Goal: Register for event/course: Register for event/course

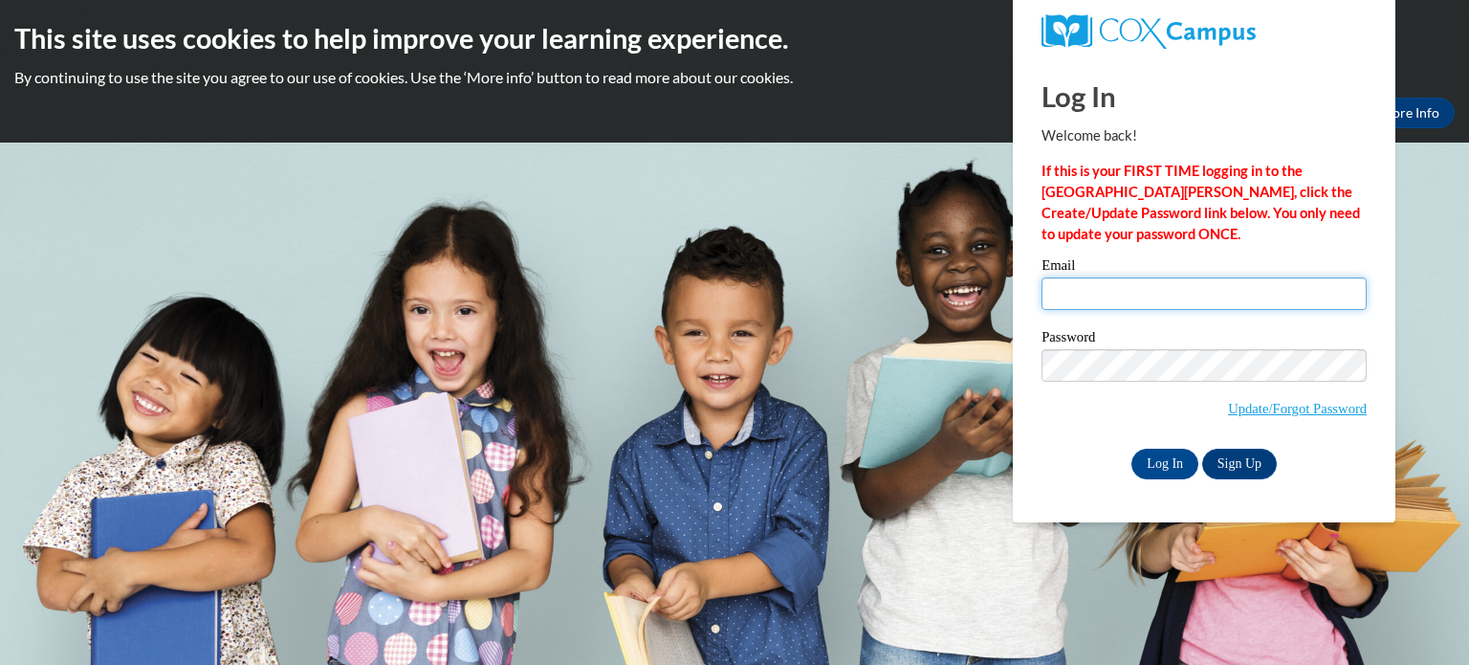
click at [1090, 288] on input "Email" at bounding box center [1204, 293] width 325 height 33
type input "saraamelia.howard@gmail.com"
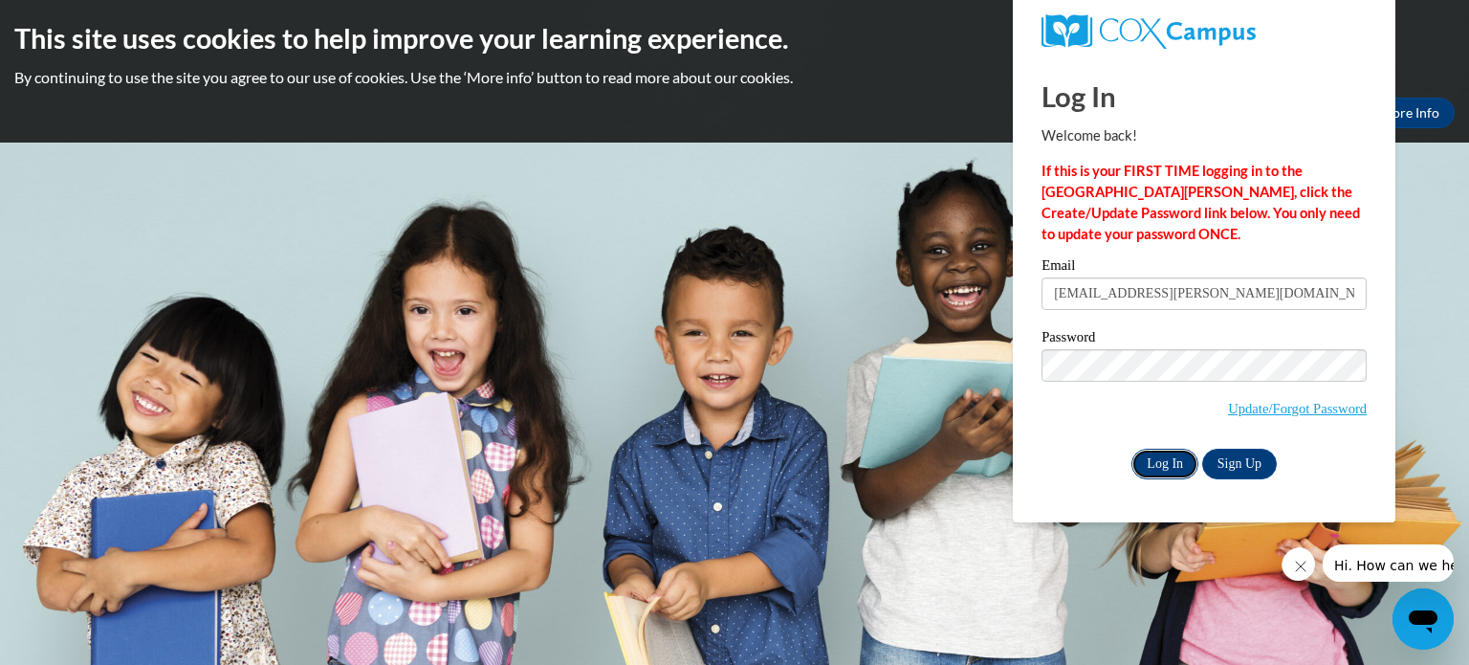
click at [1161, 465] on input "Log In" at bounding box center [1165, 464] width 67 height 31
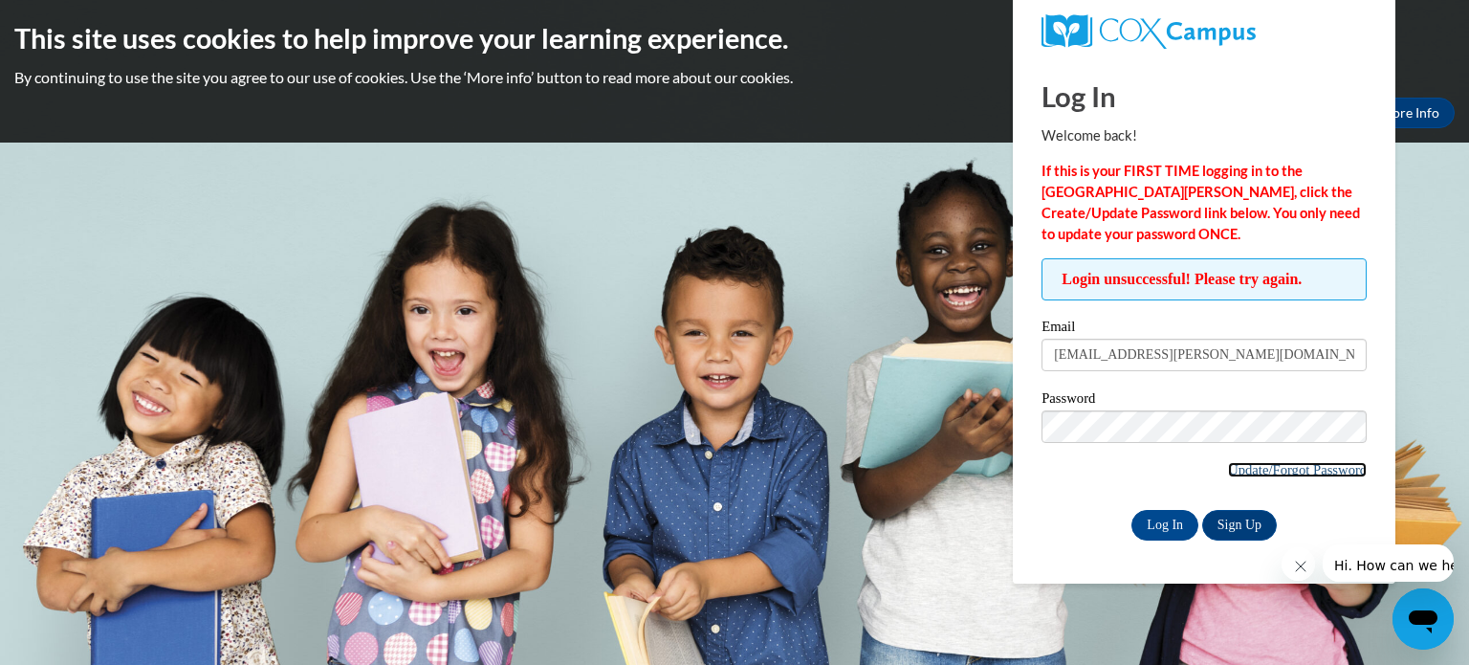
click at [1251, 472] on link "Update/Forgot Password" at bounding box center [1297, 469] width 139 height 15
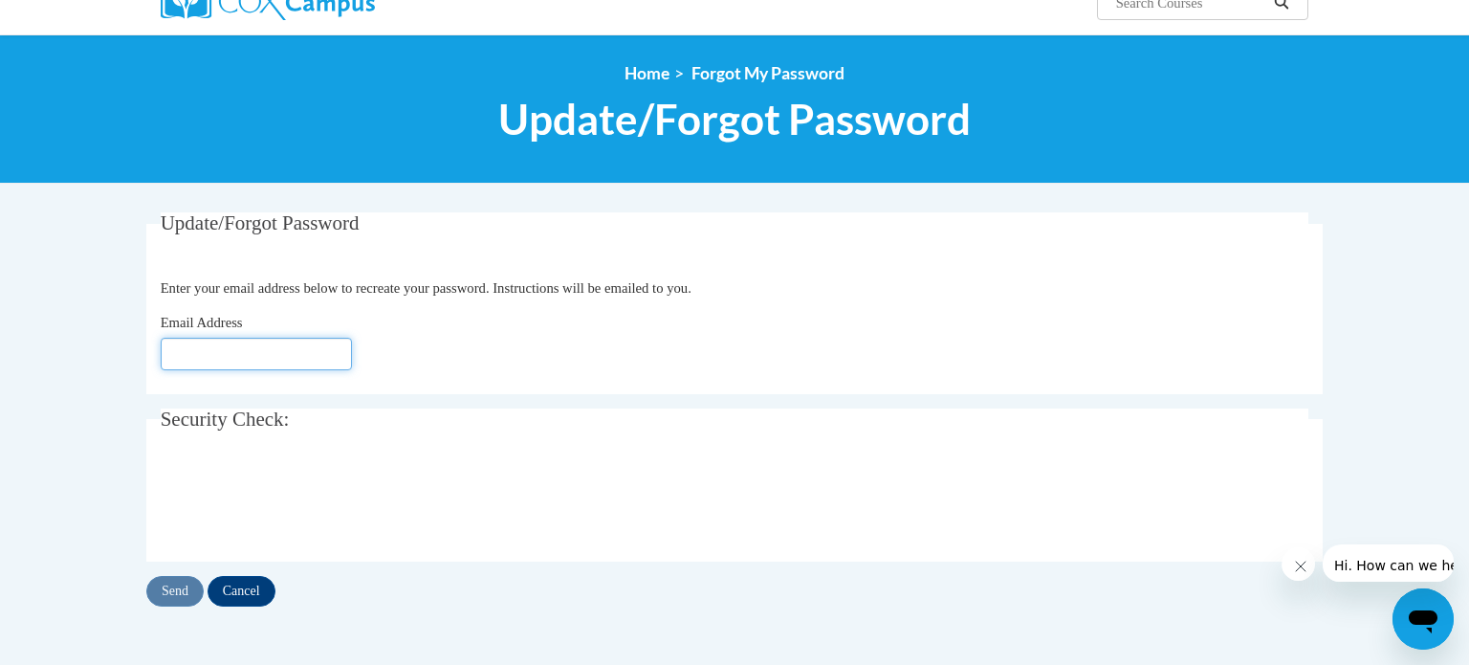
click at [332, 361] on input "Email Address" at bounding box center [256, 354] width 191 height 33
type input "[EMAIL_ADDRESS][PERSON_NAME][DOMAIN_NAME]"
click at [176, 590] on input "Send" at bounding box center [174, 591] width 57 height 31
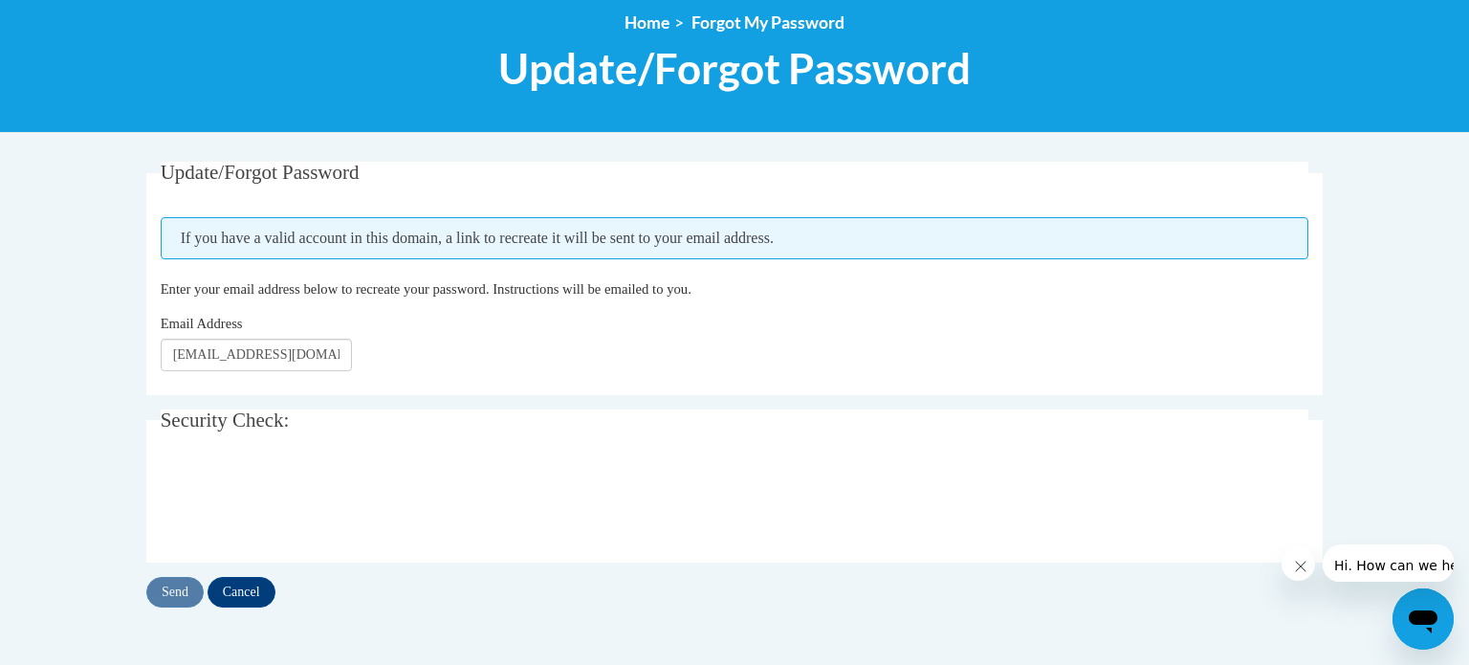
scroll to position [272, 0]
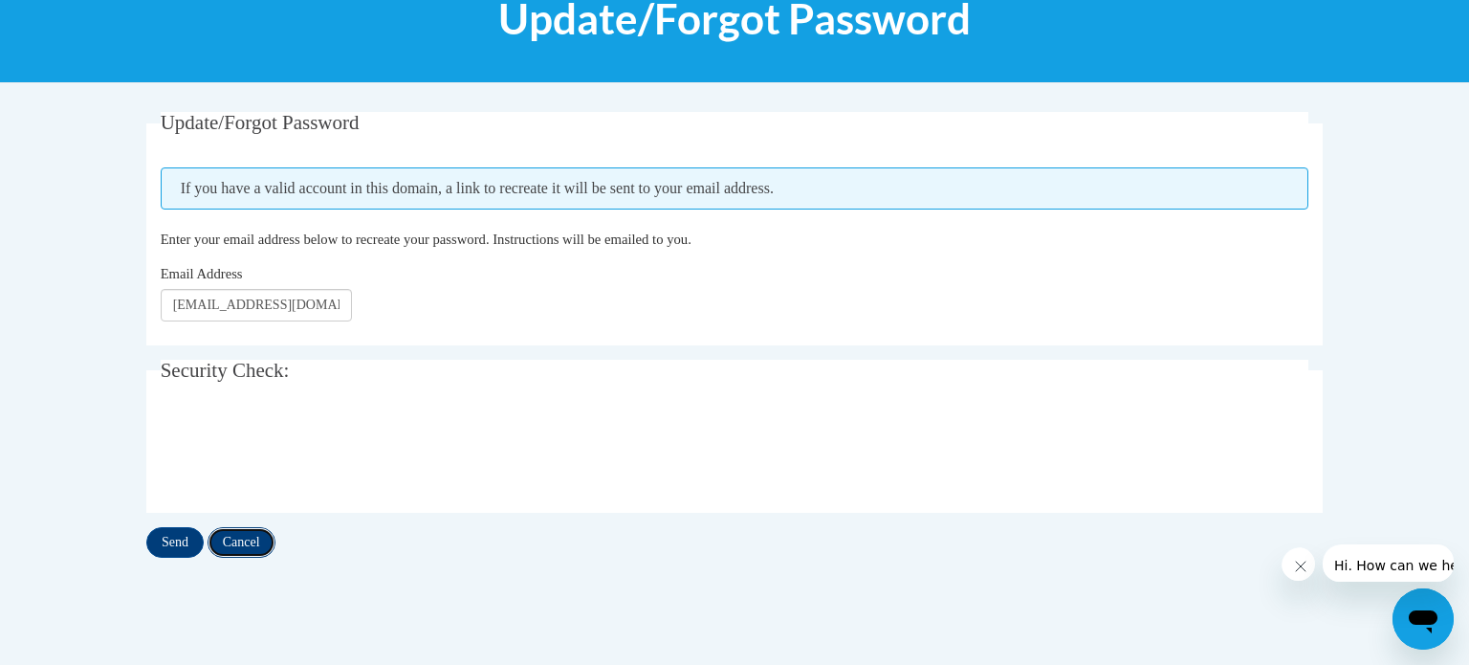
click at [240, 548] on input "Cancel" at bounding box center [242, 542] width 68 height 31
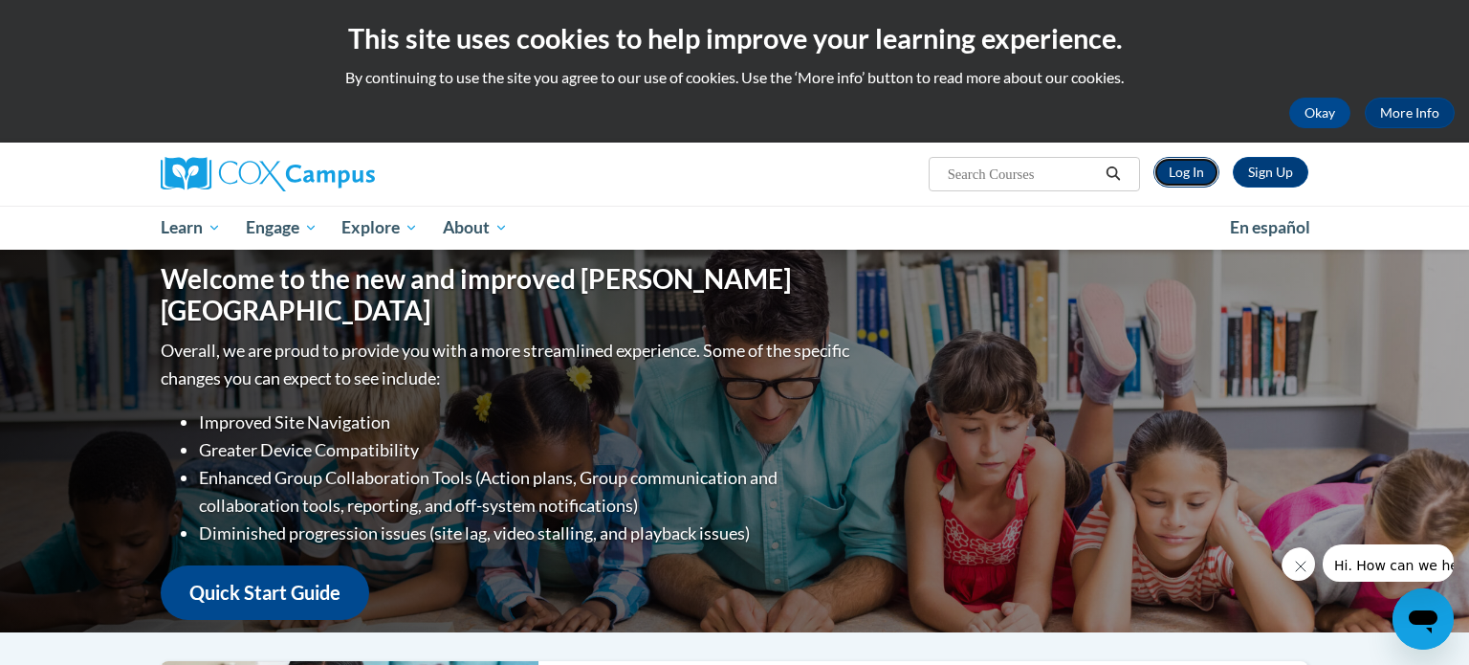
click at [1201, 165] on link "Log In" at bounding box center [1187, 172] width 66 height 31
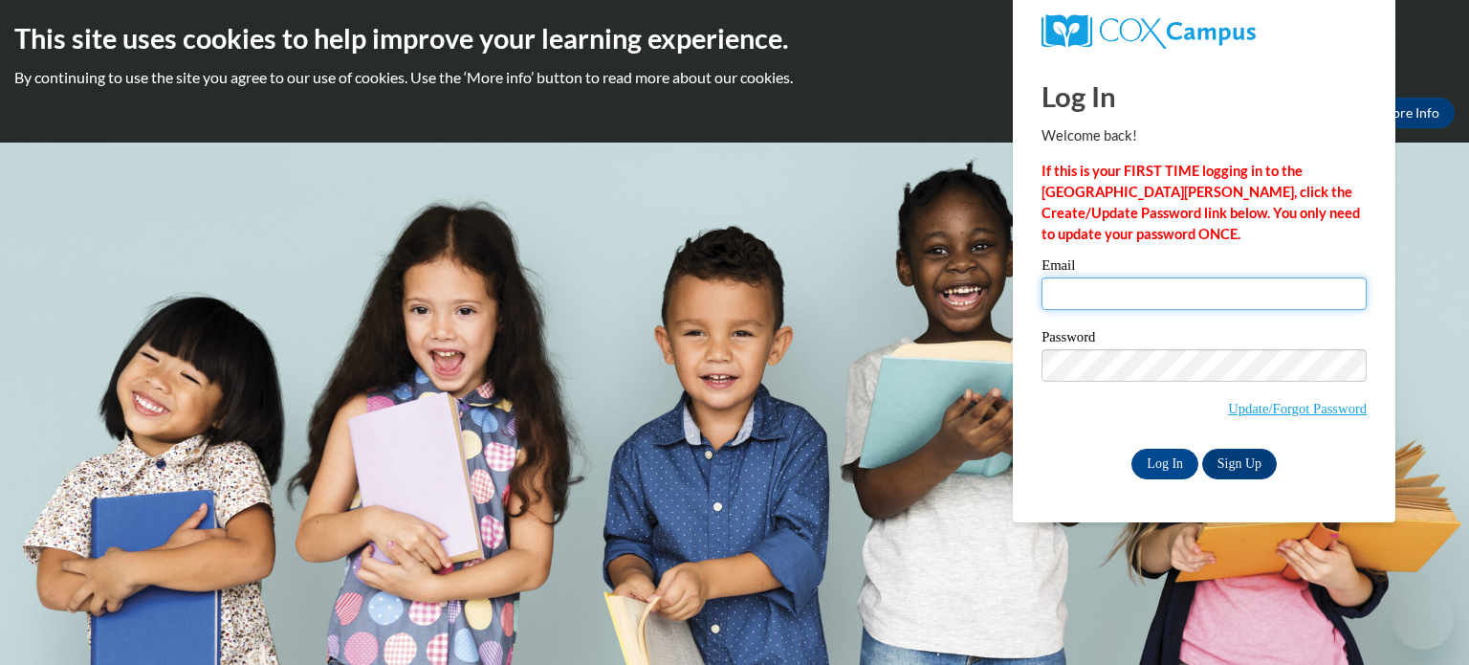
click at [1096, 290] on input "Email" at bounding box center [1204, 293] width 325 height 33
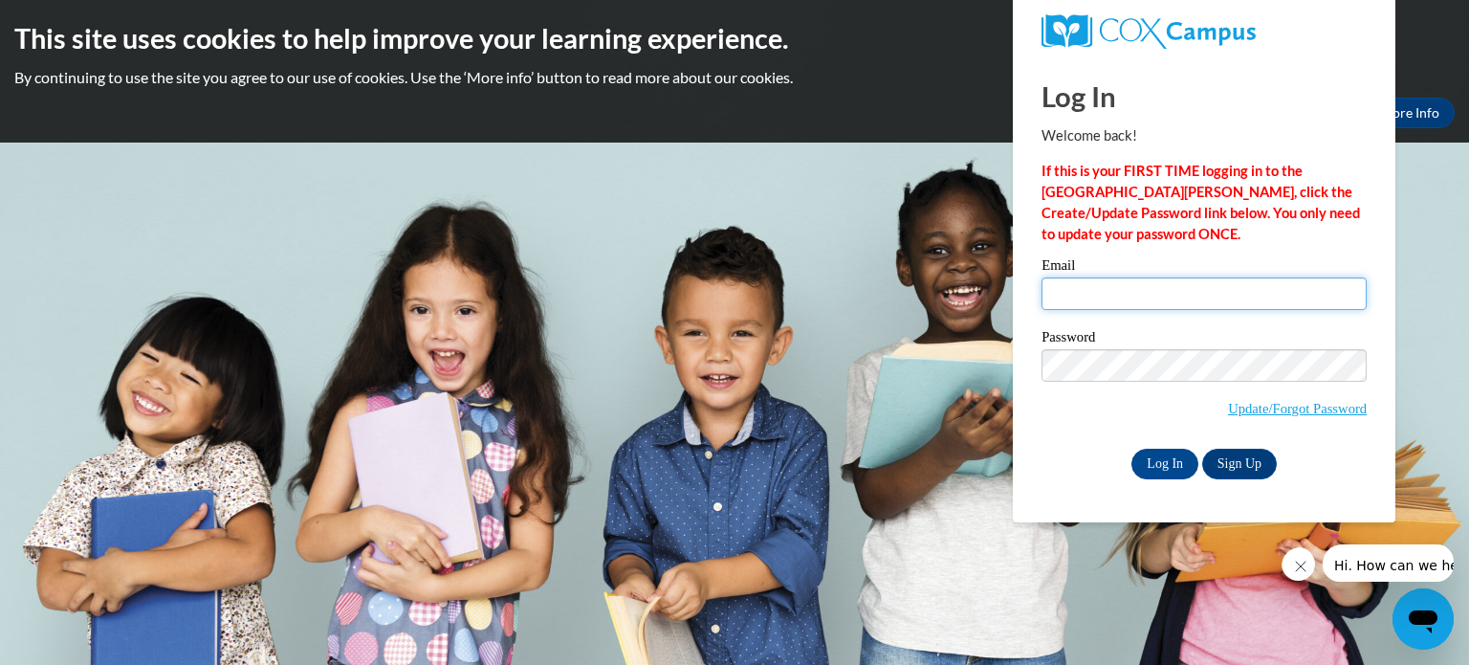
type input "saraamelia.howard@gmail.com"
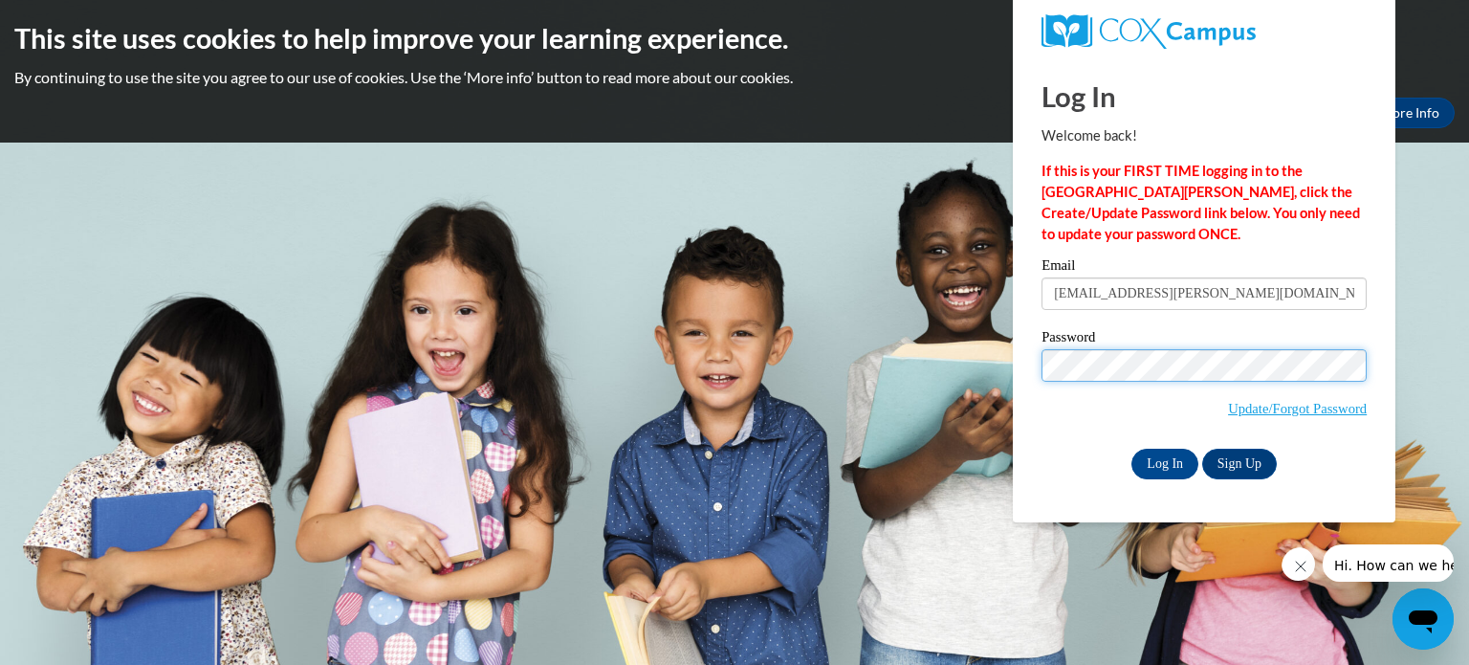
click at [1132, 449] on input "Log In" at bounding box center [1165, 464] width 67 height 31
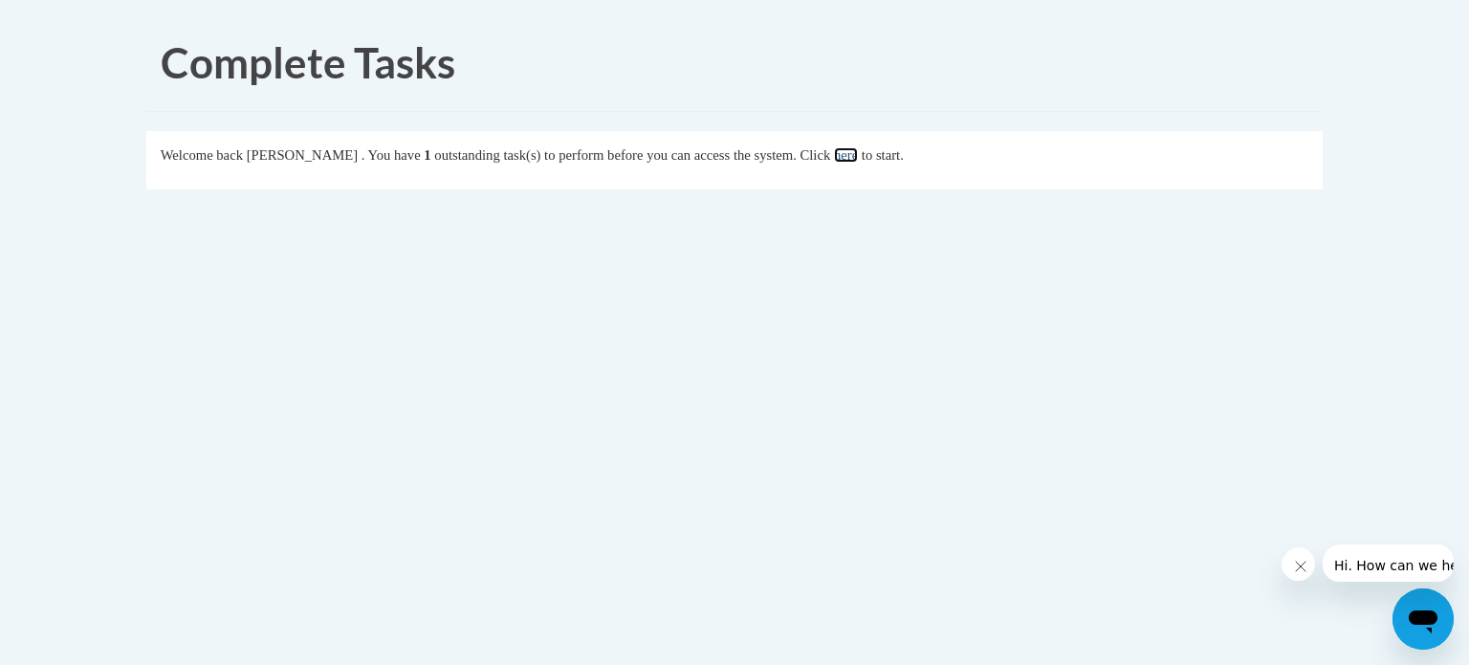
click at [858, 153] on link "here" at bounding box center [846, 154] width 24 height 15
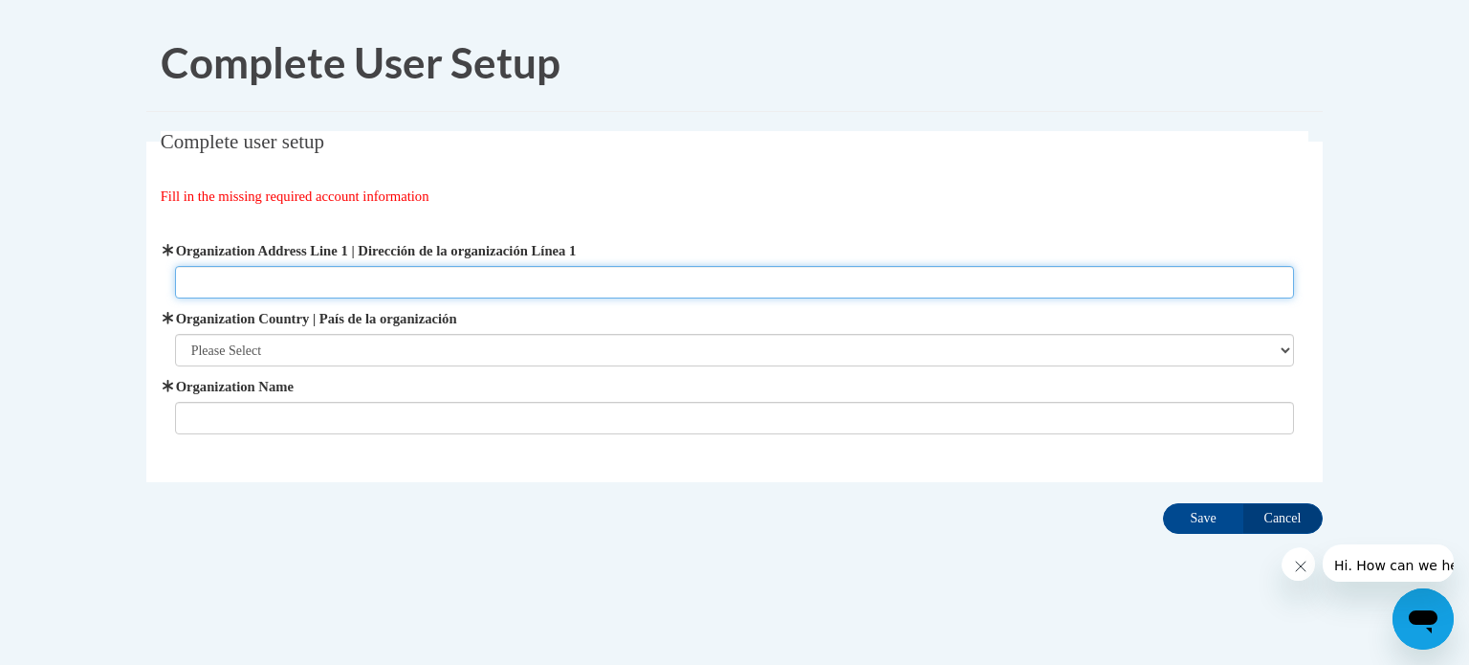
click at [630, 285] on input "Organization Address Line 1 | Dirección de la organización Línea 1" at bounding box center [735, 282] width 1120 height 33
type input "108 Birch Lane"
drag, startPoint x: 371, startPoint y: 284, endPoint x: 170, endPoint y: 241, distance: 205.4
click at [170, 241] on div "Organization Address Line 1 | Dirección de la organización Línea 1 108 Birch La…" at bounding box center [735, 337] width 1149 height 242
type input "82 College Cir"
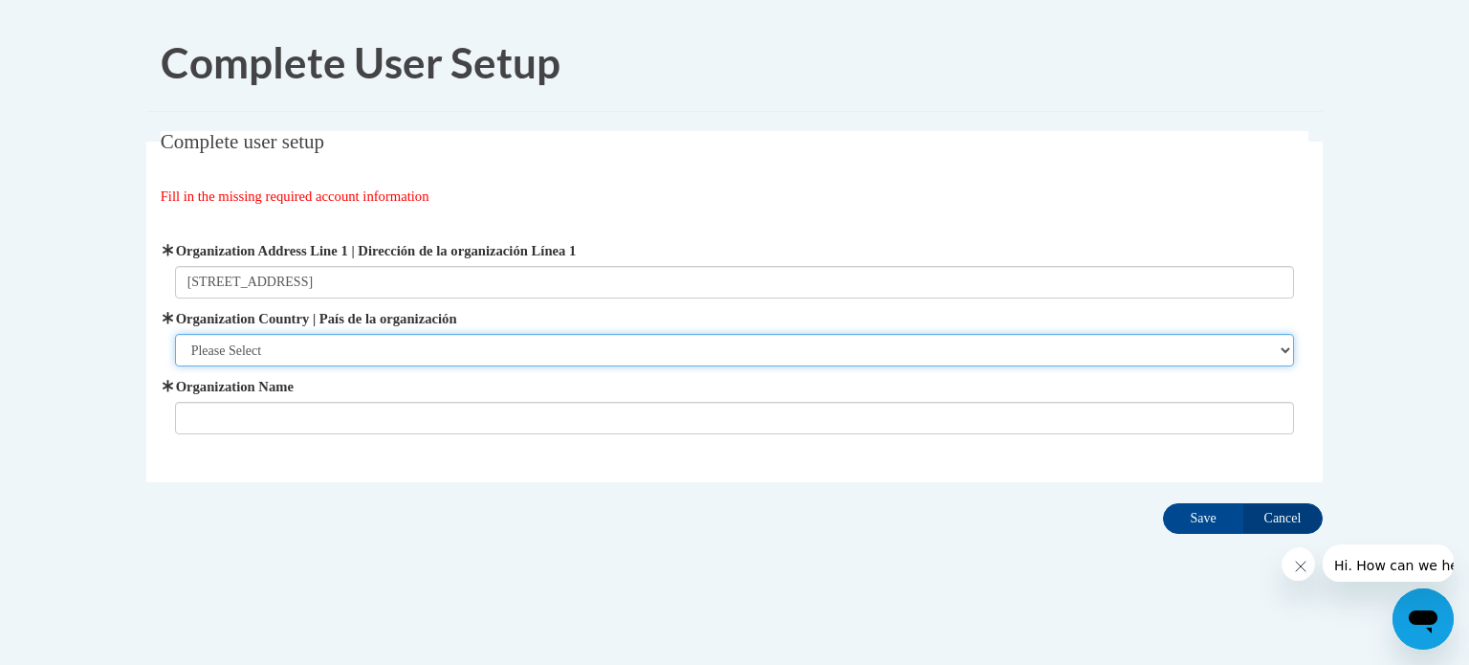
click at [241, 357] on select "Please Select United States | Estados Unidos Outside of the United States | Fue…" at bounding box center [735, 350] width 1120 height 33
select select "ad49bcad-a171-4b2e-b99c-48b446064914"
click at [175, 334] on select "Please Select United States | Estados Unidos Outside of the United States | Fue…" at bounding box center [735, 350] width 1120 height 33
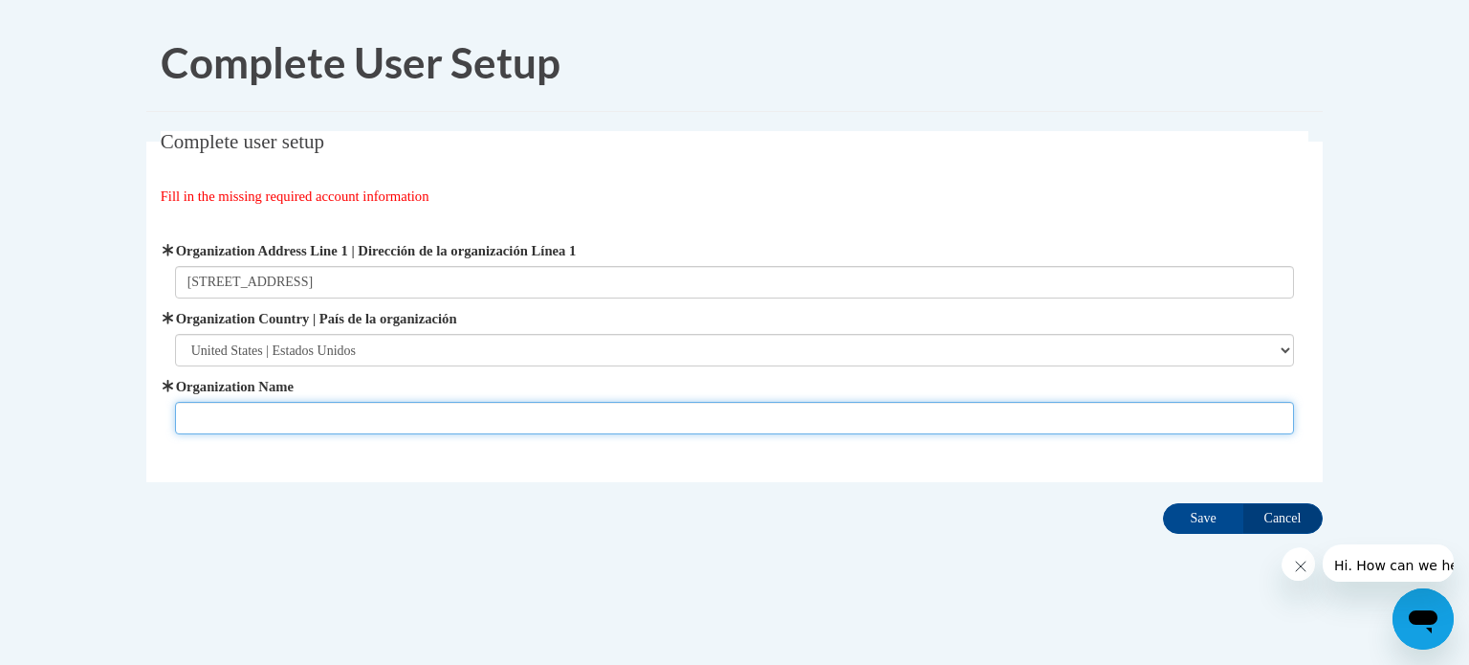
click at [269, 419] on input "Organization Name" at bounding box center [735, 418] width 1120 height 33
type input "University of North Georgia"
click at [1163, 503] on input "Save" at bounding box center [1203, 518] width 80 height 31
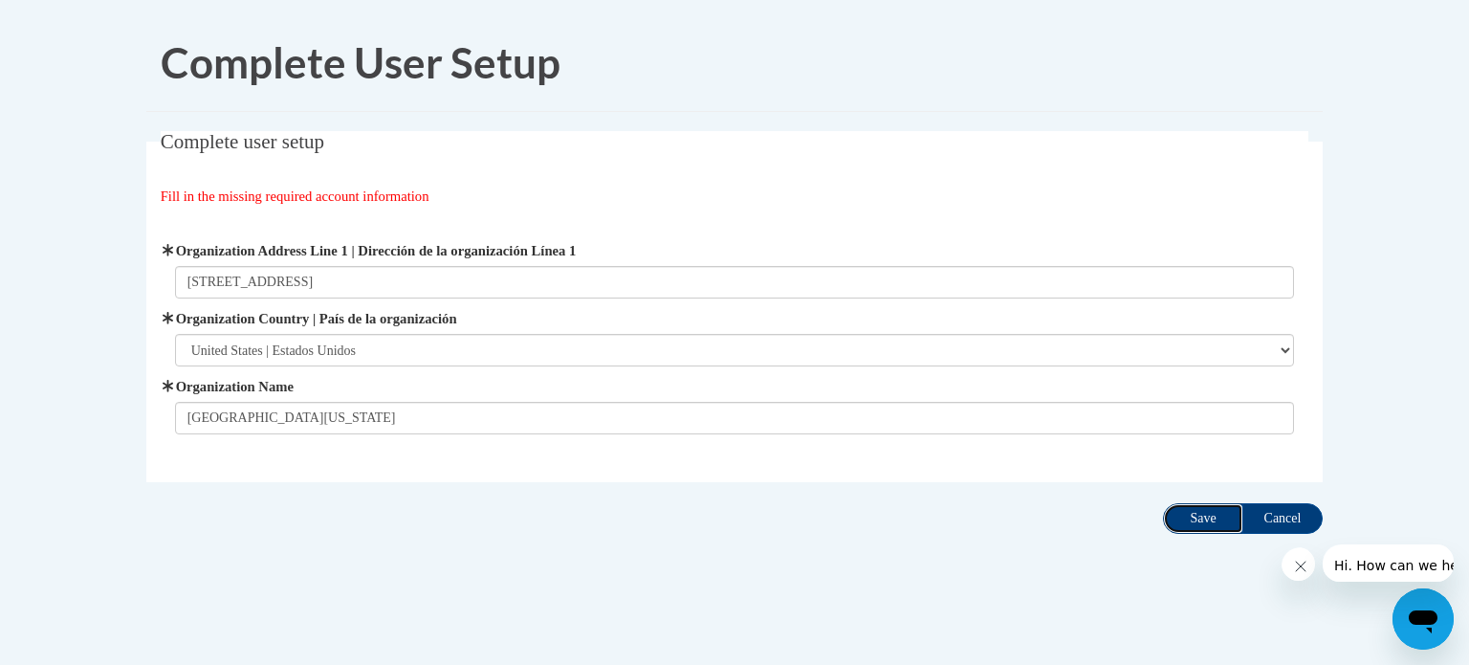
click at [1186, 515] on input "Save" at bounding box center [1203, 518] width 80 height 31
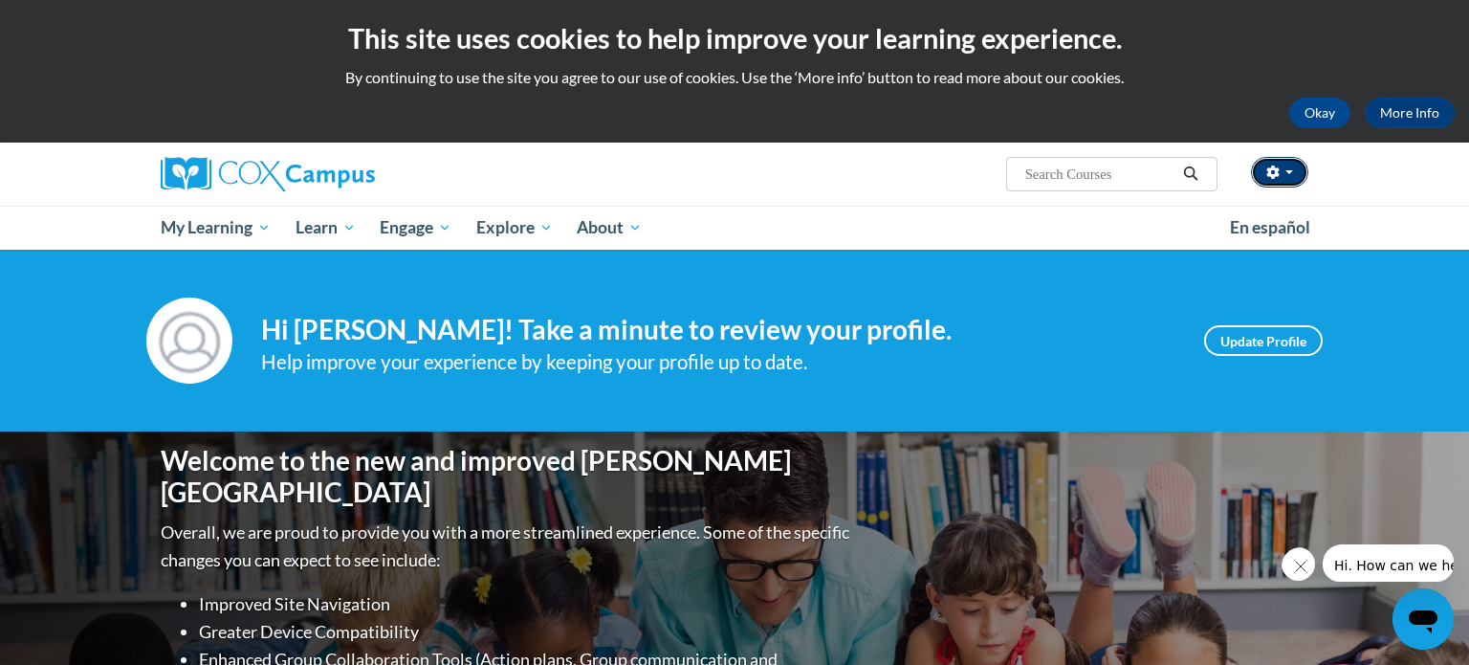
click at [1297, 181] on button "button" at bounding box center [1279, 172] width 57 height 31
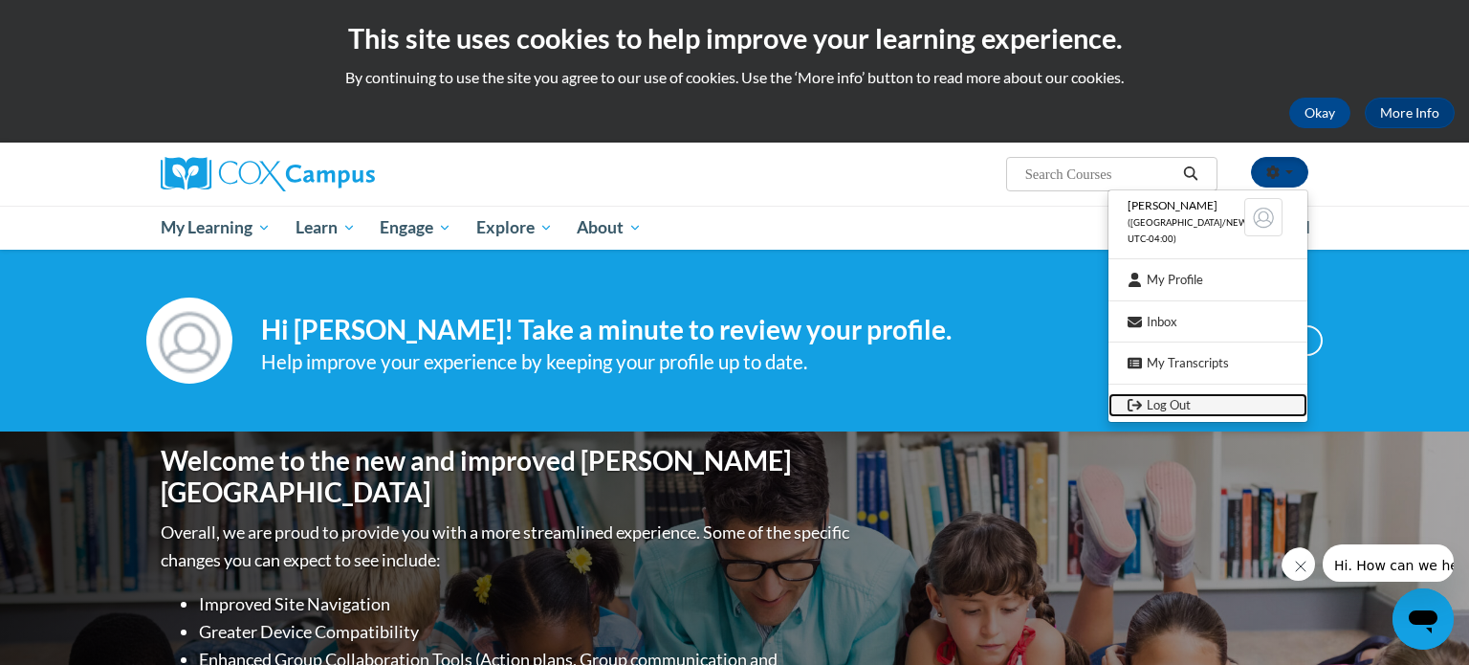
click at [1164, 407] on link "Log Out" at bounding box center [1208, 405] width 199 height 24
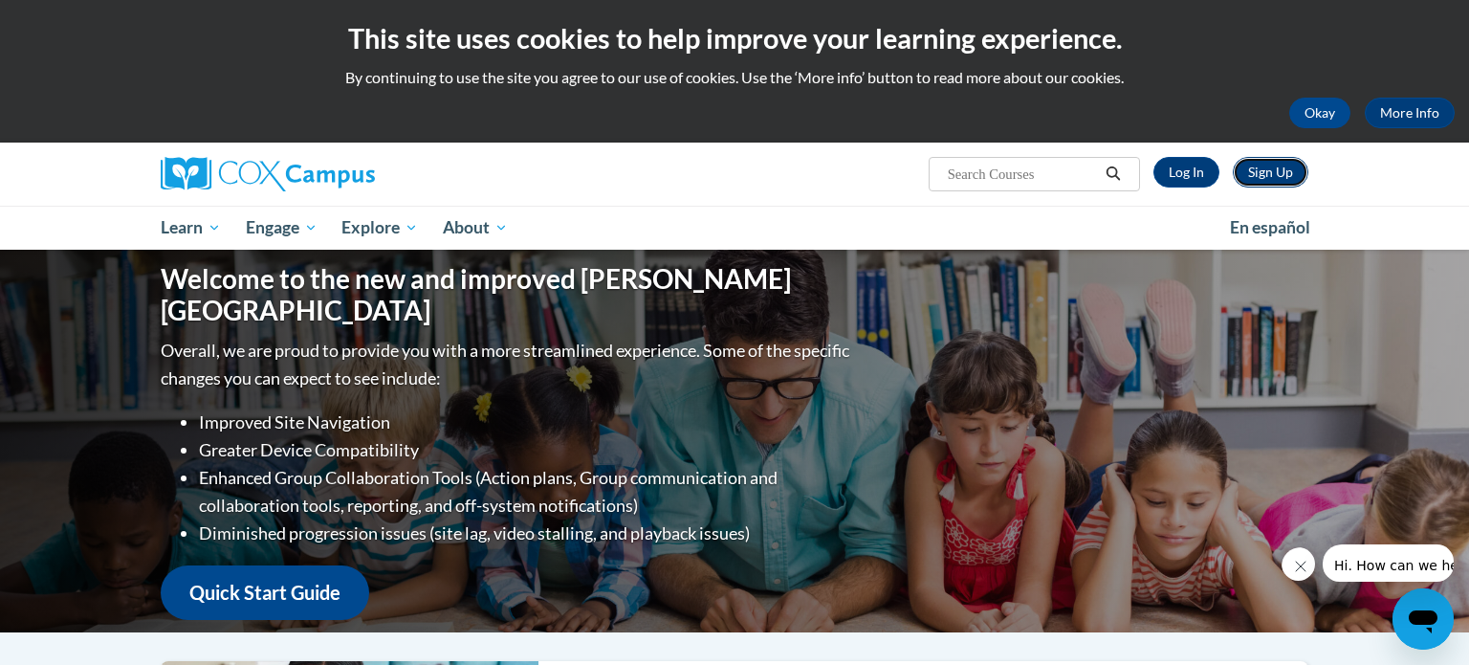
click at [1265, 174] on link "Sign Up" at bounding box center [1271, 172] width 76 height 31
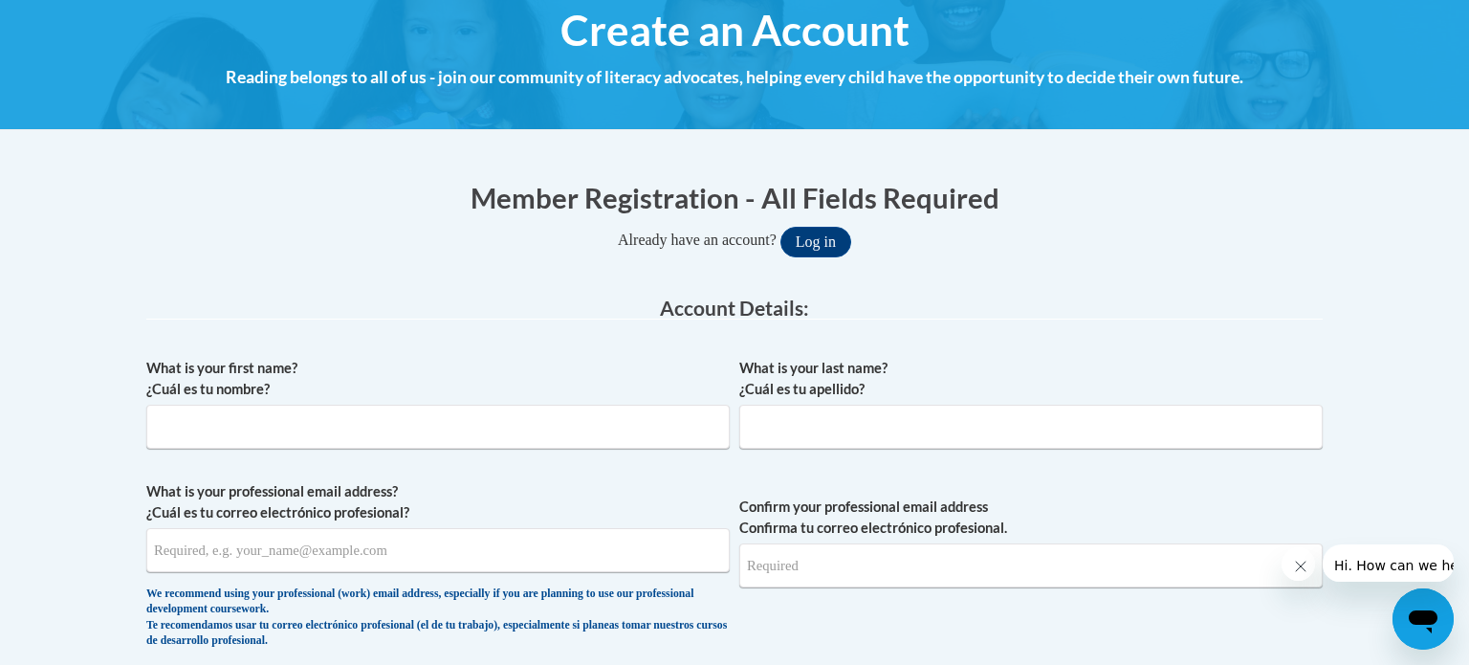
scroll to position [231, 0]
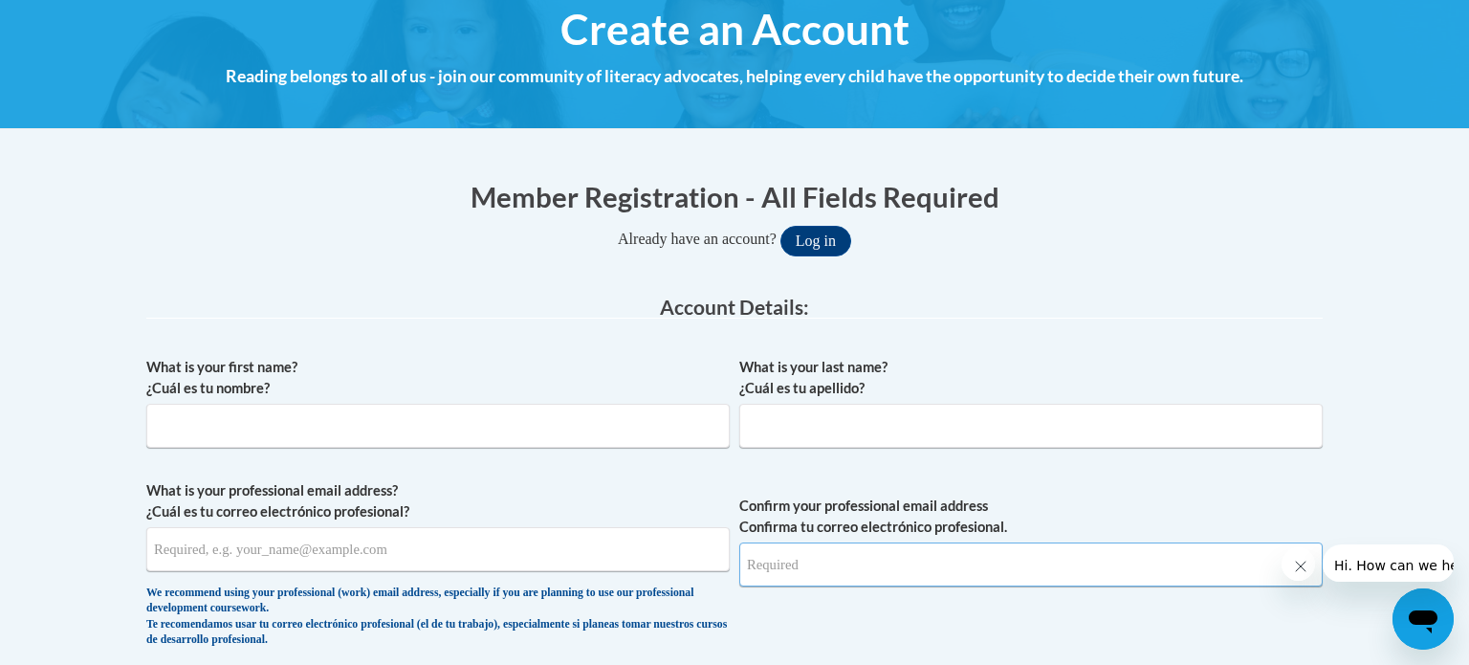
type input "[EMAIL_ADDRESS][PERSON_NAME][DOMAIN_NAME]"
click at [566, 417] on input "What is your first name? ¿Cuál es tu nombre?" at bounding box center [438, 426] width 584 height 44
type input "Mia"
type input "[PERSON_NAME]"
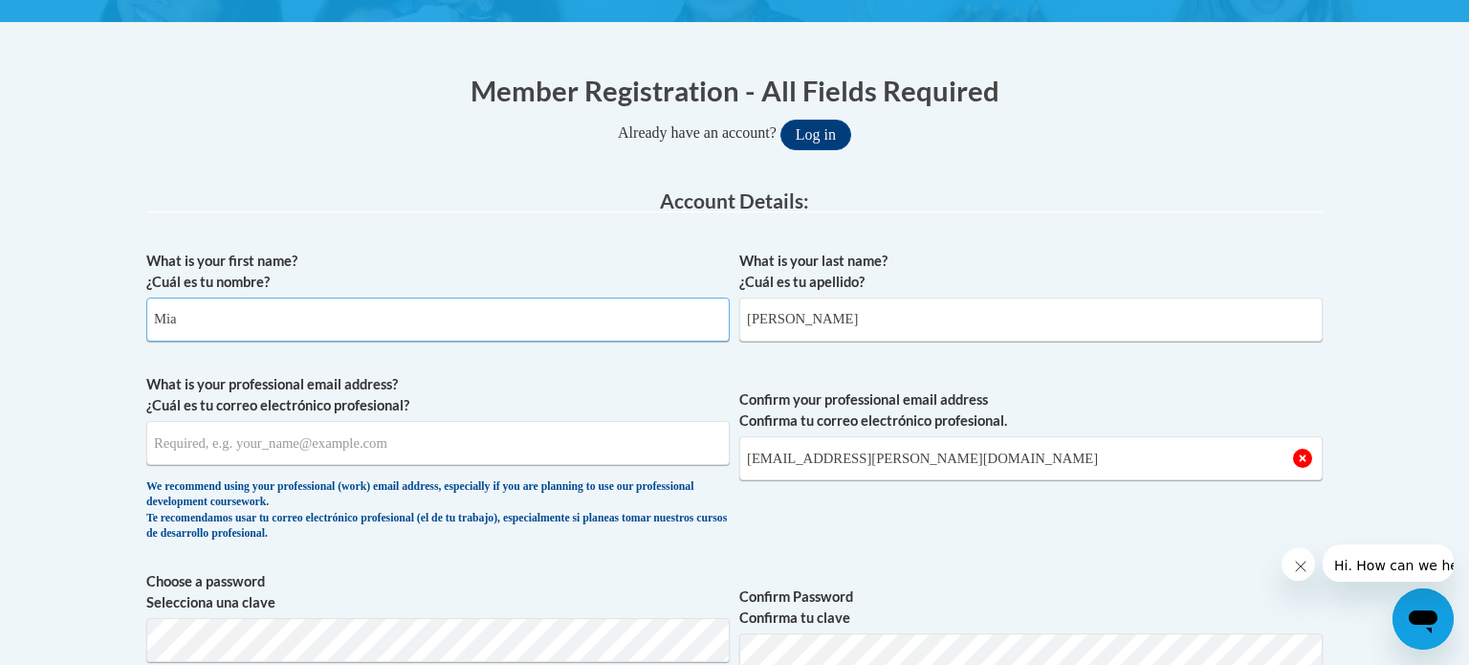
scroll to position [384, 0]
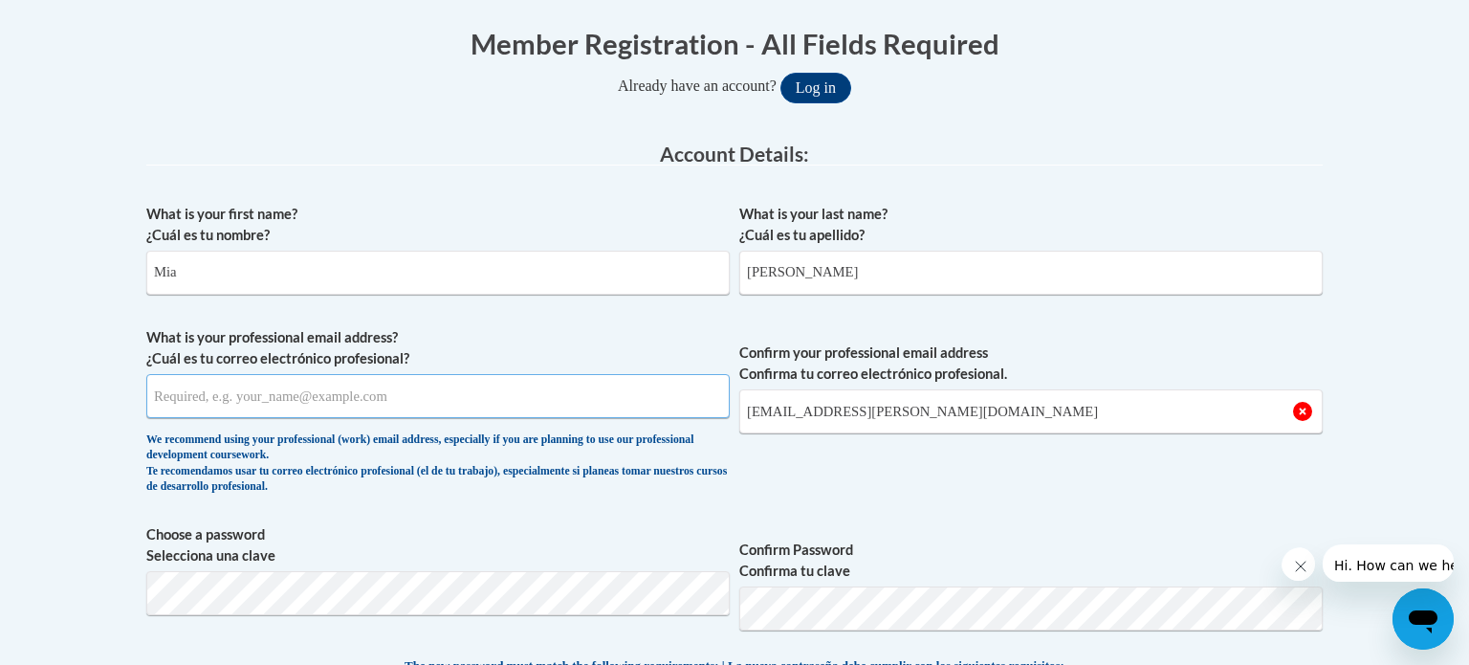
click at [400, 386] on input "What is your professional email address? ¿Cuál es tu correo electrónico profesi…" at bounding box center [438, 396] width 584 height 44
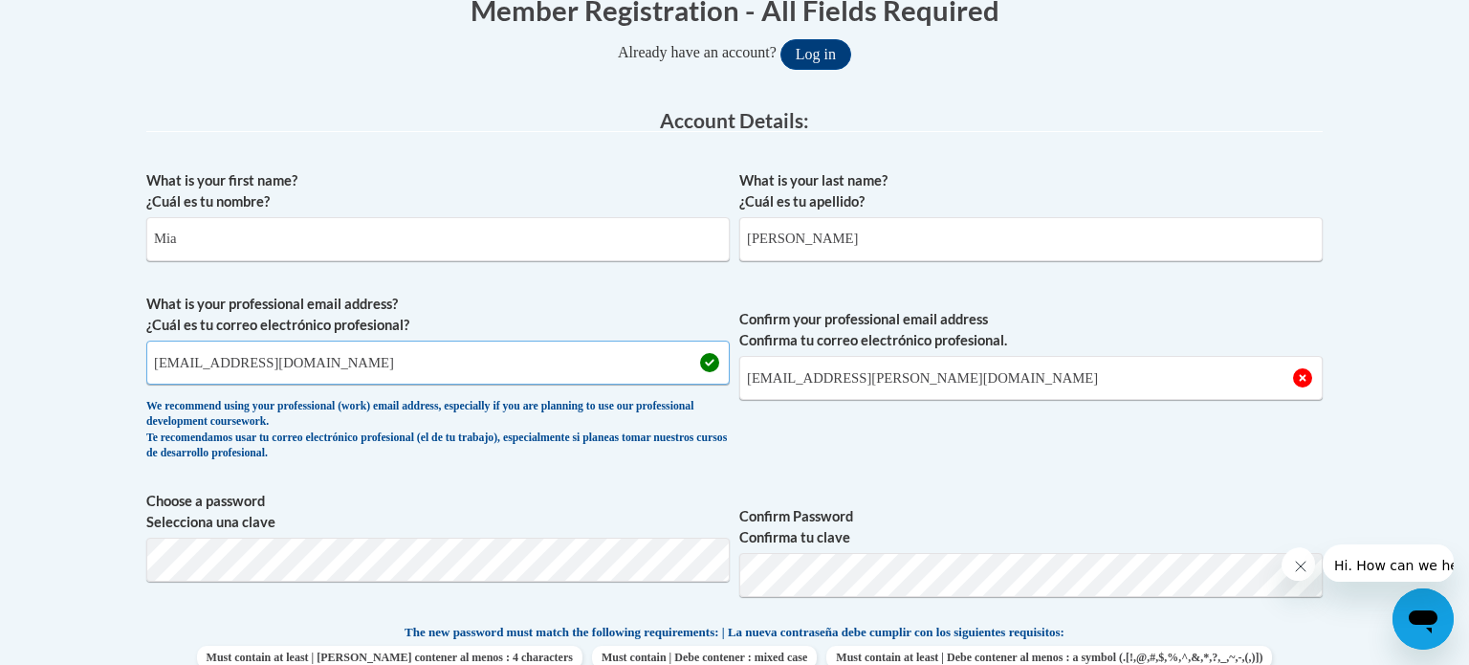
type input "[EMAIL_ADDRESS][DOMAIN_NAME]"
drag, startPoint x: 956, startPoint y: 374, endPoint x: 724, endPoint y: 393, distance: 232.3
click at [724, 393] on span "What is your professional email address? ¿Cuál es tu correo electrónico profesi…" at bounding box center [734, 382] width 1177 height 177
click at [505, 379] on input "[EMAIL_ADDRESS][DOMAIN_NAME]" at bounding box center [438, 363] width 584 height 44
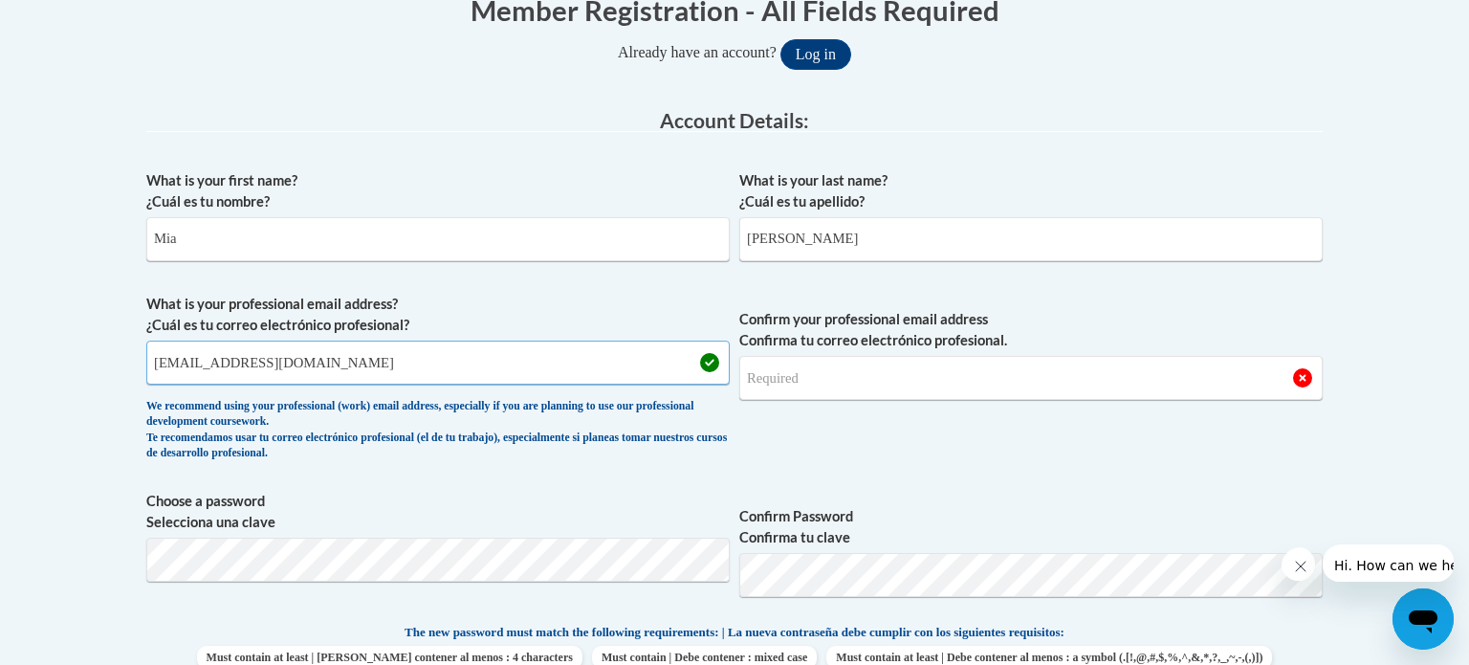
click at [505, 379] on input "[EMAIL_ADDRESS][DOMAIN_NAME]" at bounding box center [438, 363] width 584 height 44
click at [771, 367] on input "Confirm your professional email address Confirma tu correo electrónico profesio…" at bounding box center [1031, 378] width 584 height 44
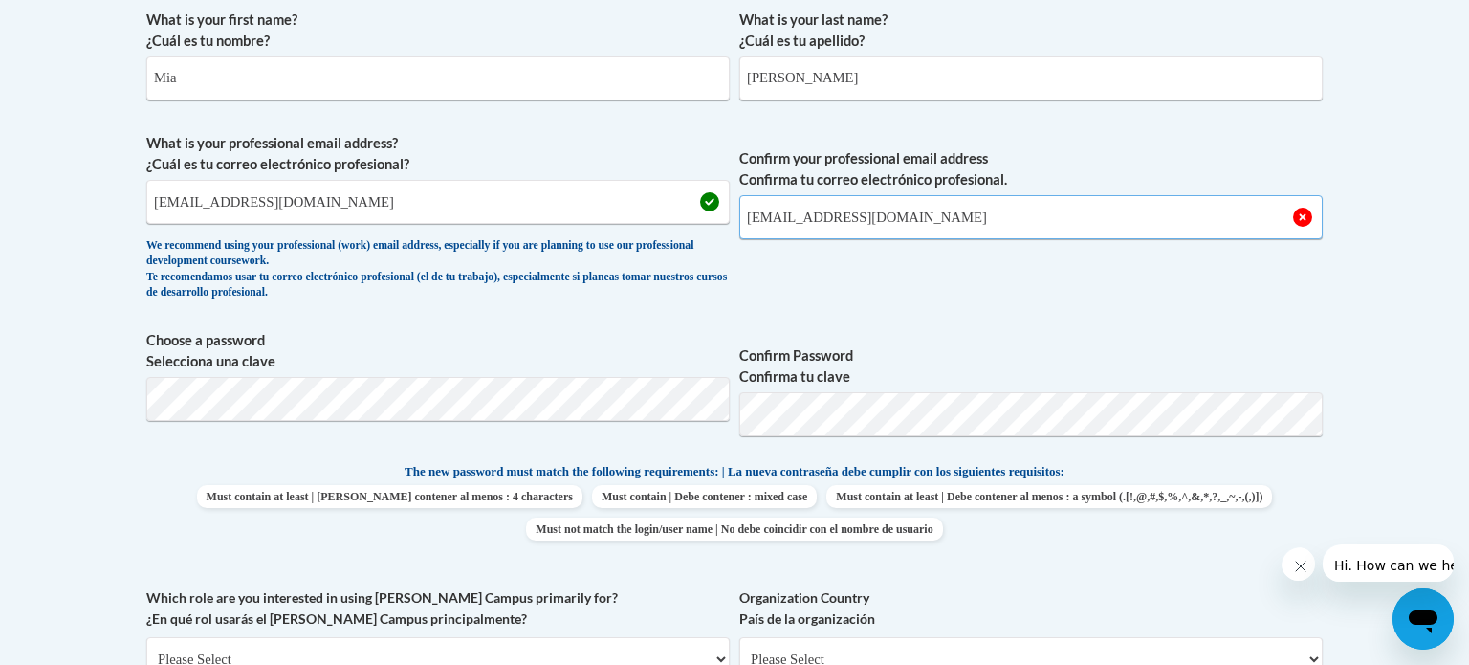
scroll to position [612, 0]
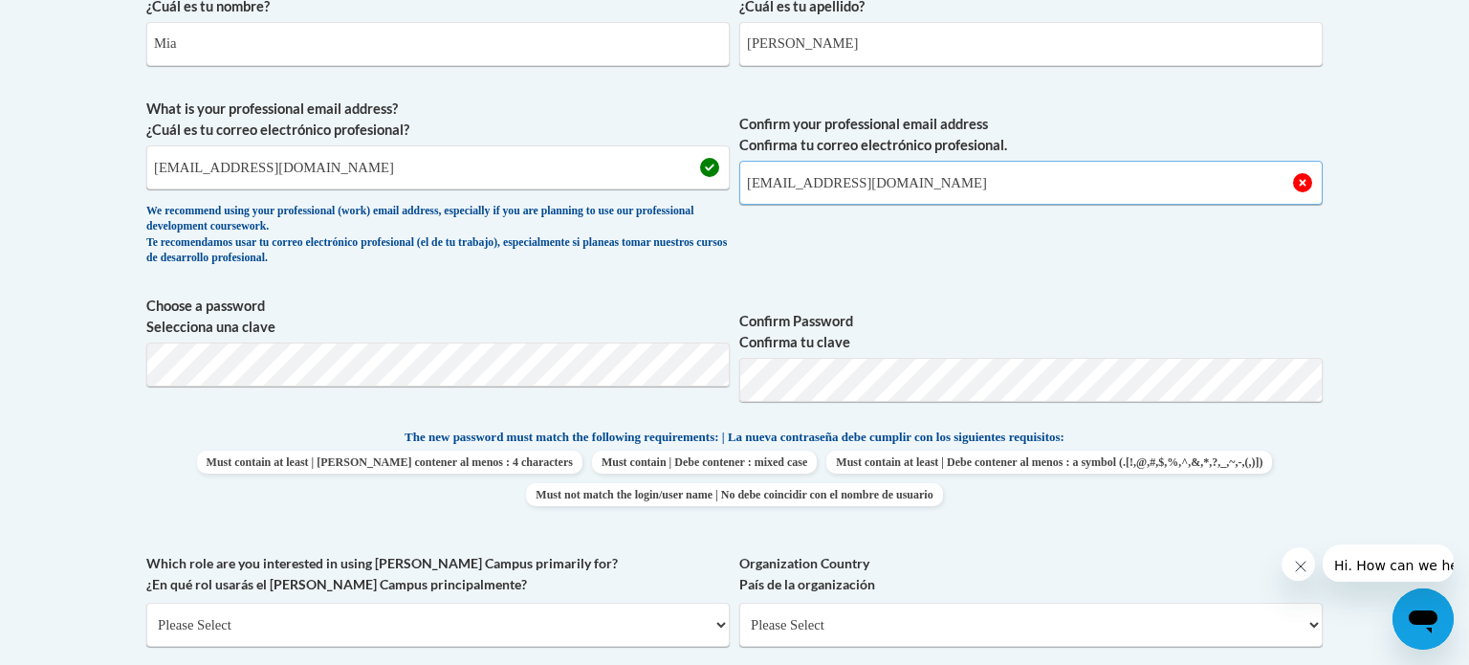
type input "[EMAIL_ADDRESS][DOMAIN_NAME]"
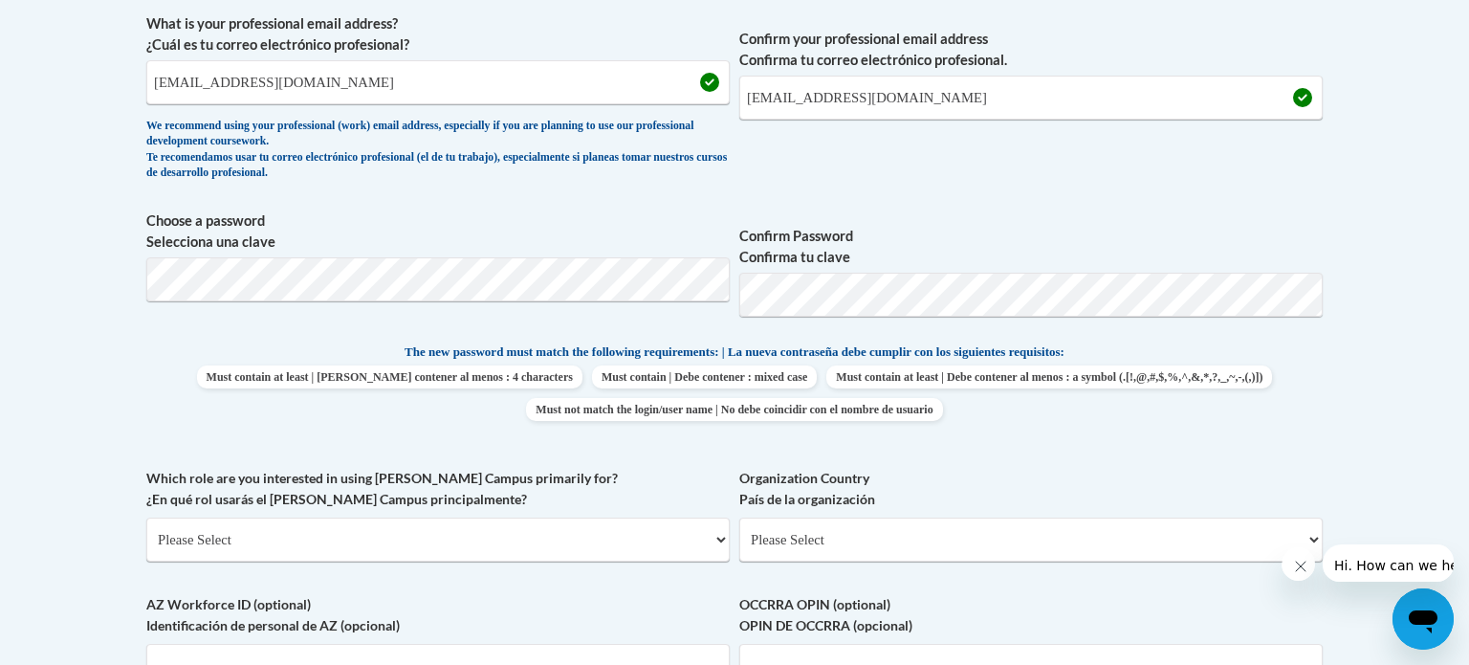
click at [646, 471] on label "Which role are you interested in using Cox Campus primarily for? ¿En qué rol us…" at bounding box center [438, 489] width 584 height 42
click at [646, 518] on select "Please Select College/University | Colegio/Universidad Community/Nonprofit Part…" at bounding box center [438, 540] width 584 height 44
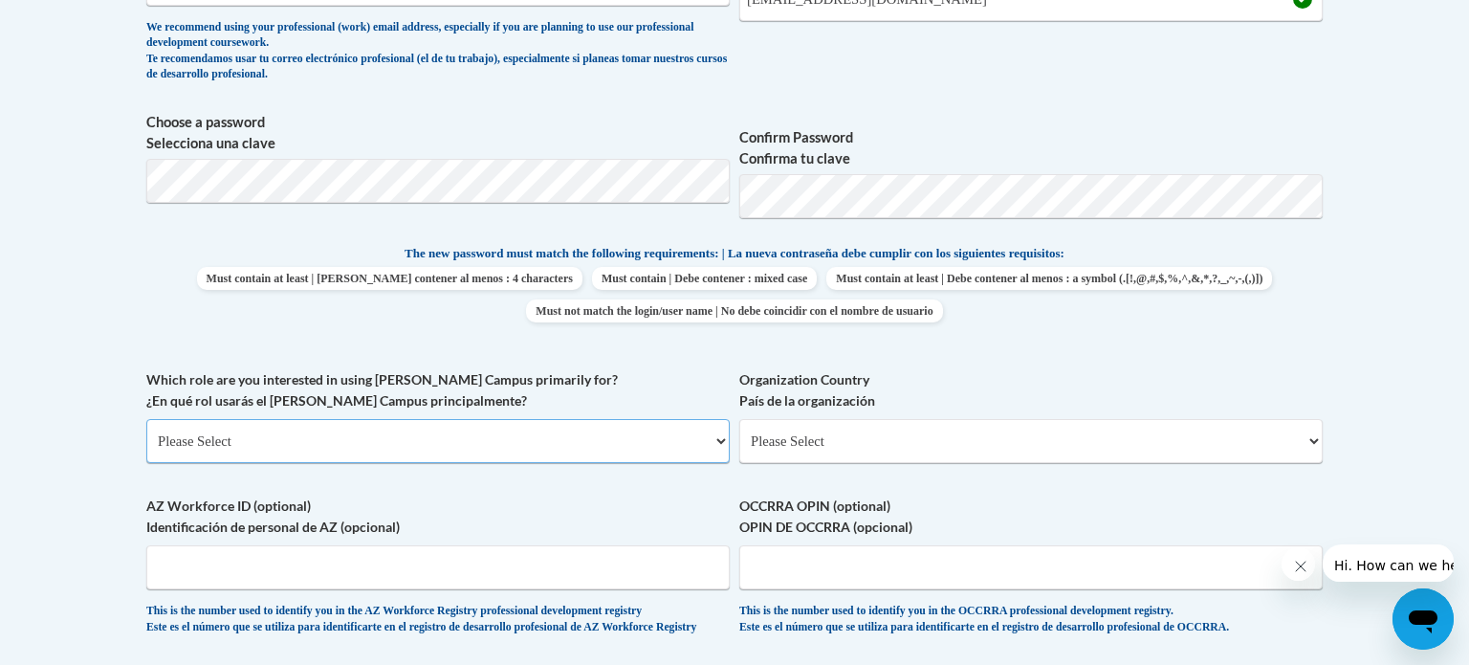
scroll to position [796, 0]
click at [504, 428] on select "Please Select College/University | Colegio/Universidad Community/Nonprofit Part…" at bounding box center [438, 441] width 584 height 44
select select "5a18ea06-2b54-4451-96f2-d152daf9eac5"
click at [146, 419] on select "Please Select College/University | Colegio/Universidad Community/Nonprofit Part…" at bounding box center [438, 441] width 584 height 44
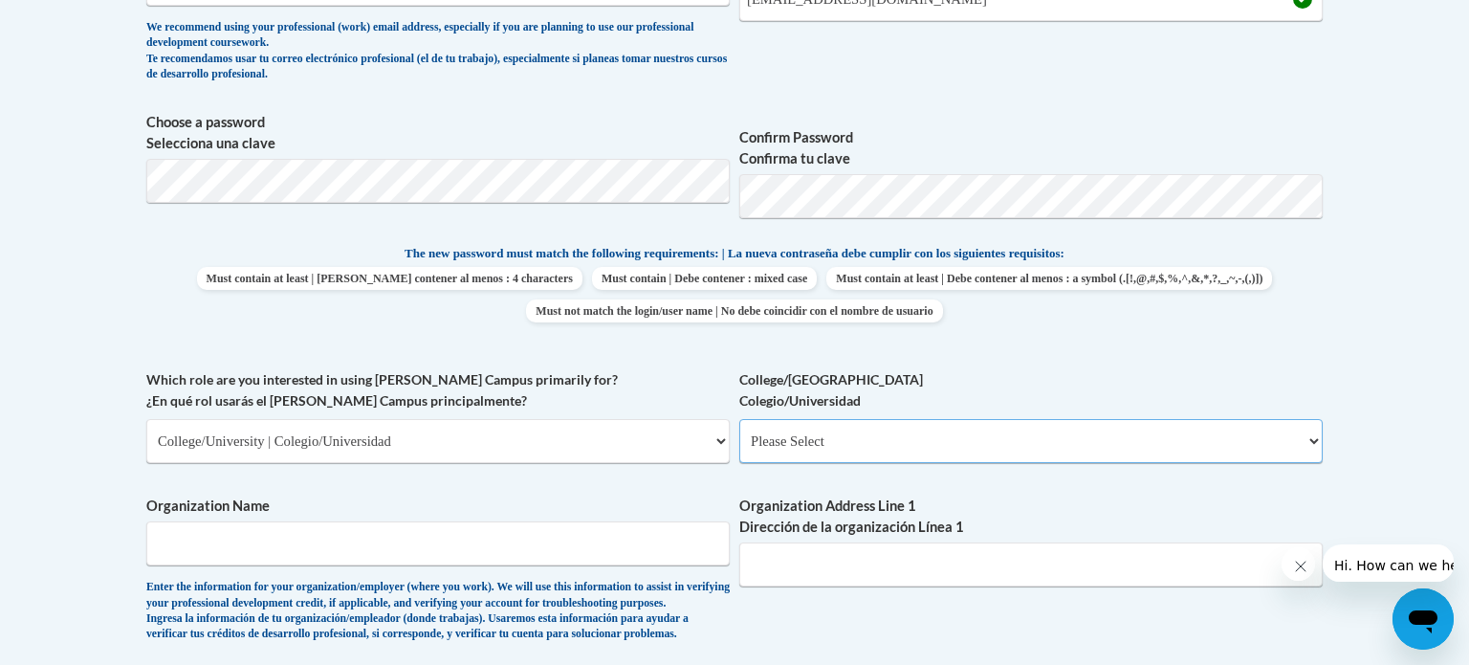
click at [823, 450] on select "Please Select College/University Staff | Empleado universitario College/Univers…" at bounding box center [1031, 441] width 584 height 44
select select "99b32b07-cffc-426c-8bf6-0cd77760d84b"
click at [739, 419] on select "Please Select College/University Staff | Empleado universitario College/Univers…" at bounding box center [1031, 441] width 584 height 44
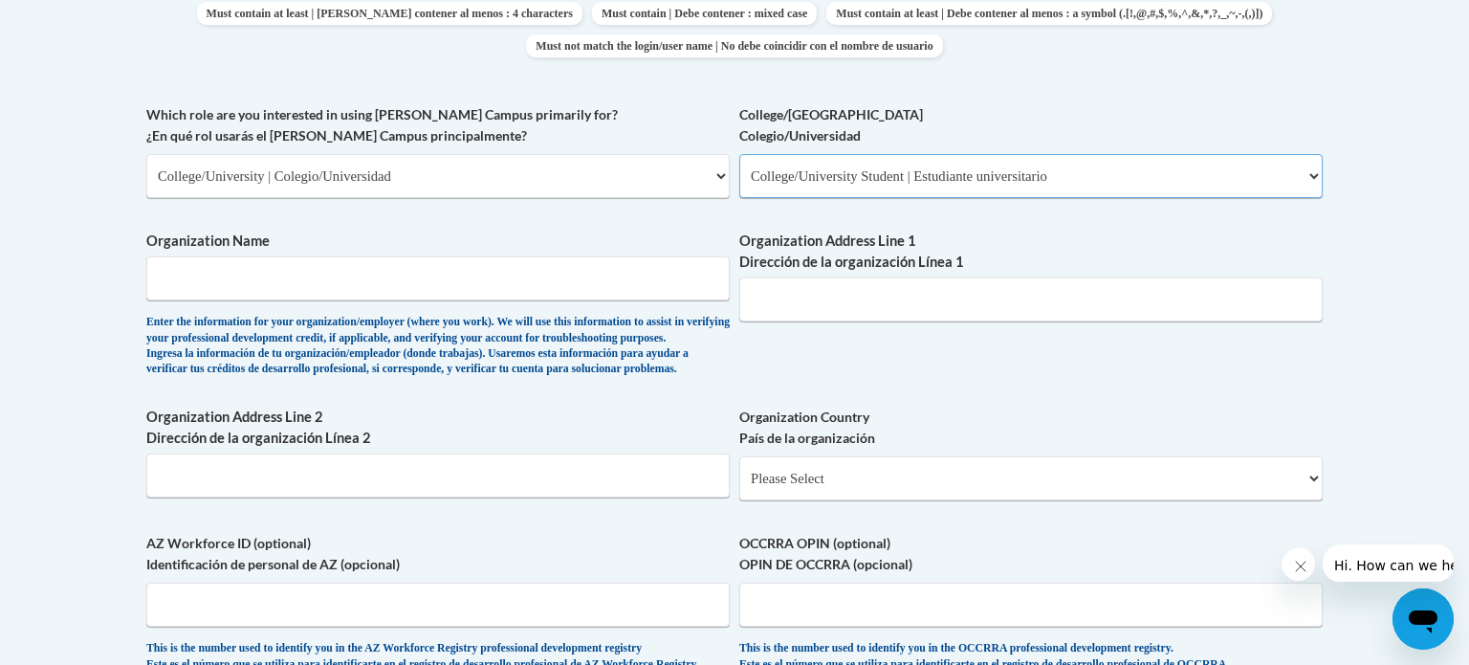
scroll to position [1068, 0]
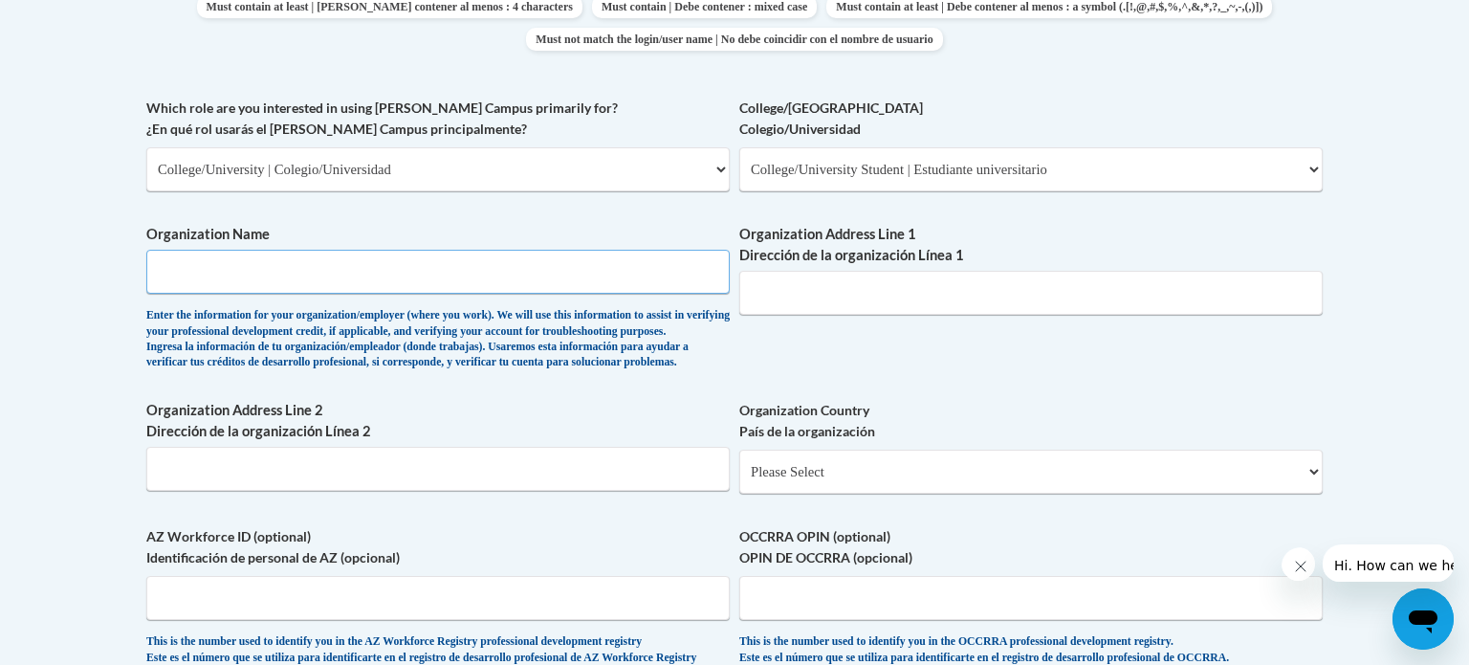
click at [518, 273] on input "Organization Name" at bounding box center [438, 272] width 584 height 44
type input "University of North Georgia"
click at [826, 275] on input "Organization Address Line 1 Dirección de la organización Línea 1" at bounding box center [1031, 293] width 584 height 44
type input "82 College Cir"
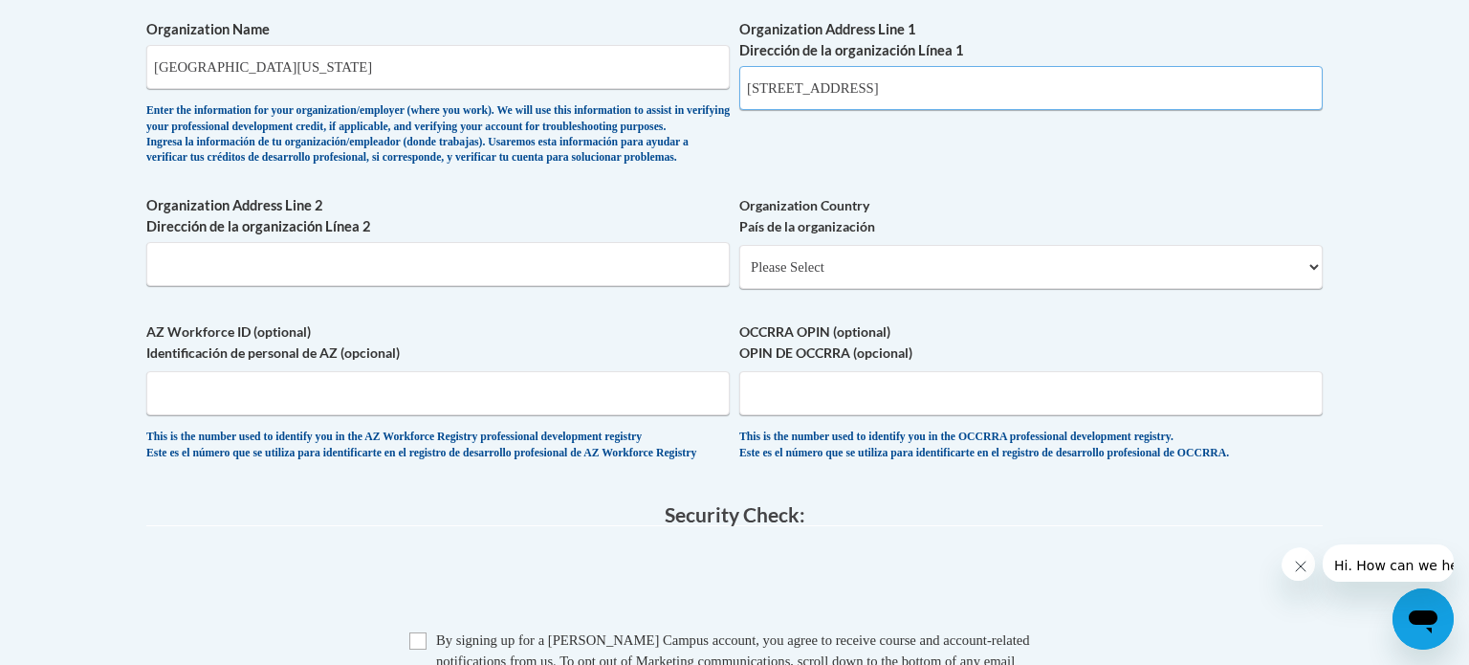
scroll to position [1274, 0]
click at [782, 287] on select "Please Select United States | Estados Unidos Outside of the United States | Fue…" at bounding box center [1031, 265] width 584 height 44
select select "ad49bcad-a171-4b2e-b99c-48b446064914"
click at [739, 270] on select "Please Select United States | Estados Unidos Outside of the United States | Fue…" at bounding box center [1031, 265] width 584 height 44
select select
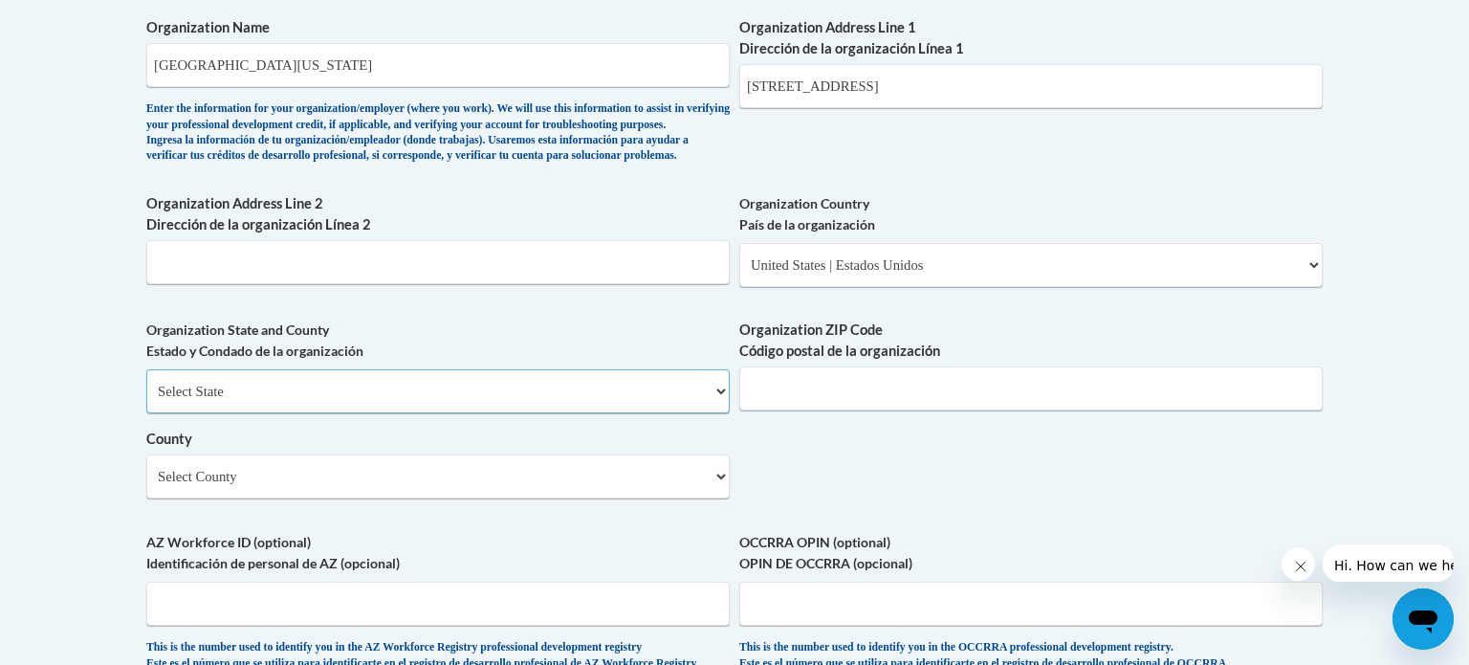
click at [455, 402] on select "Select State Alabama Alaska Arizona Arkansas California Colorado Connecticut De…" at bounding box center [438, 391] width 584 height 44
select select "Georgia"
click at [146, 396] on select "Select State Alabama Alaska Arizona Arkansas California Colorado Connecticut De…" at bounding box center [438, 391] width 584 height 44
click at [291, 498] on select "County" at bounding box center [438, 476] width 584 height 44
select select "Lumpkin"
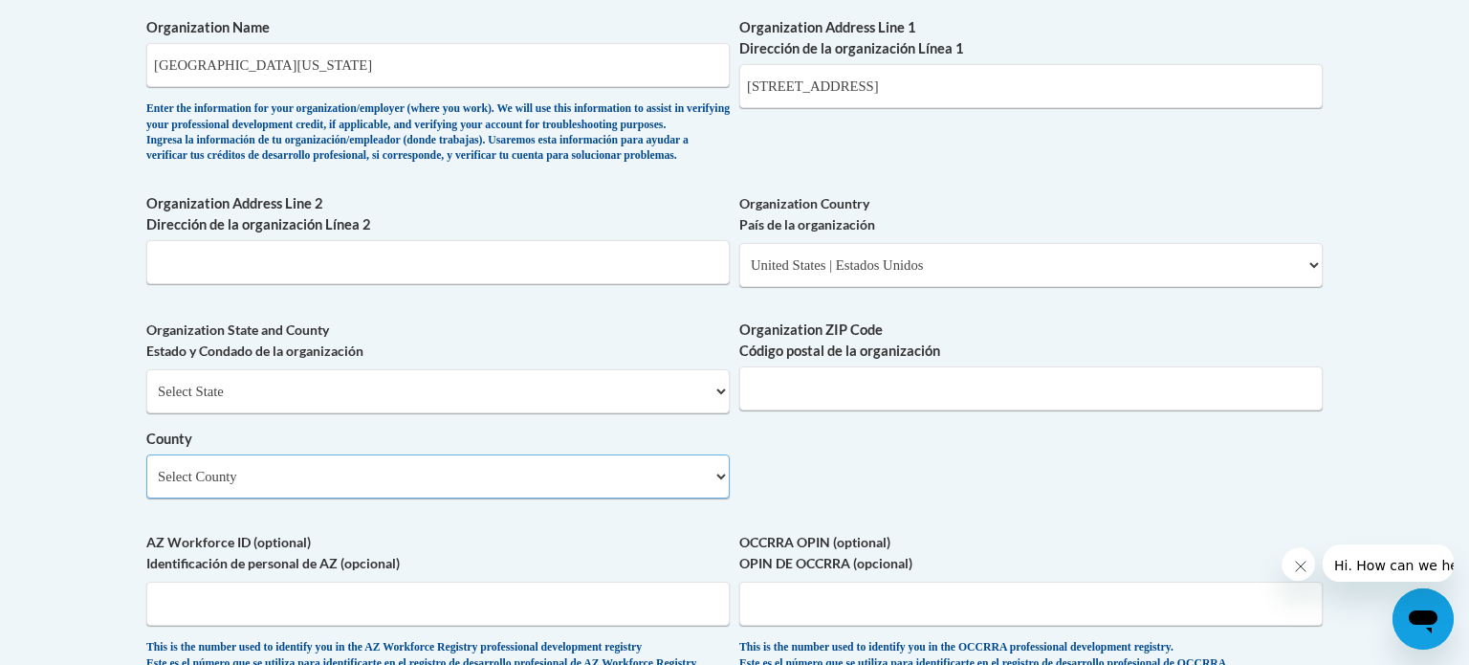
click at [146, 481] on select "Select County Appling Atkinson Bacon Baker Baldwin Banks Barrow Bartow Ben Hill…" at bounding box center [438, 476] width 584 height 44
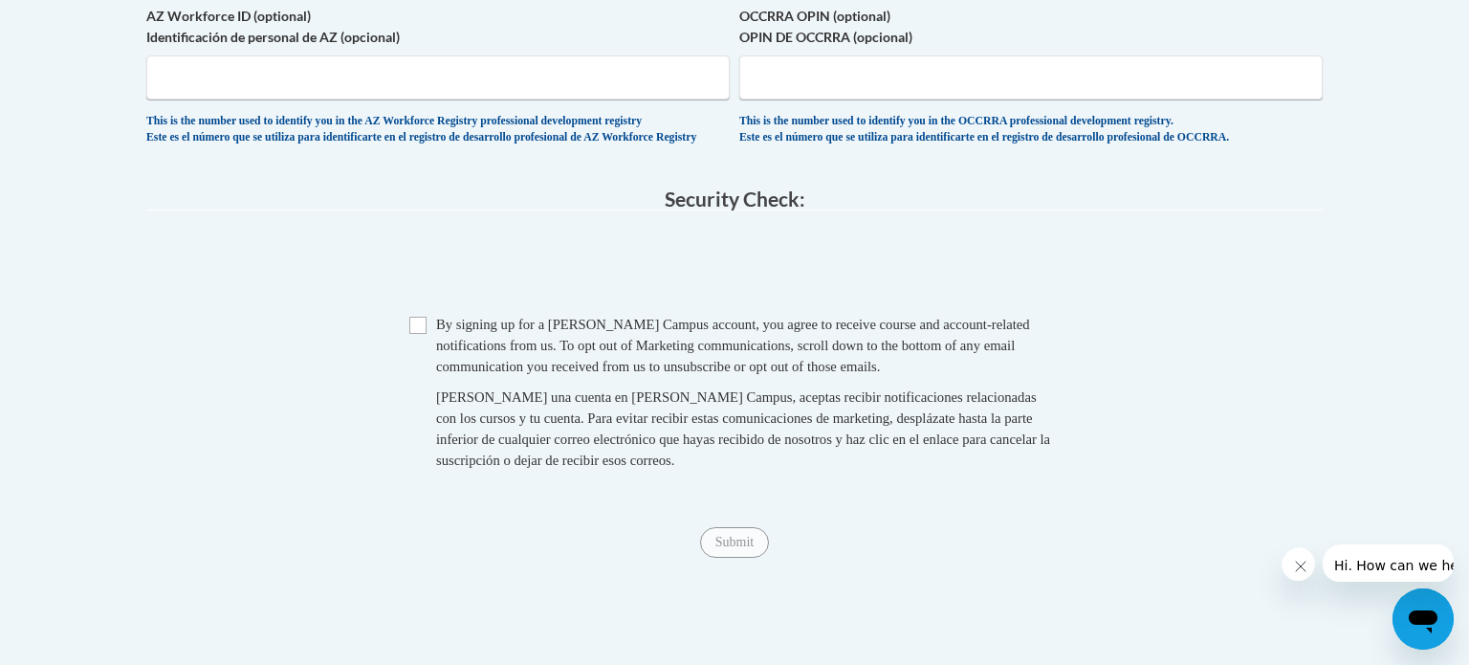
scroll to position [1802, 0]
click at [419, 375] on span "Checkbox By signing up for a Cox Campus account, you agree to receive course an…" at bounding box center [734, 400] width 650 height 176
click at [420, 332] on input "Checkbox" at bounding box center [417, 323] width 17 height 17
checkbox input "true"
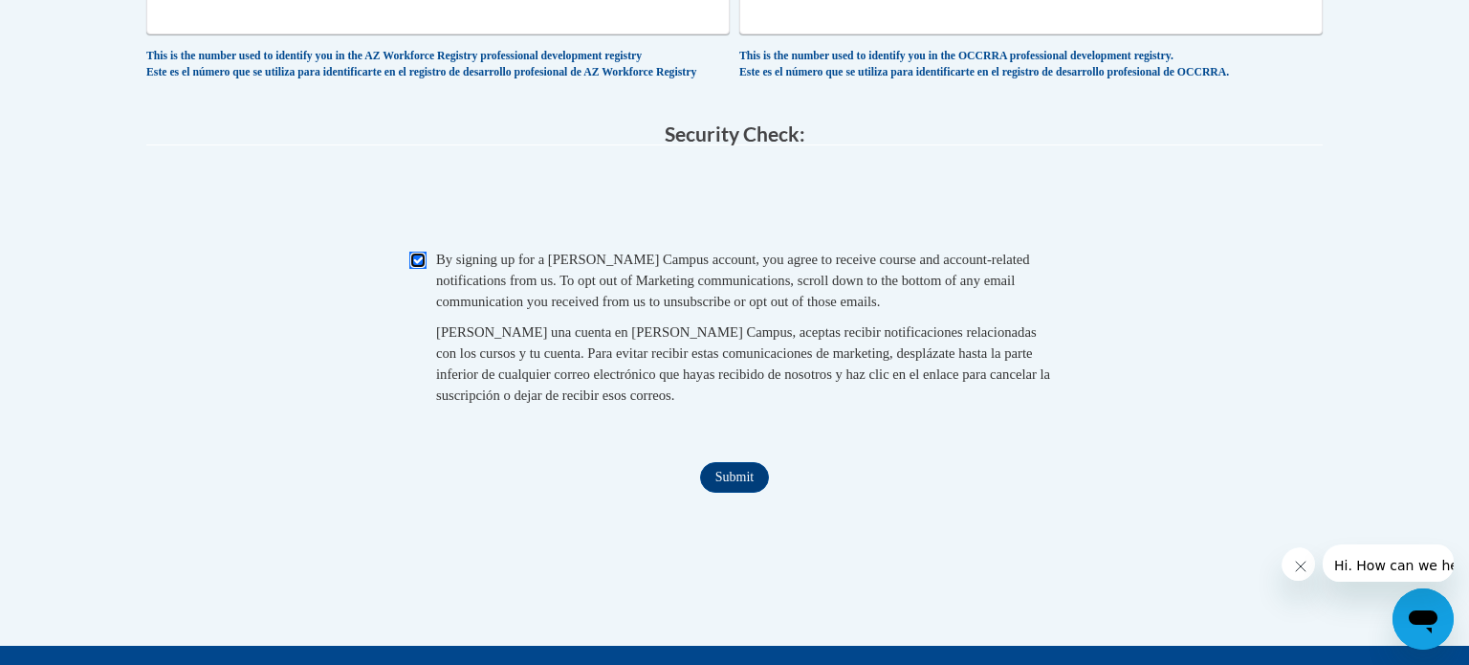
scroll to position [1871, 0]
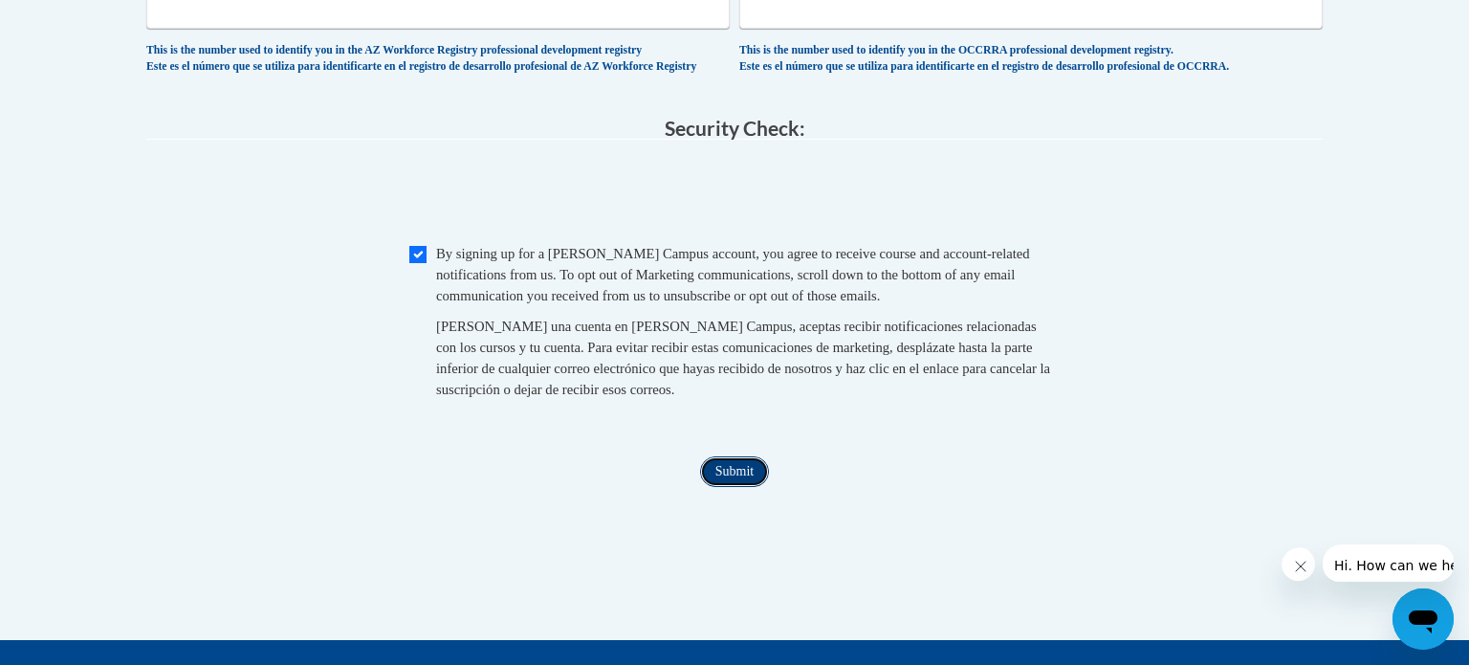
click at [757, 487] on input "Submit" at bounding box center [734, 471] width 69 height 31
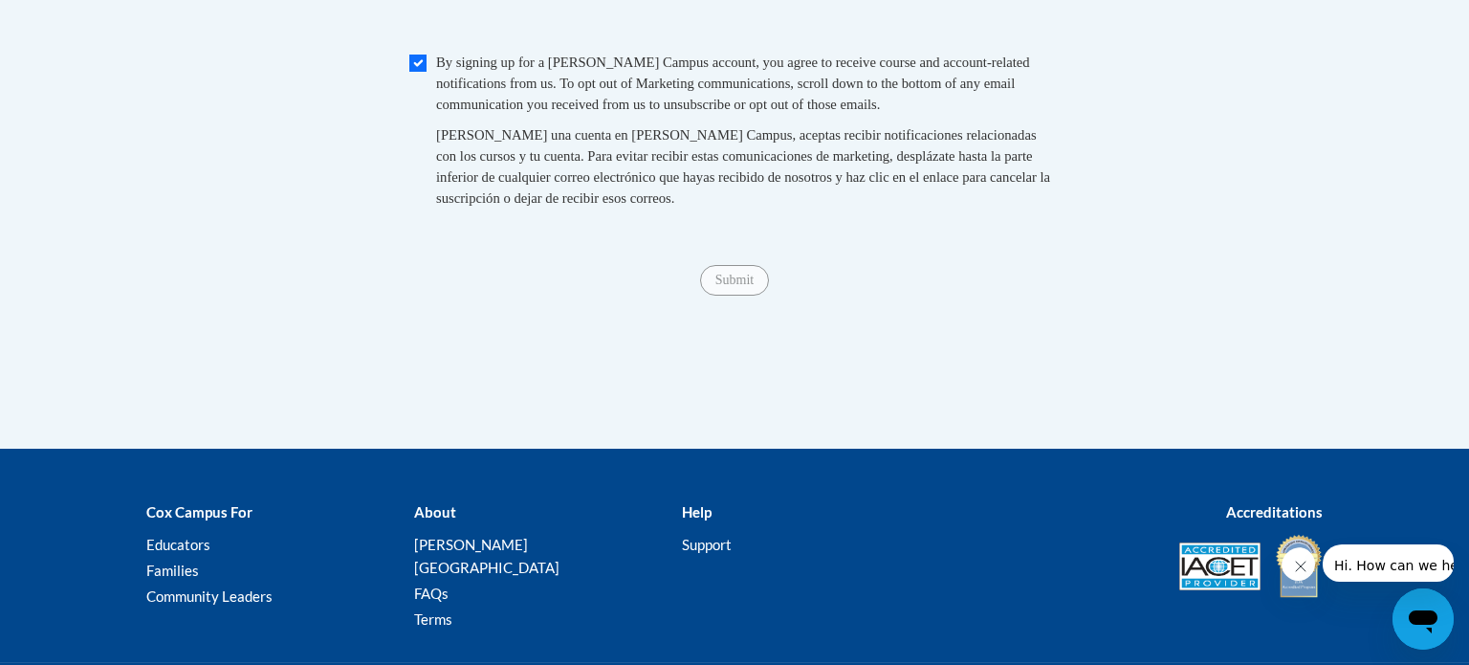
scroll to position [2091, 0]
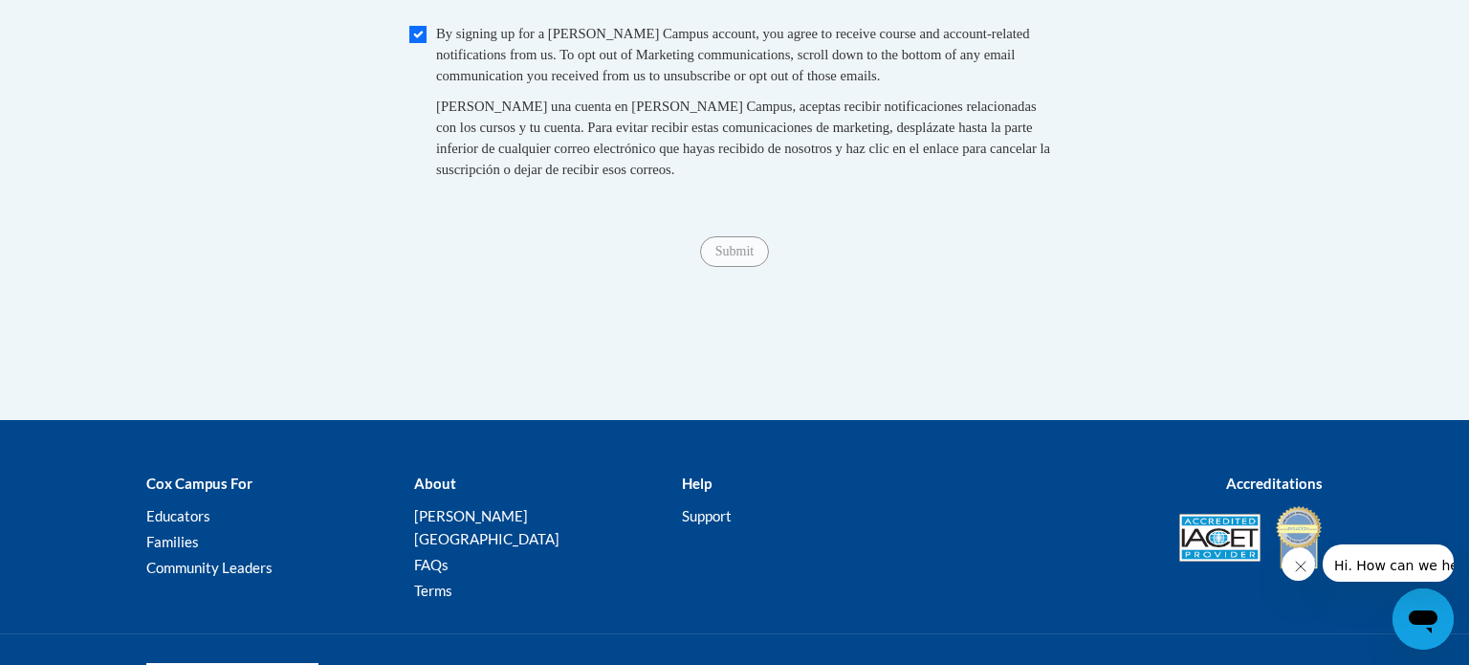
type input "30533"
click at [772, 267] on div "Submit Submit" at bounding box center [734, 251] width 1177 height 31
click at [836, 143] on span "Al crear una cuenta en Cox Campus, aceptas recibir notificaciones relacionadas …" at bounding box center [743, 138] width 614 height 78
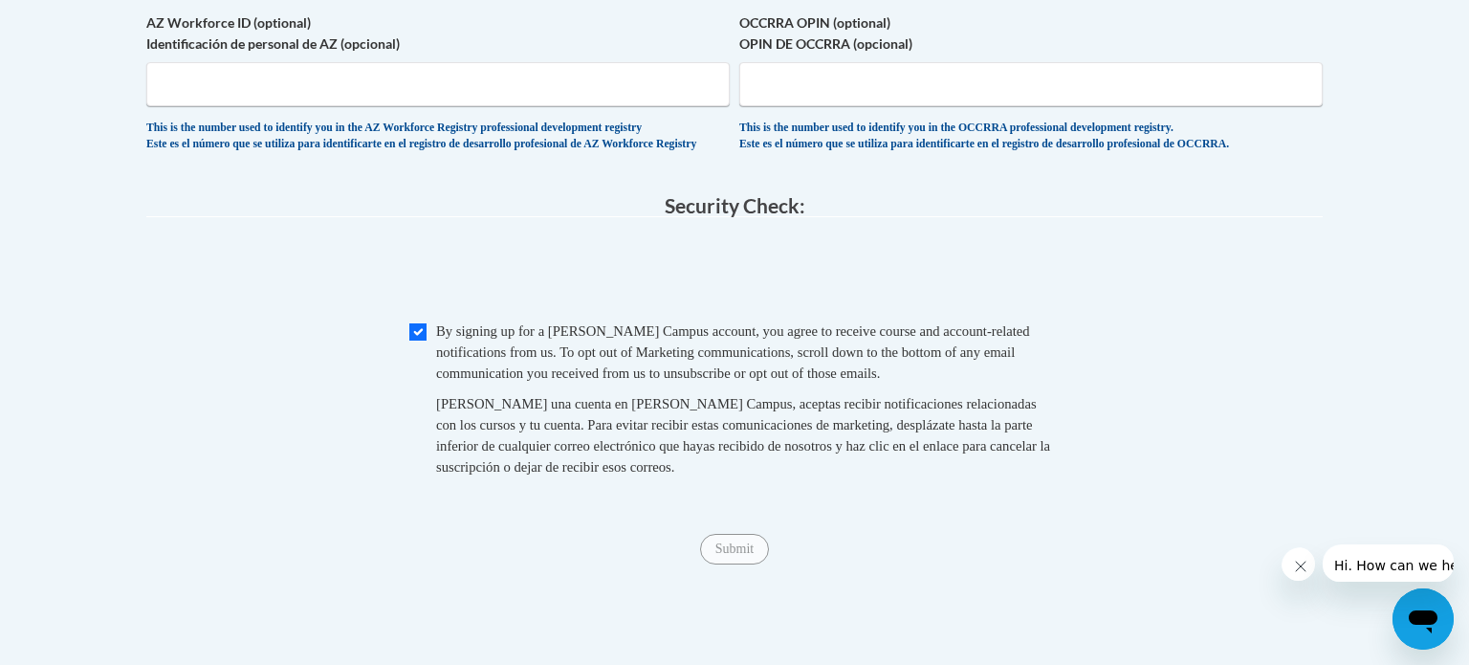
scroll to position [1796, 0]
click at [411, 338] on input "Checkbox" at bounding box center [417, 328] width 17 height 17
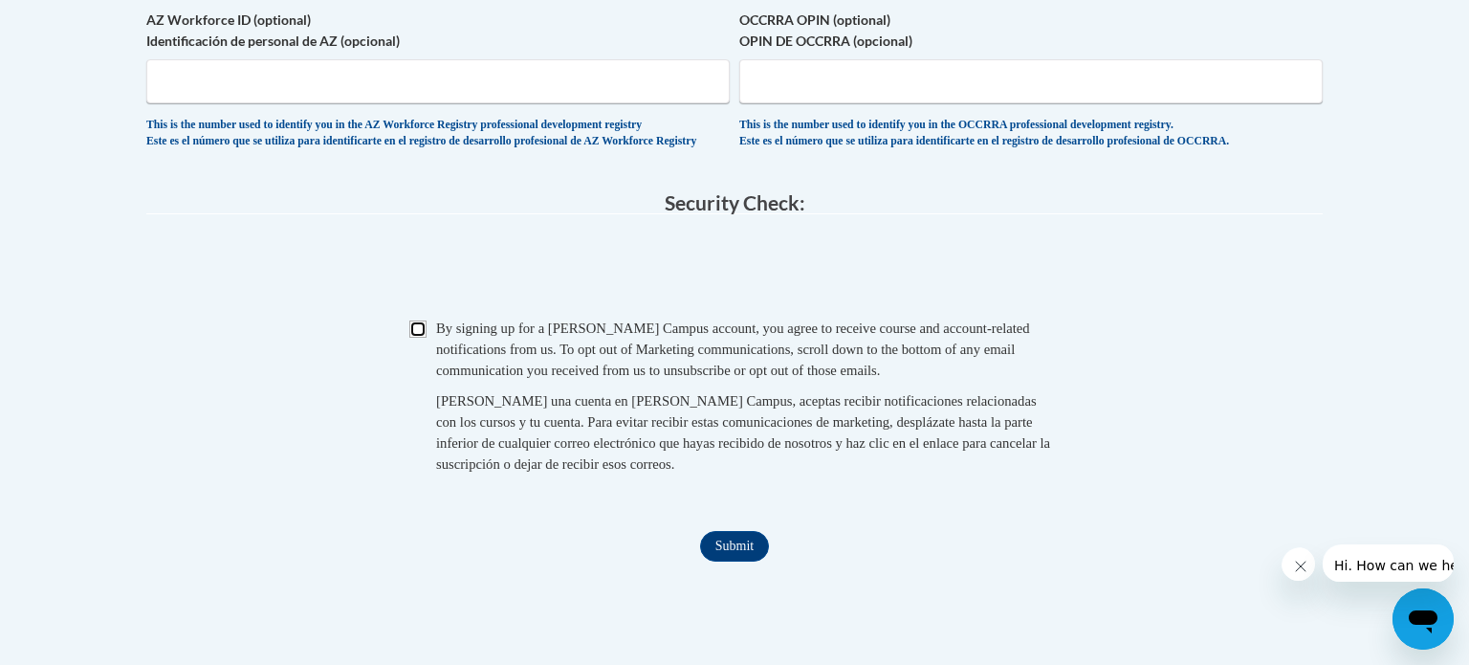
click at [411, 338] on input "Checkbox" at bounding box center [417, 328] width 17 height 17
click at [418, 338] on input "Checkbox" at bounding box center [417, 328] width 17 height 17
checkbox input "false"
click at [751, 562] on input "Submit" at bounding box center [734, 546] width 69 height 31
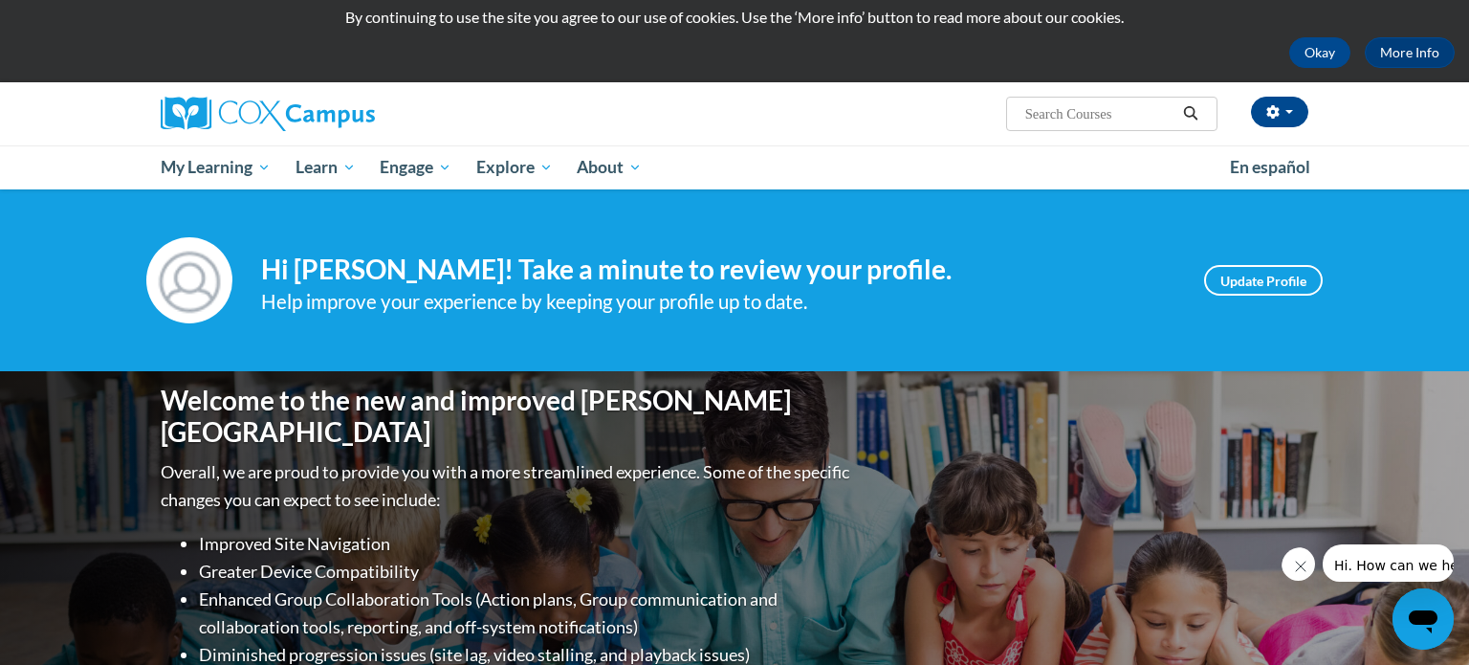
click at [1111, 121] on input "Search..." at bounding box center [1100, 113] width 153 height 23
type input "RTI"
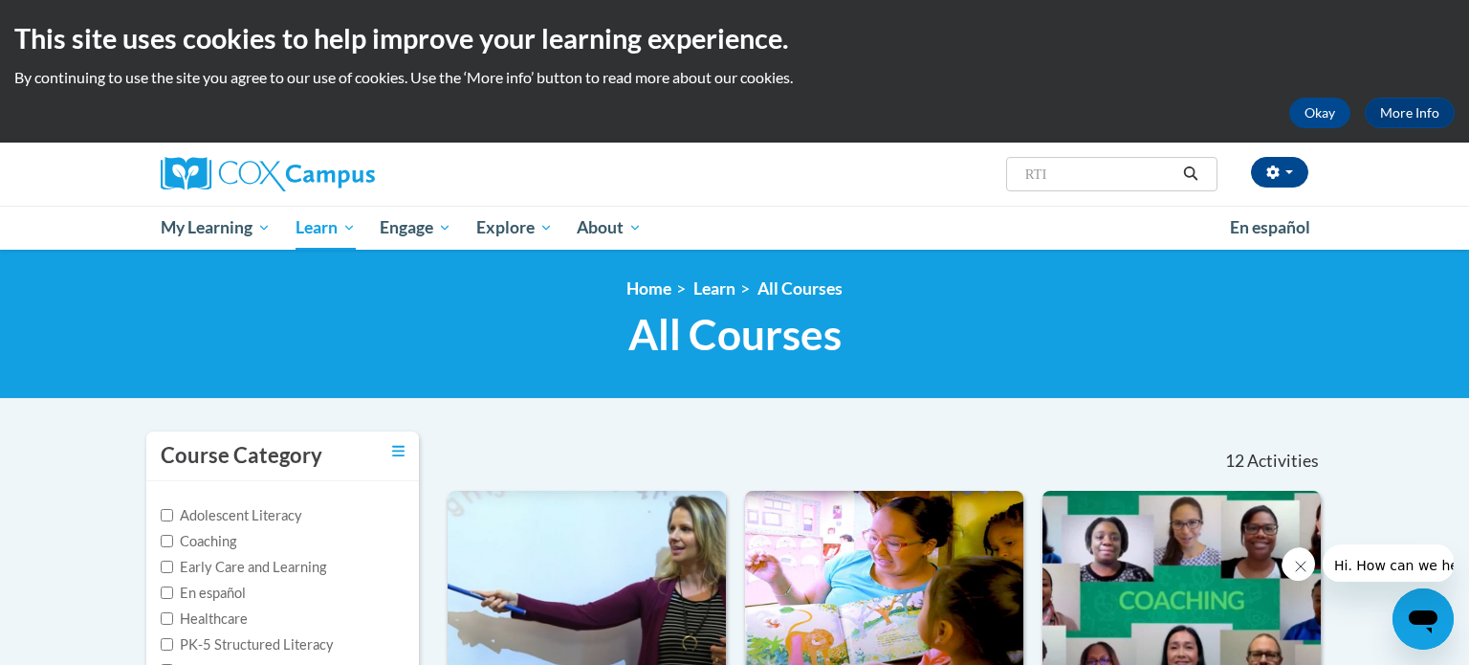
click at [1115, 166] on input "RTI" at bounding box center [1100, 174] width 153 height 23
type input "Response to Intervention"
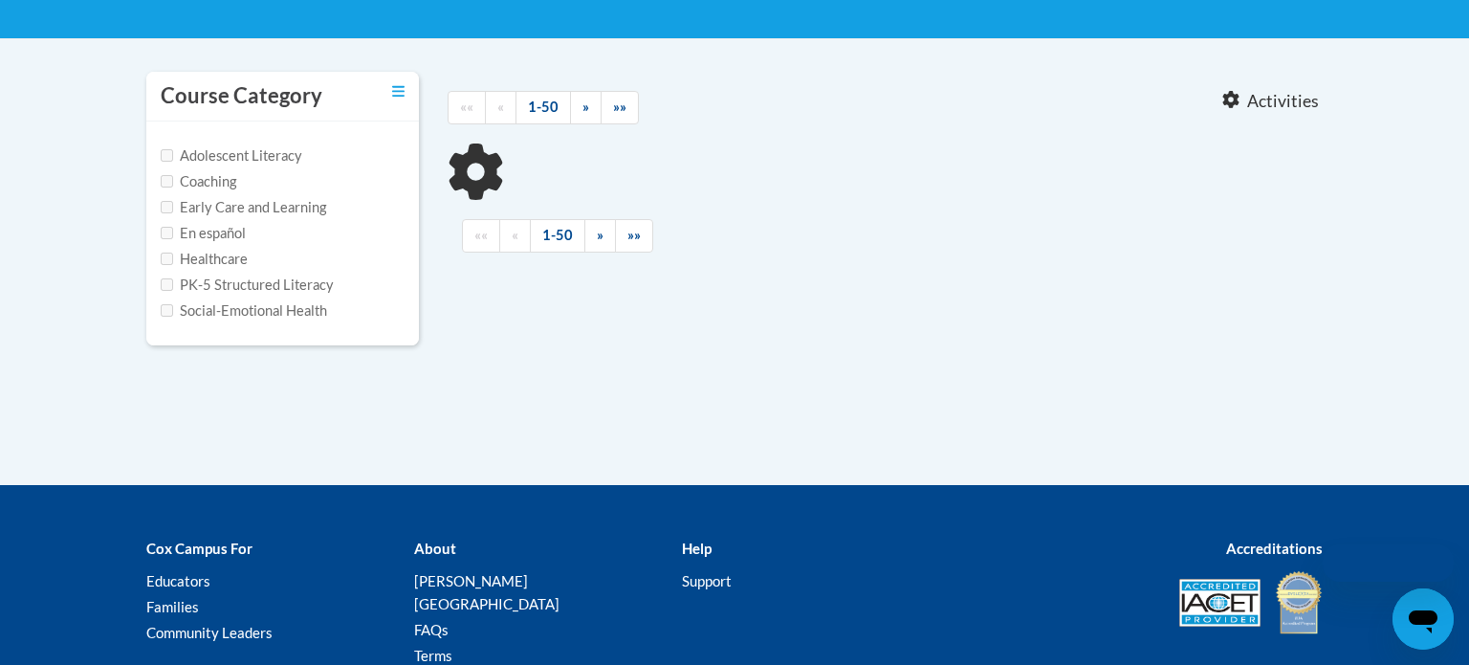
type input "Response to Intervention"
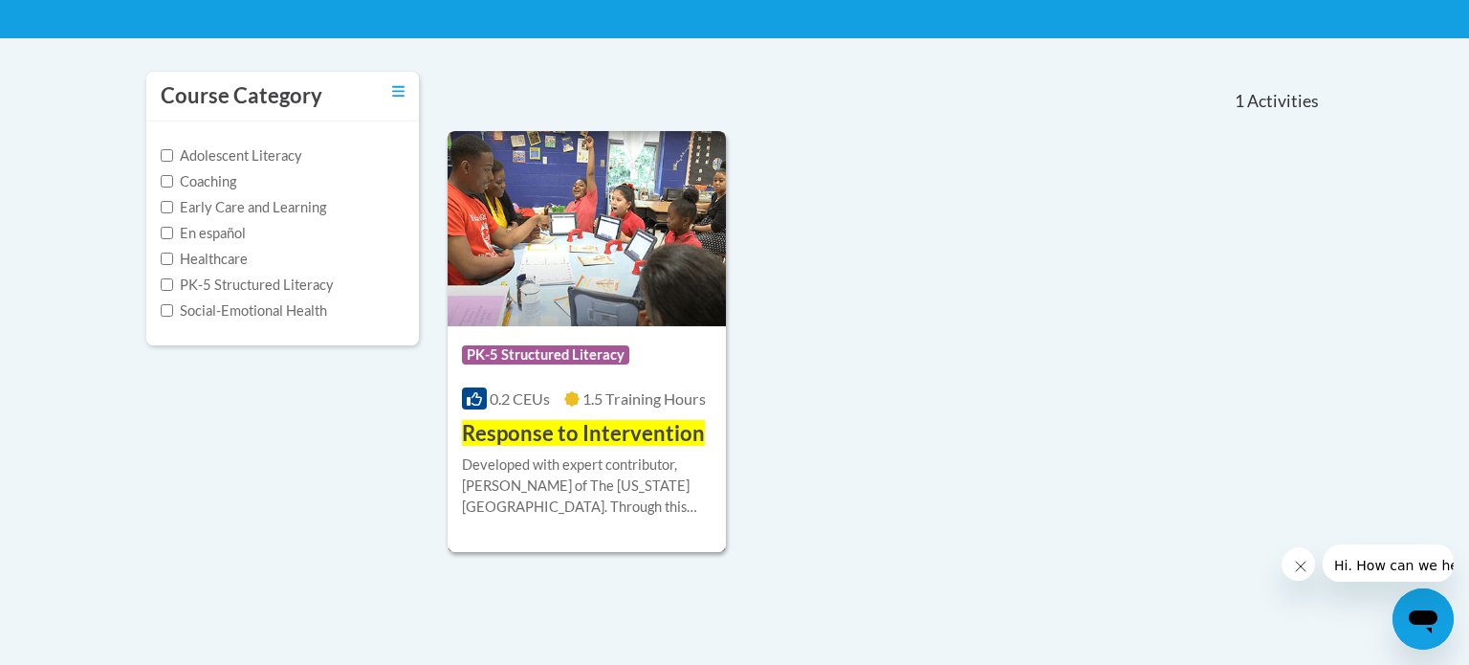
click at [623, 423] on span "Response to Intervention" at bounding box center [583, 433] width 243 height 26
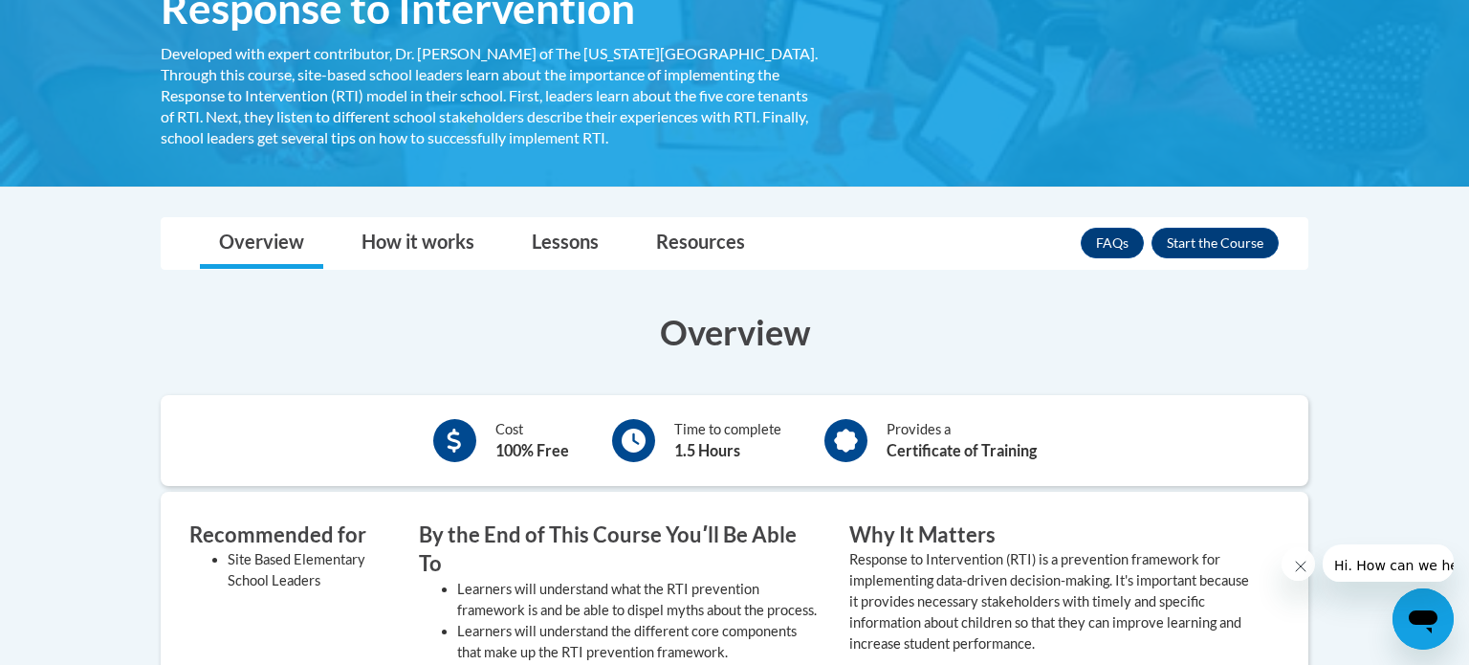
scroll to position [379, 0]
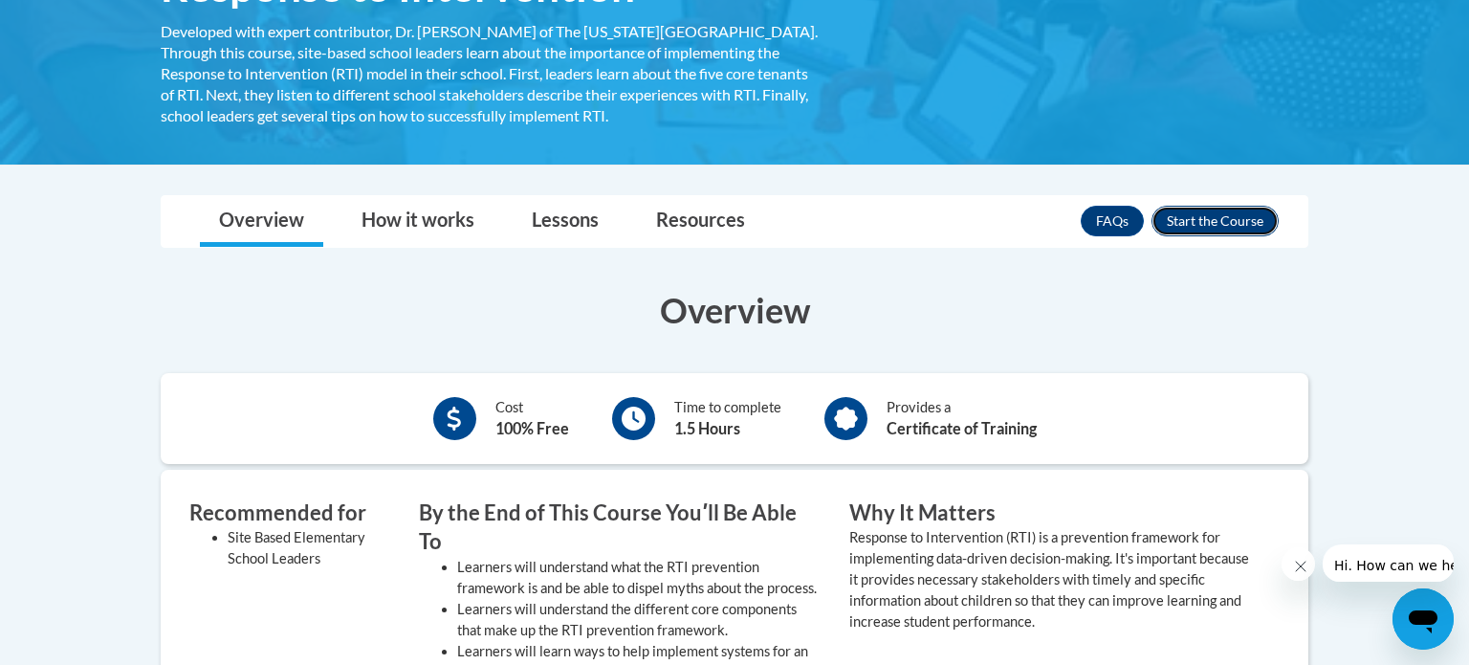
click at [1226, 218] on button "Enroll" at bounding box center [1215, 221] width 127 height 31
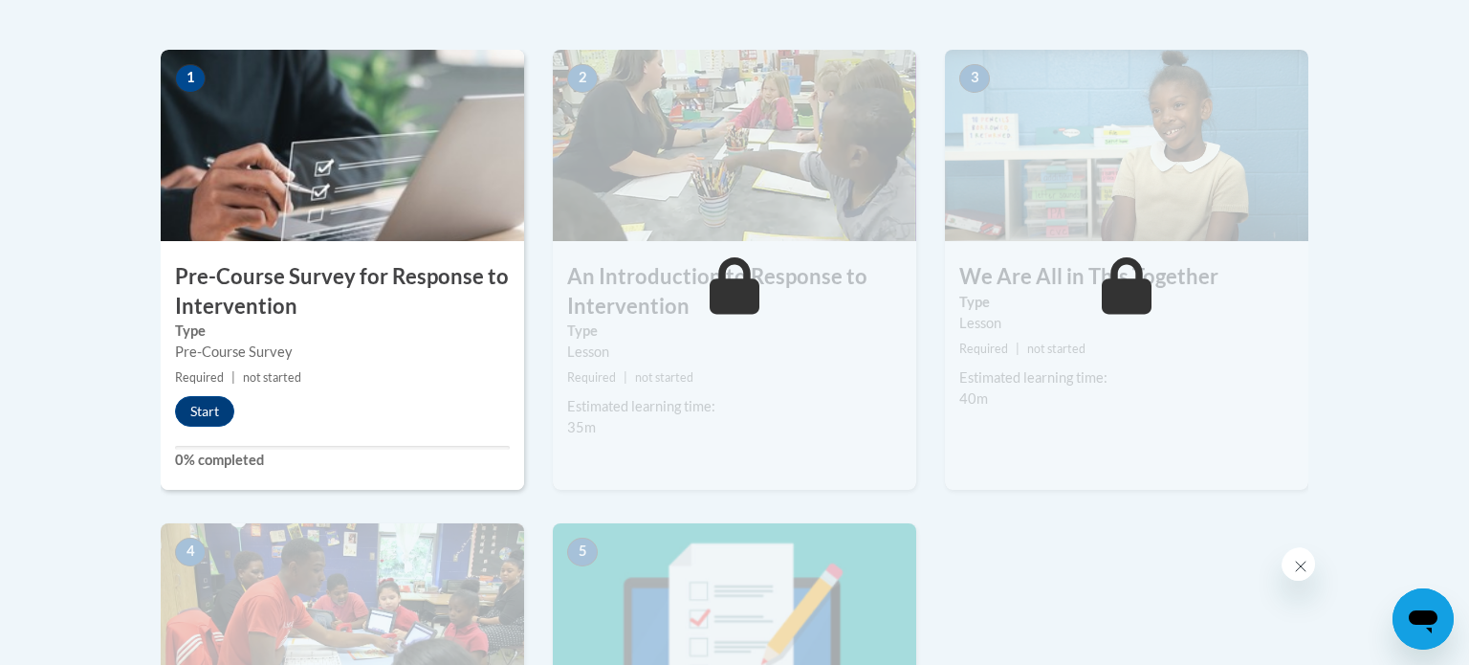
scroll to position [585, 0]
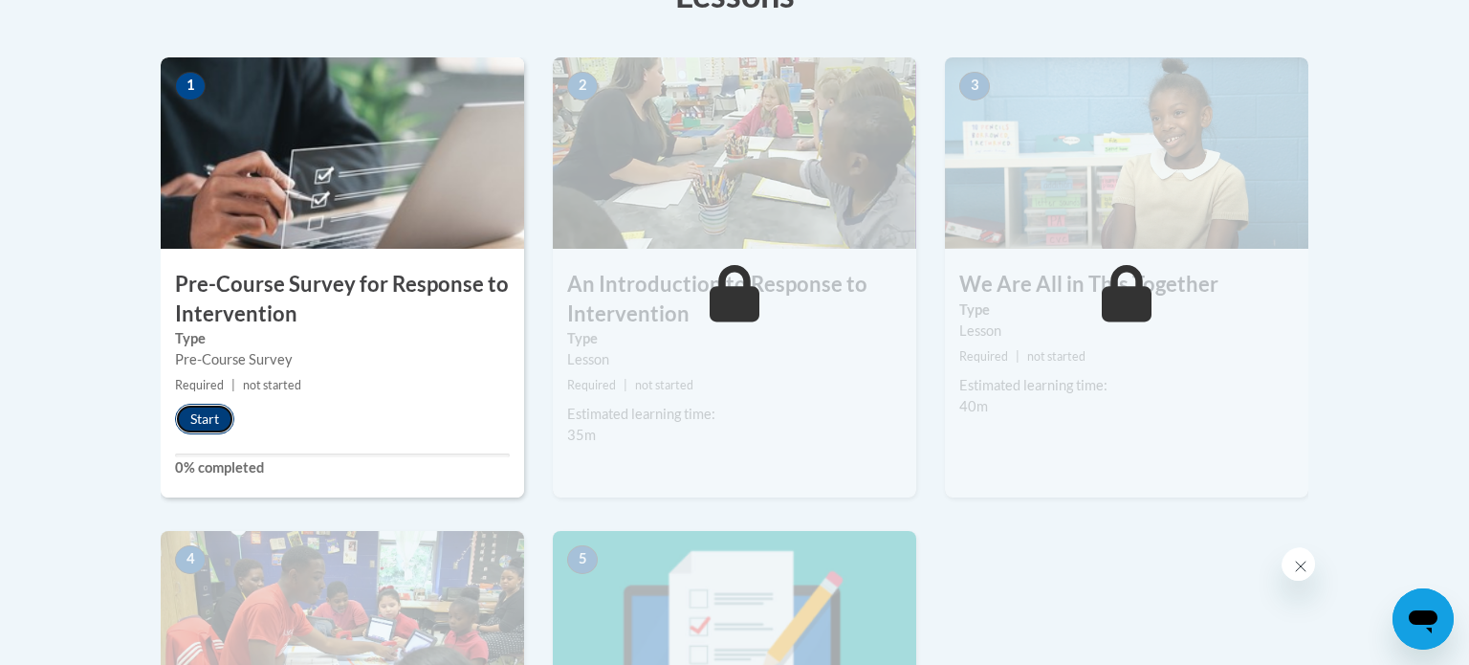
click at [206, 413] on button "Start" at bounding box center [204, 419] width 59 height 31
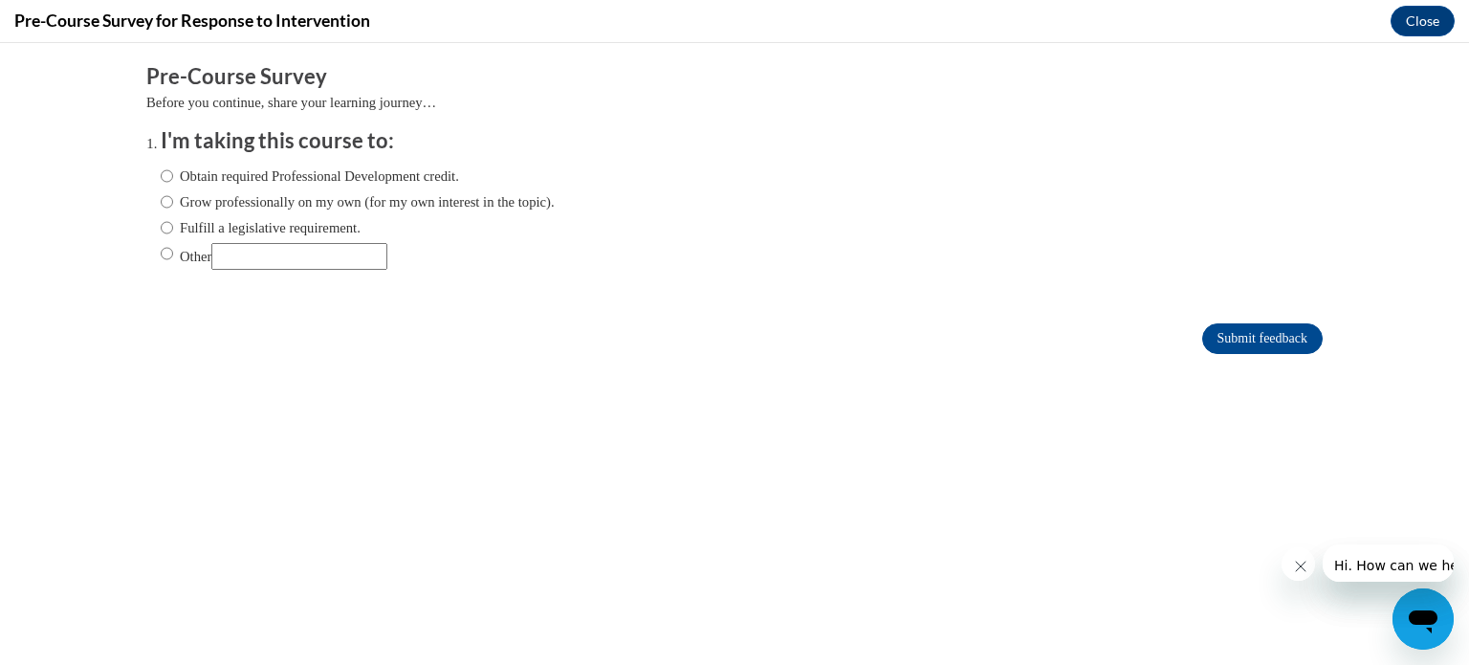
scroll to position [0, 0]
click at [278, 176] on label "Obtain required Professional Development credit." at bounding box center [310, 175] width 298 height 21
click at [173, 176] on input "Obtain required Professional Development credit." at bounding box center [167, 175] width 12 height 21
radio input "true"
click at [1293, 337] on input "Submit feedback" at bounding box center [1262, 338] width 121 height 31
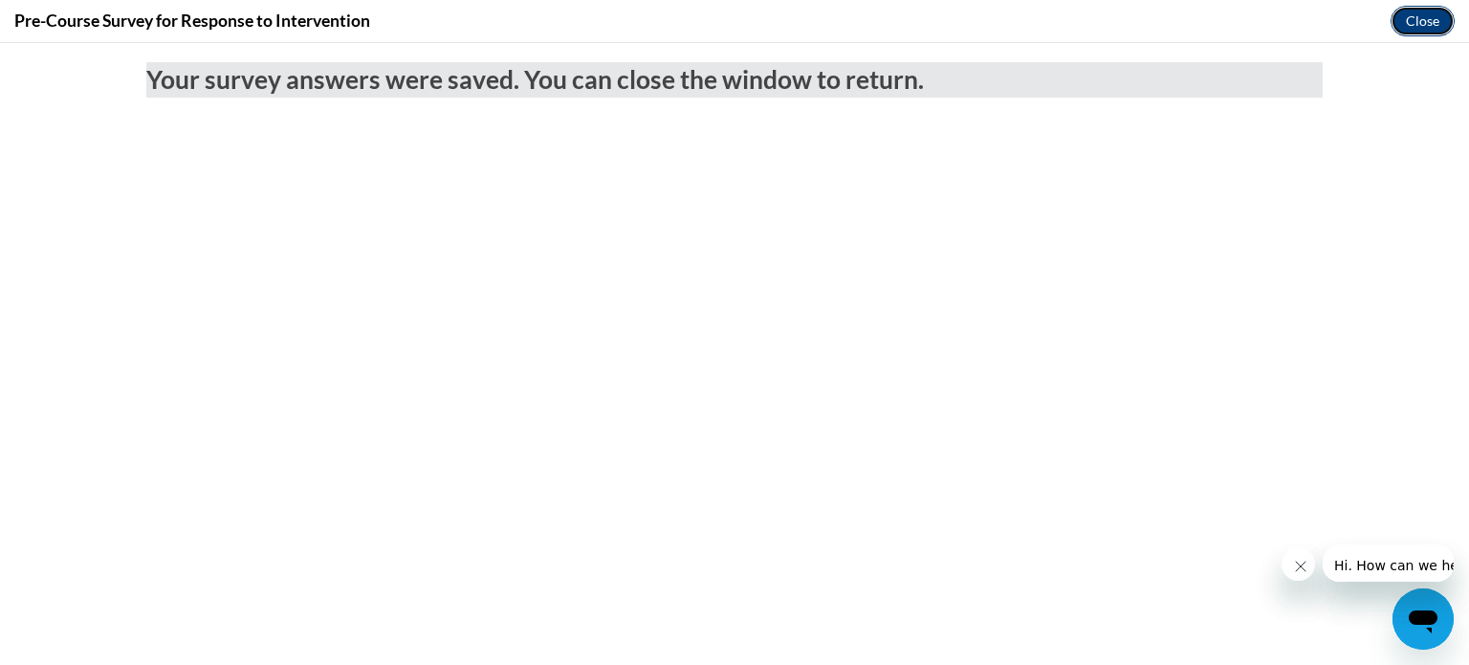
click at [1425, 12] on button "Close" at bounding box center [1423, 21] width 64 height 31
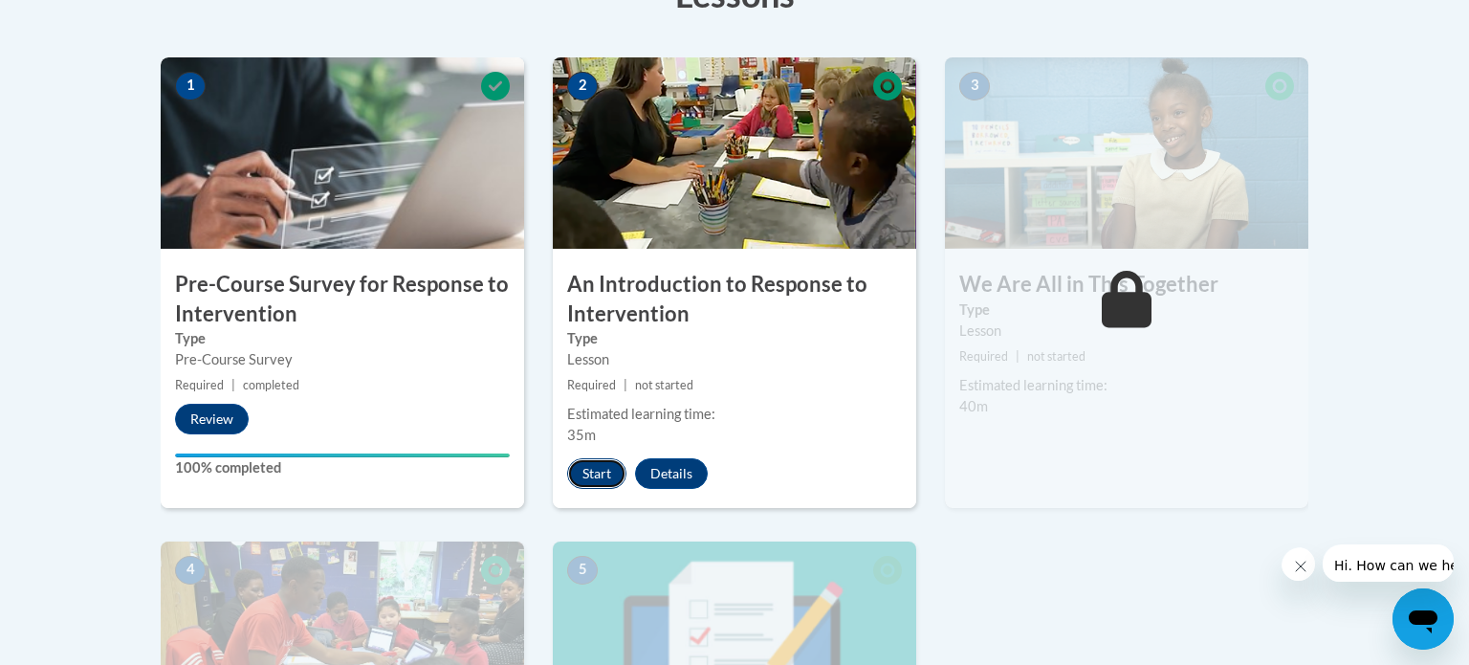
click at [582, 472] on button "Start" at bounding box center [596, 473] width 59 height 31
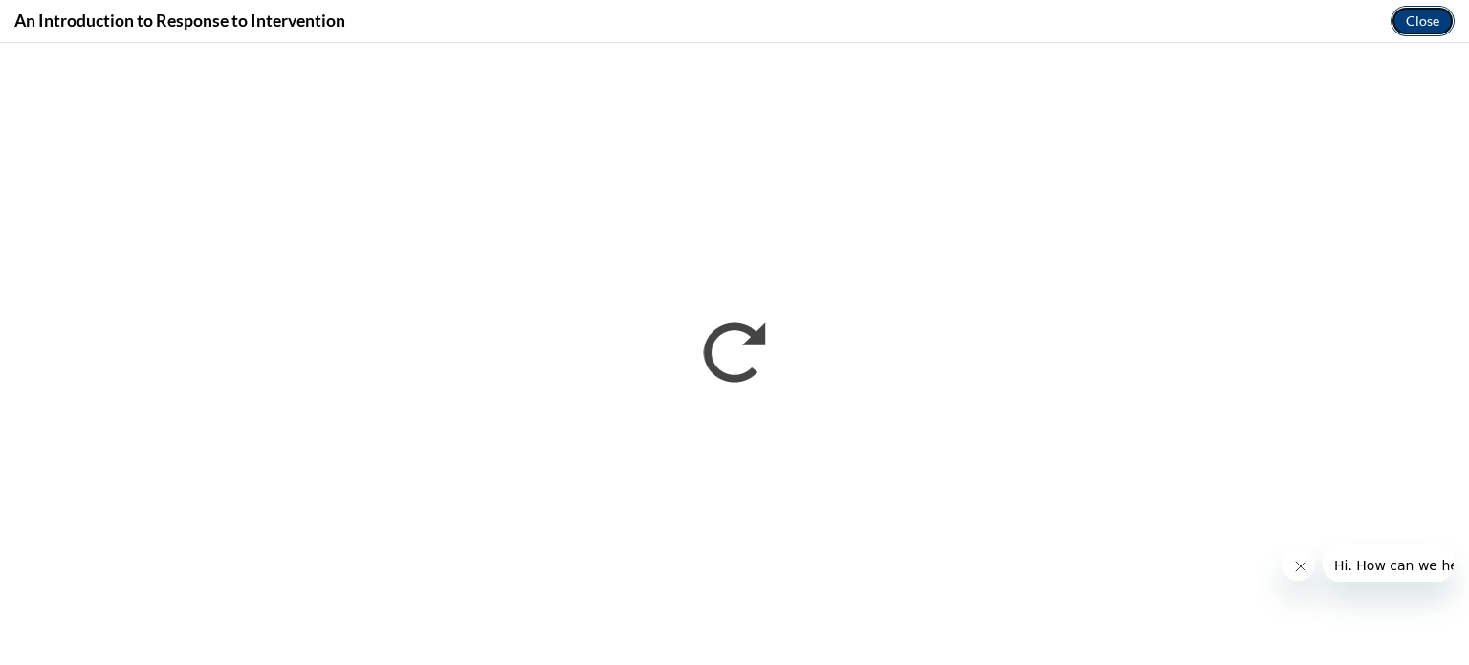
click at [1435, 22] on button "Close" at bounding box center [1423, 21] width 64 height 31
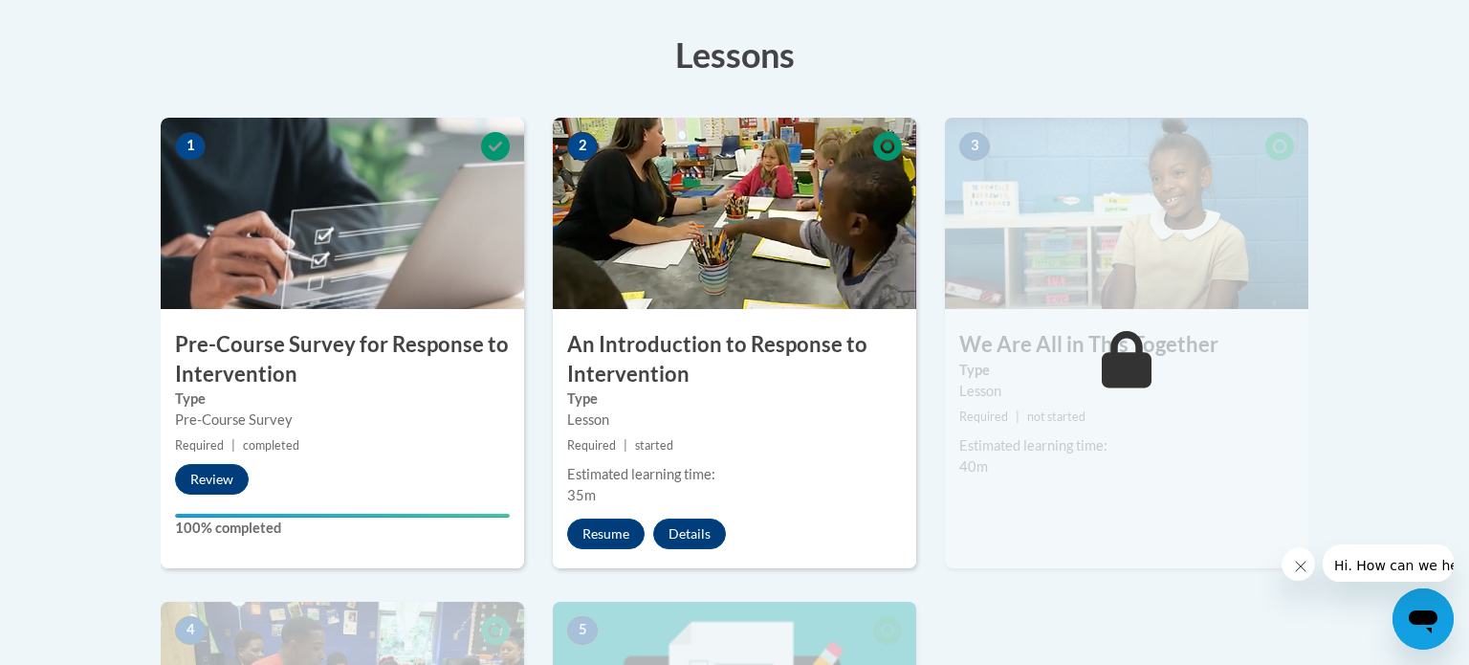
scroll to position [524, 0]
click at [606, 538] on button "Resume" at bounding box center [605, 534] width 77 height 31
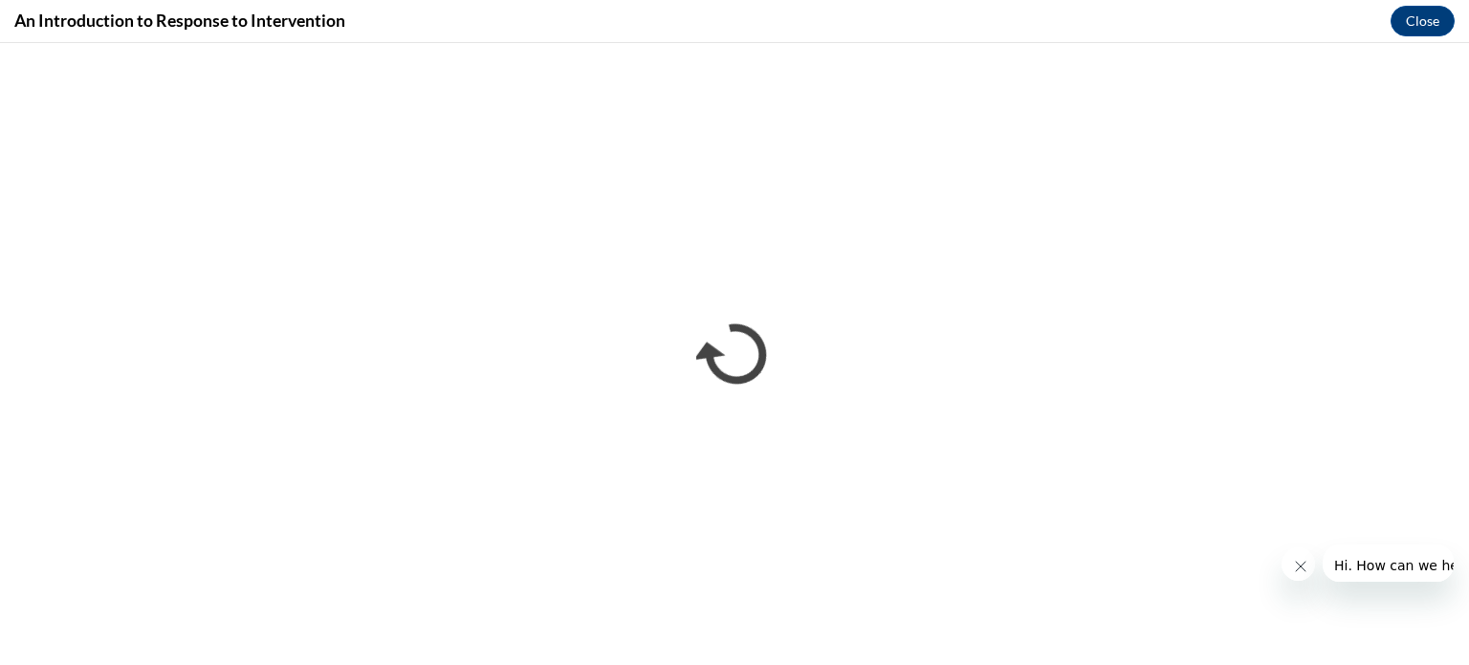
scroll to position [0, 0]
click at [1415, 13] on button "Close" at bounding box center [1423, 21] width 64 height 31
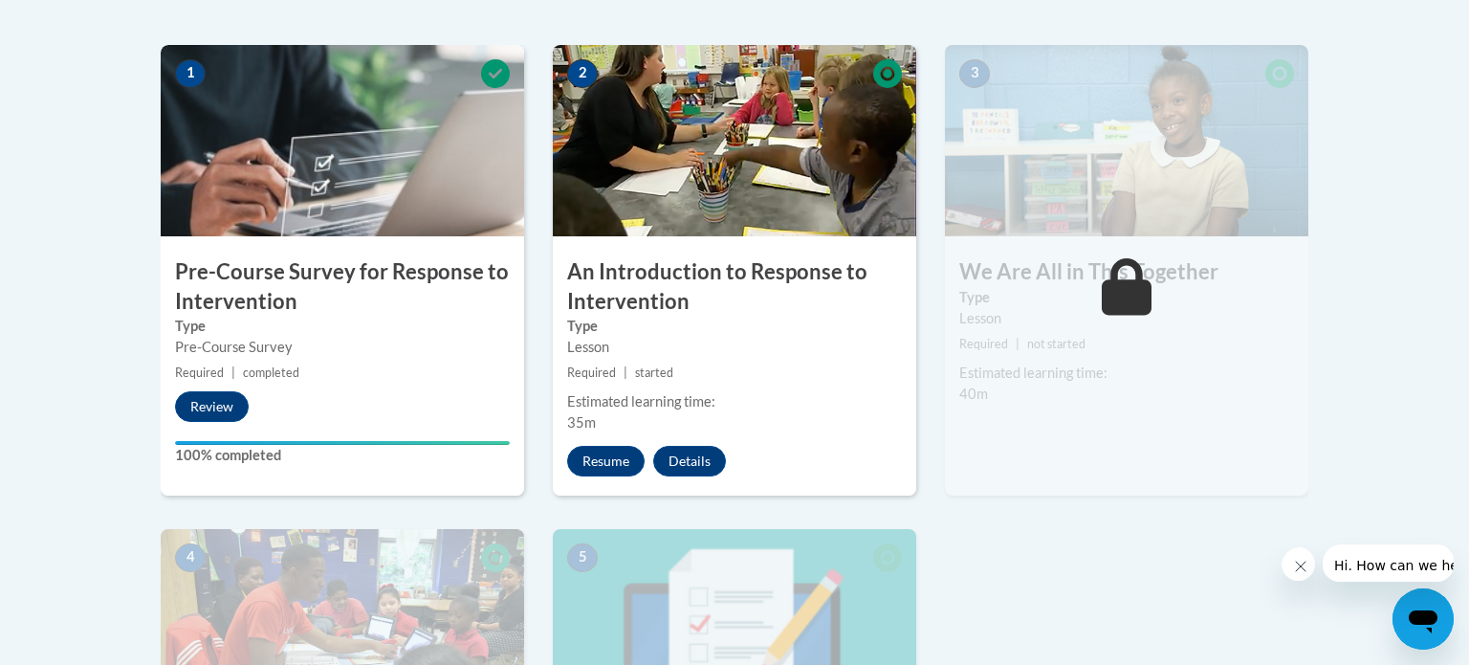
scroll to position [611, 0]
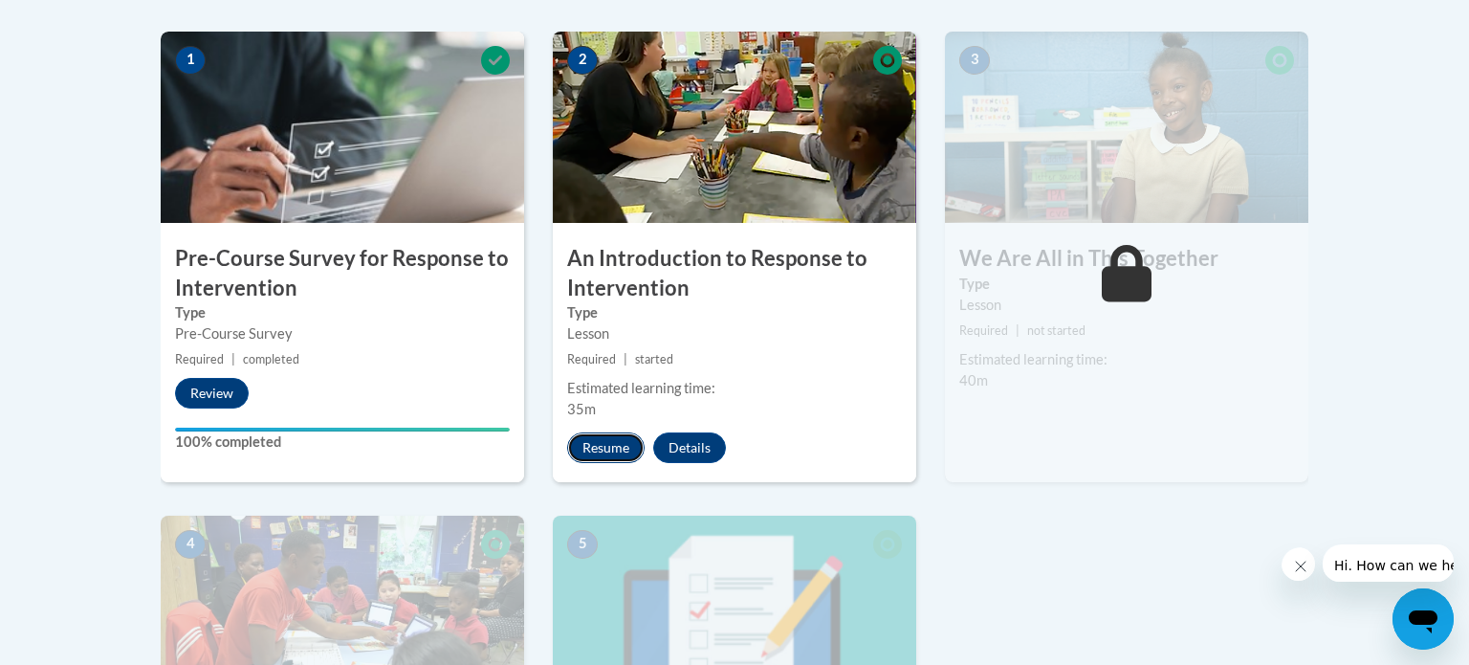
click at [608, 448] on button "Resume" at bounding box center [605, 447] width 77 height 31
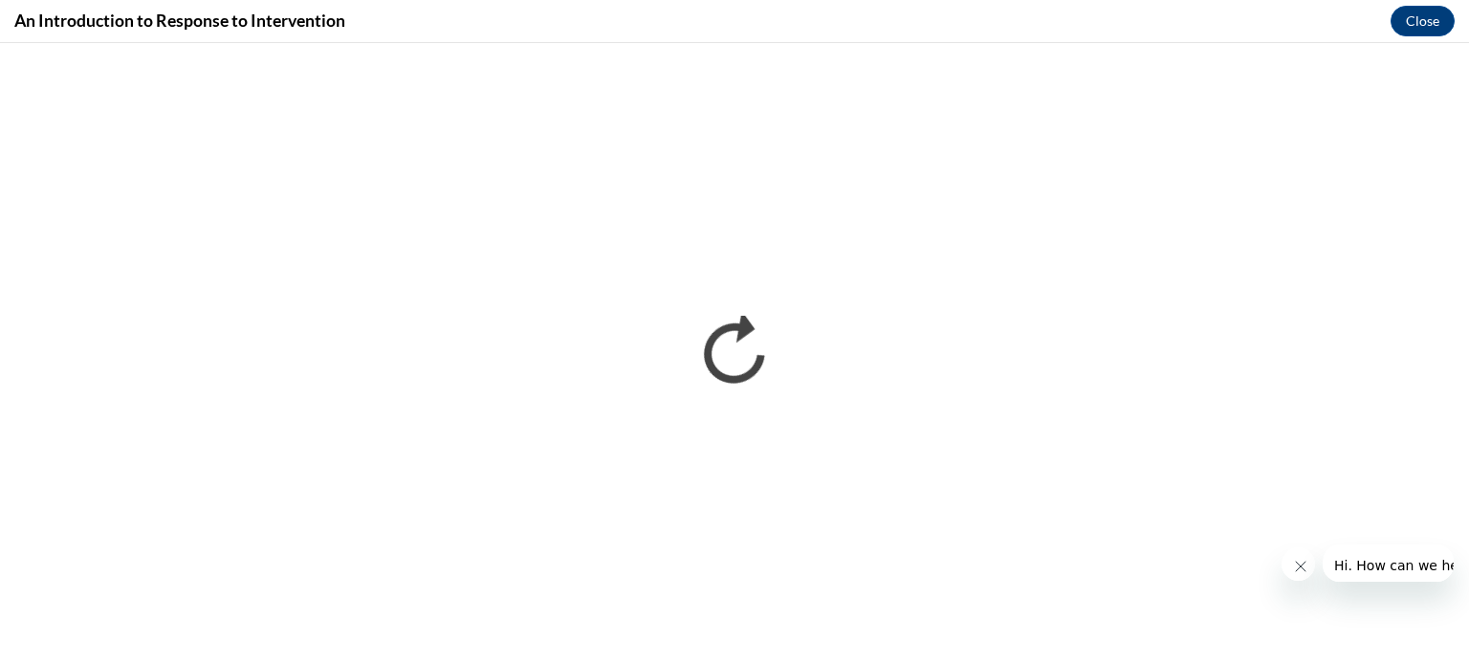
scroll to position [0, 0]
click at [1421, 26] on button "Close" at bounding box center [1423, 21] width 64 height 31
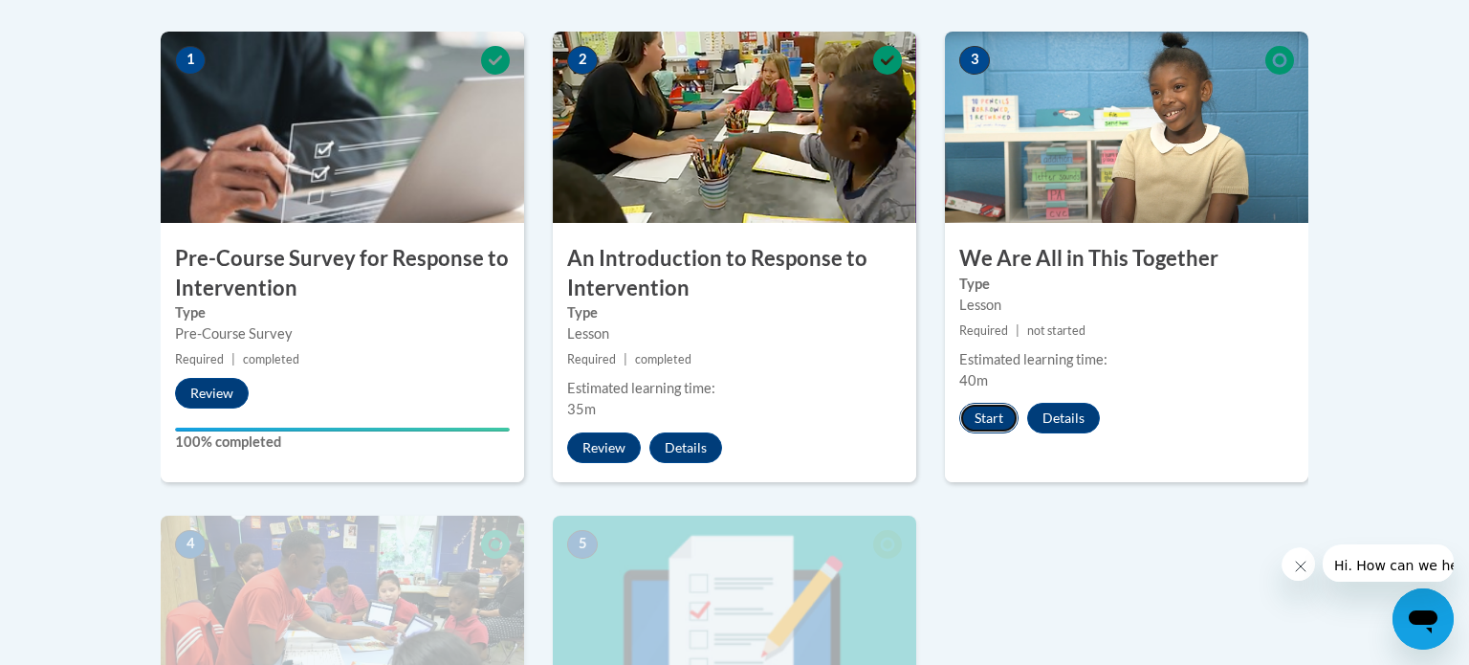
click at [1002, 419] on button "Start" at bounding box center [988, 418] width 59 height 31
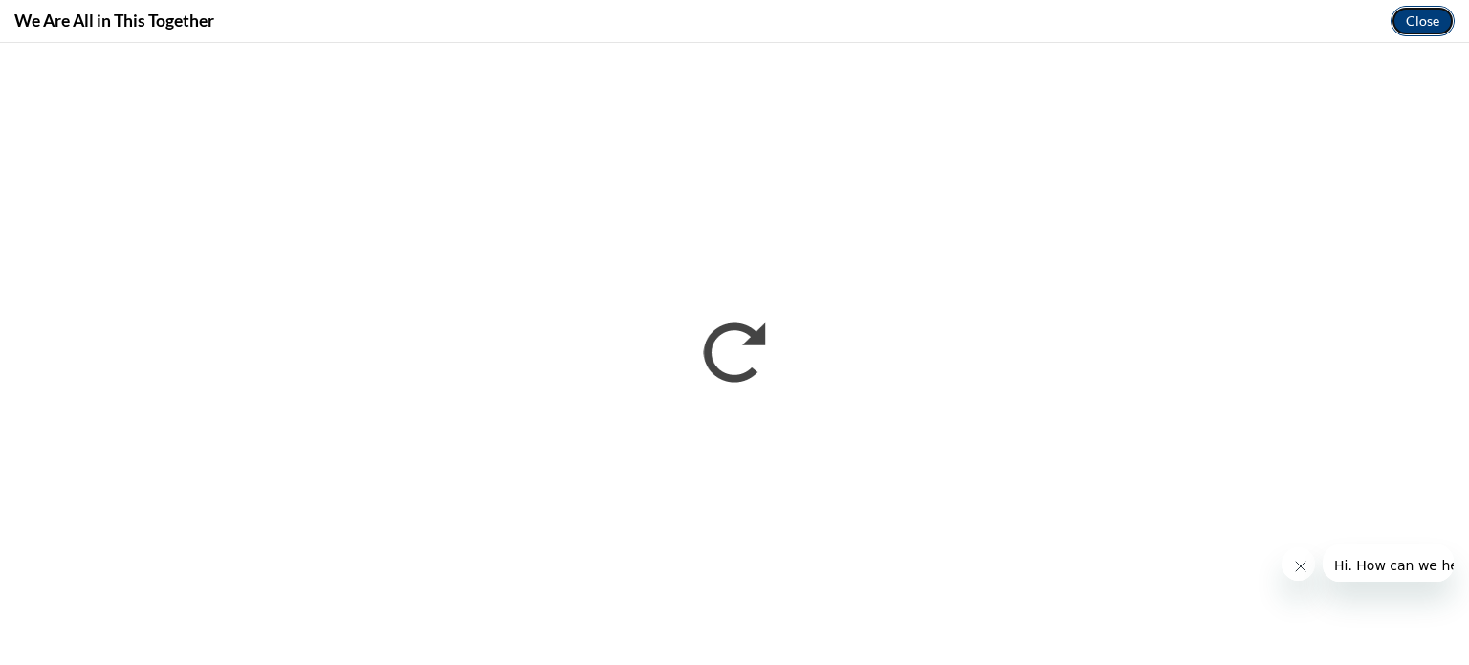
click at [1416, 26] on button "Close" at bounding box center [1423, 21] width 64 height 31
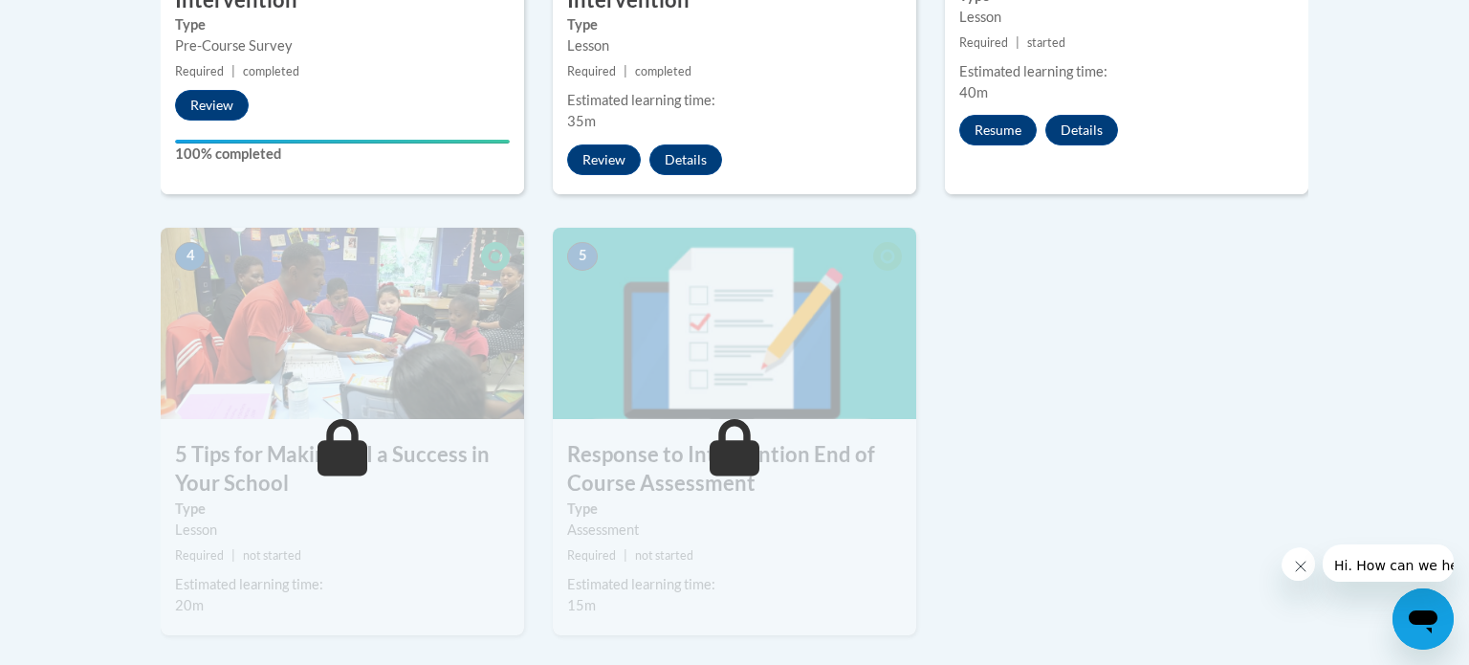
scroll to position [912, 0]
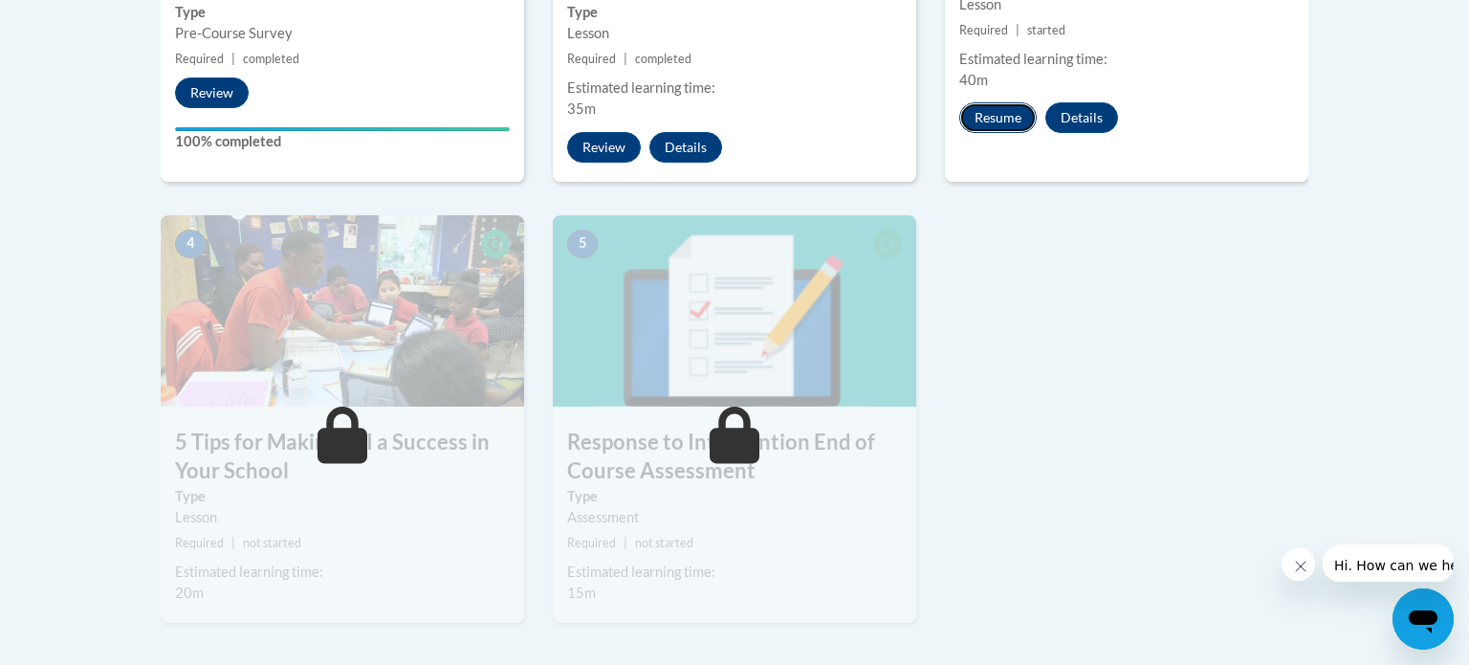
click at [1002, 119] on button "Resume" at bounding box center [997, 117] width 77 height 31
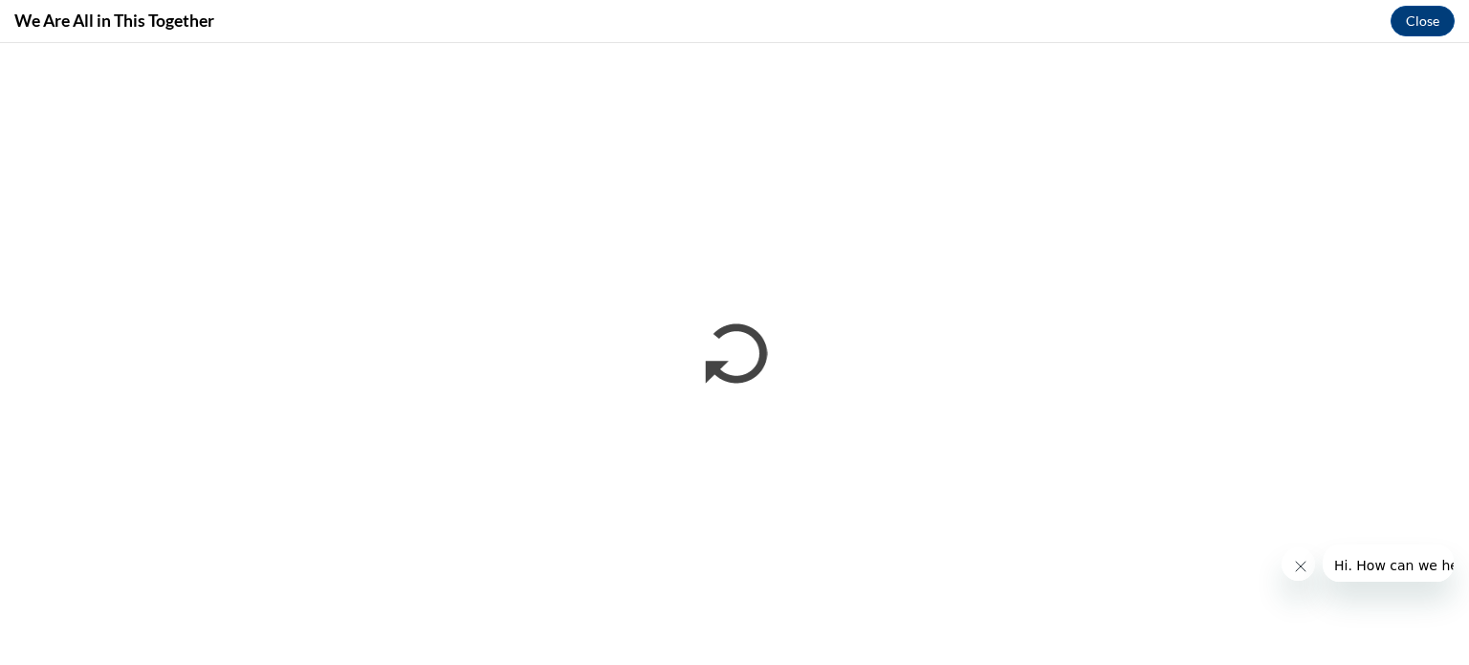
scroll to position [0, 0]
click at [1302, 553] on button "Close message from company" at bounding box center [1300, 566] width 38 height 38
click at [1422, 24] on button "Close" at bounding box center [1423, 21] width 64 height 31
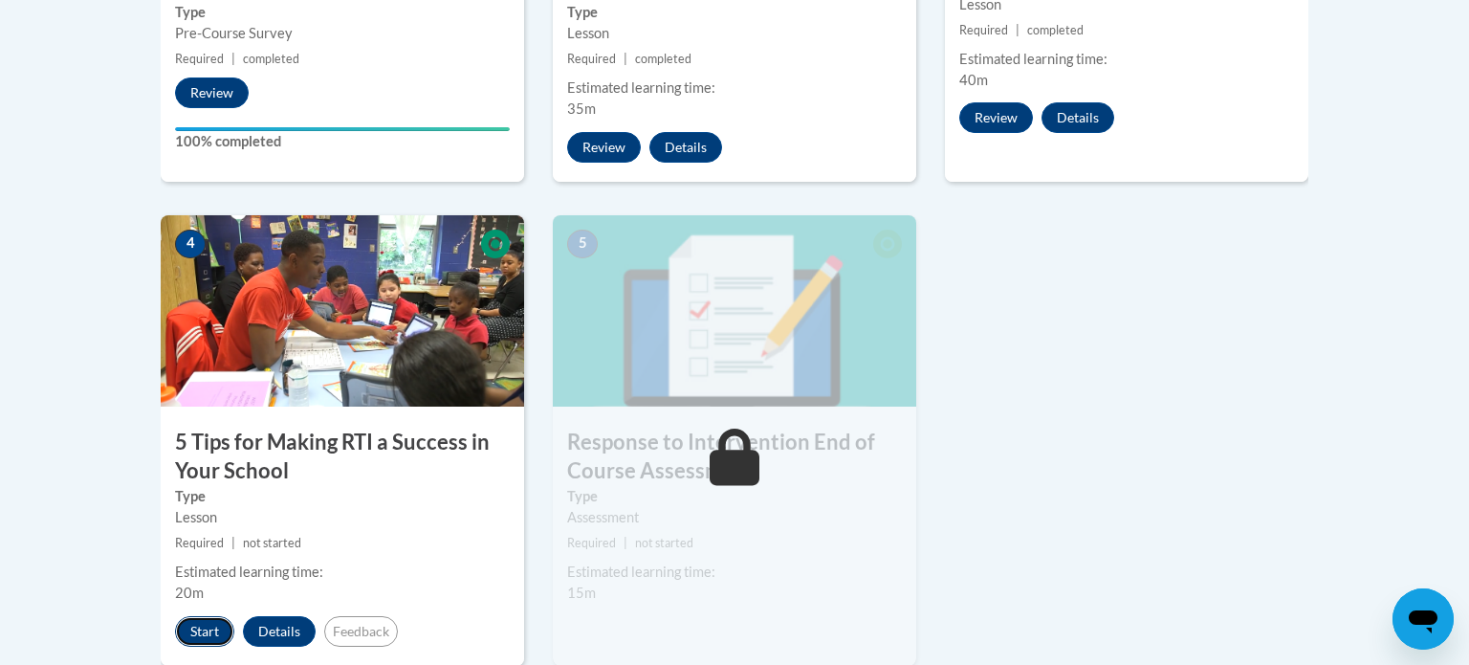
click at [193, 628] on button "Start" at bounding box center [204, 631] width 59 height 31
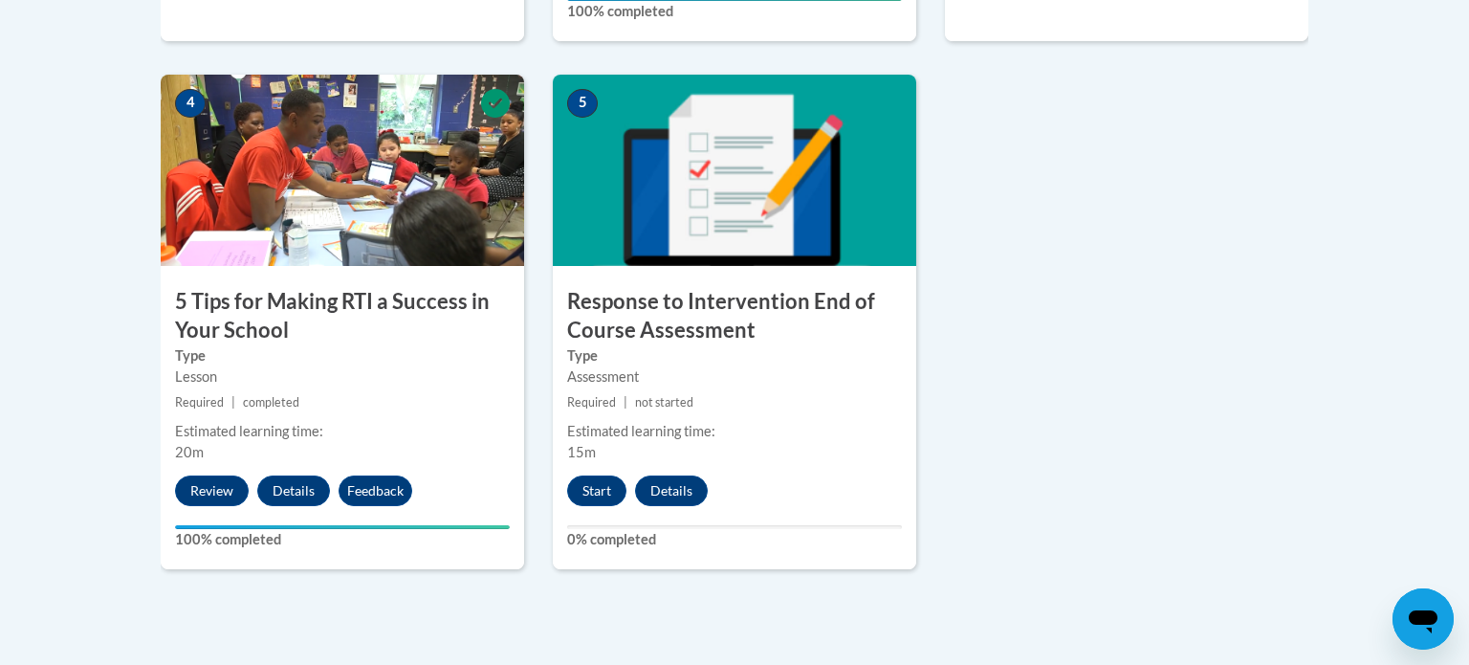
scroll to position [1094, 0]
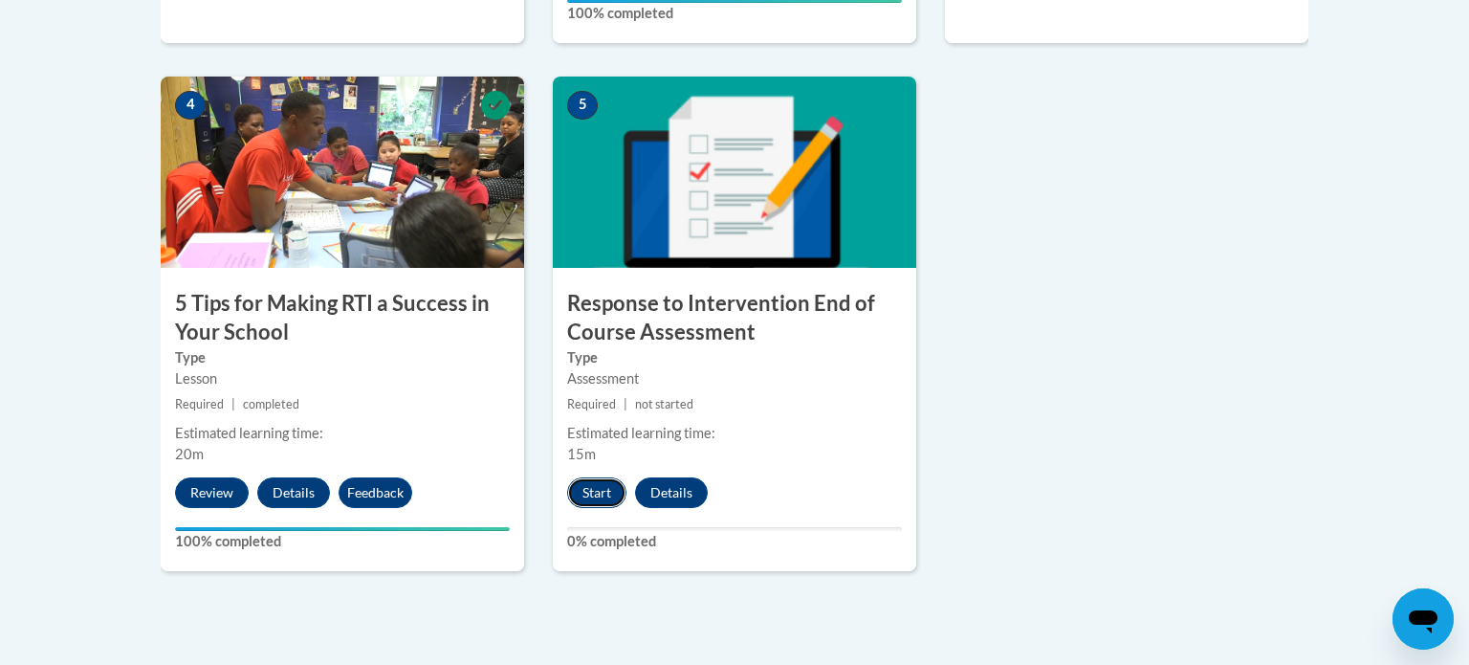
click at [600, 492] on button "Start" at bounding box center [596, 492] width 59 height 31
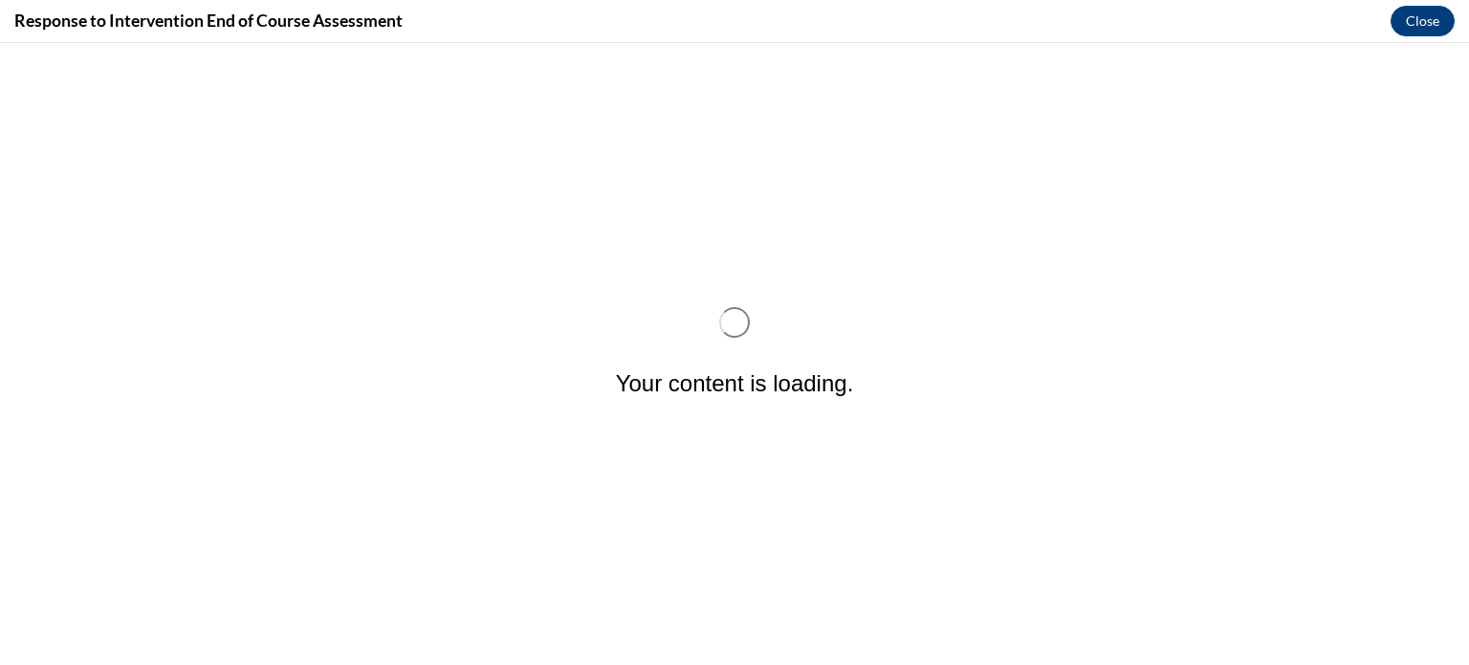
scroll to position [0, 0]
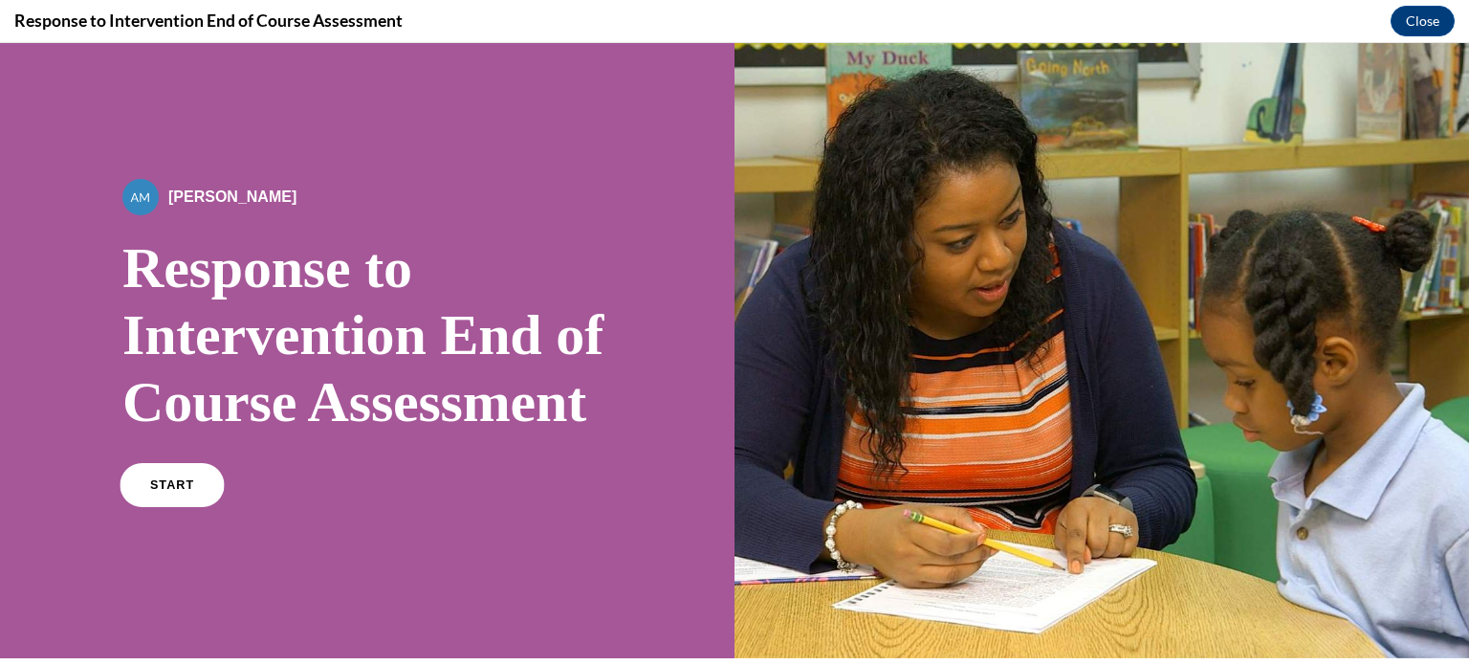
click at [120, 463] on link "START" at bounding box center [172, 485] width 104 height 44
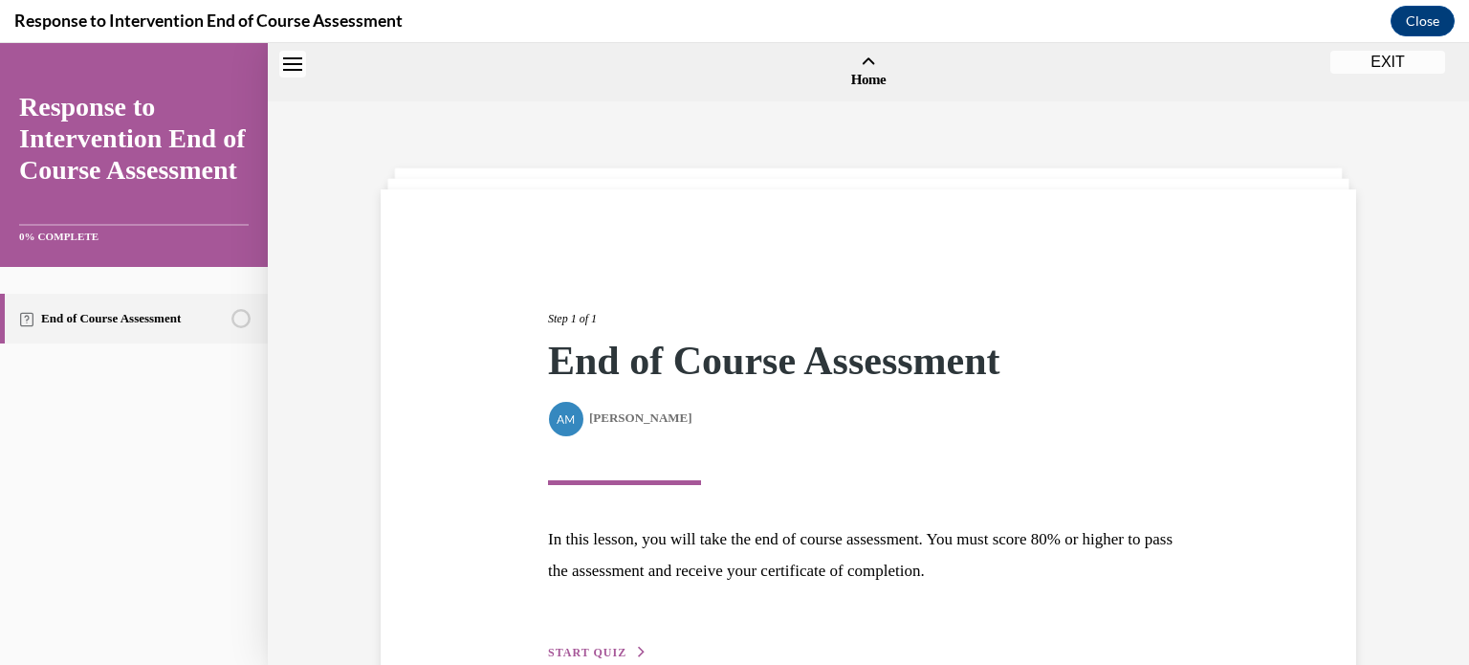
scroll to position [52, 0]
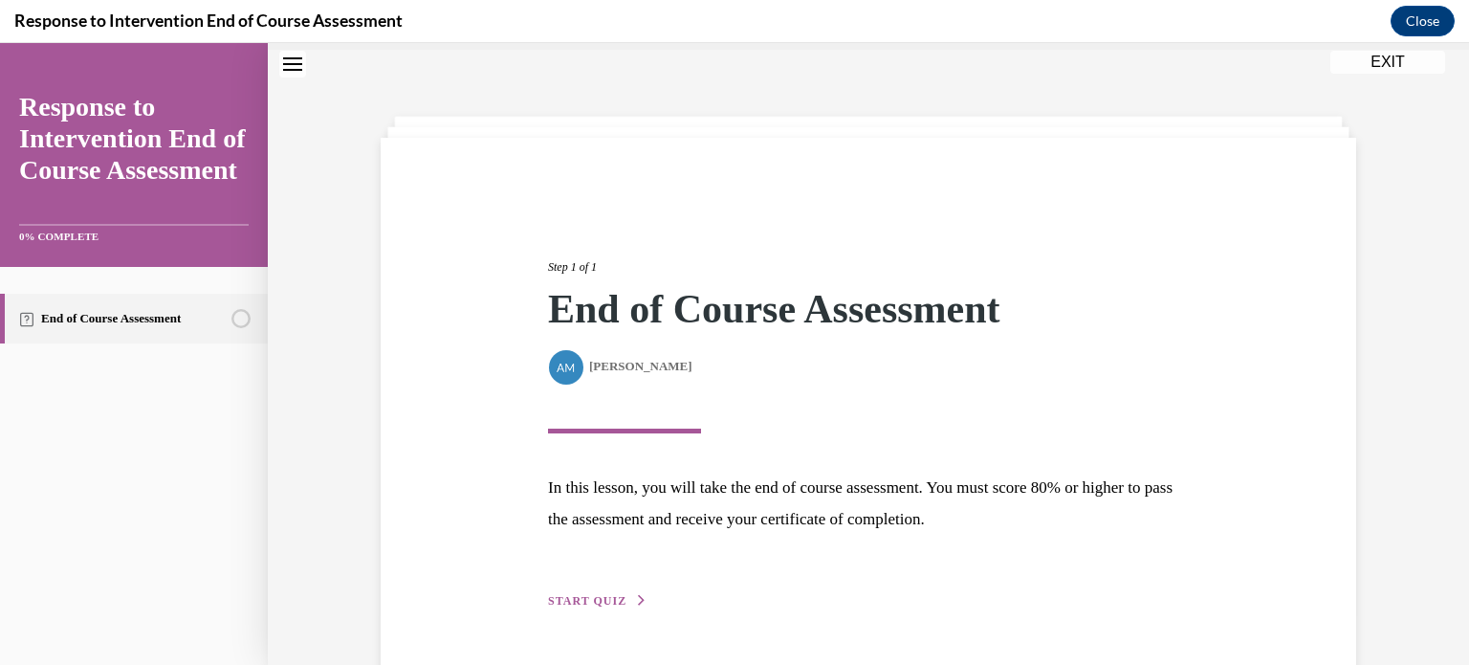
click at [624, 594] on span "START QUIZ" at bounding box center [587, 600] width 78 height 13
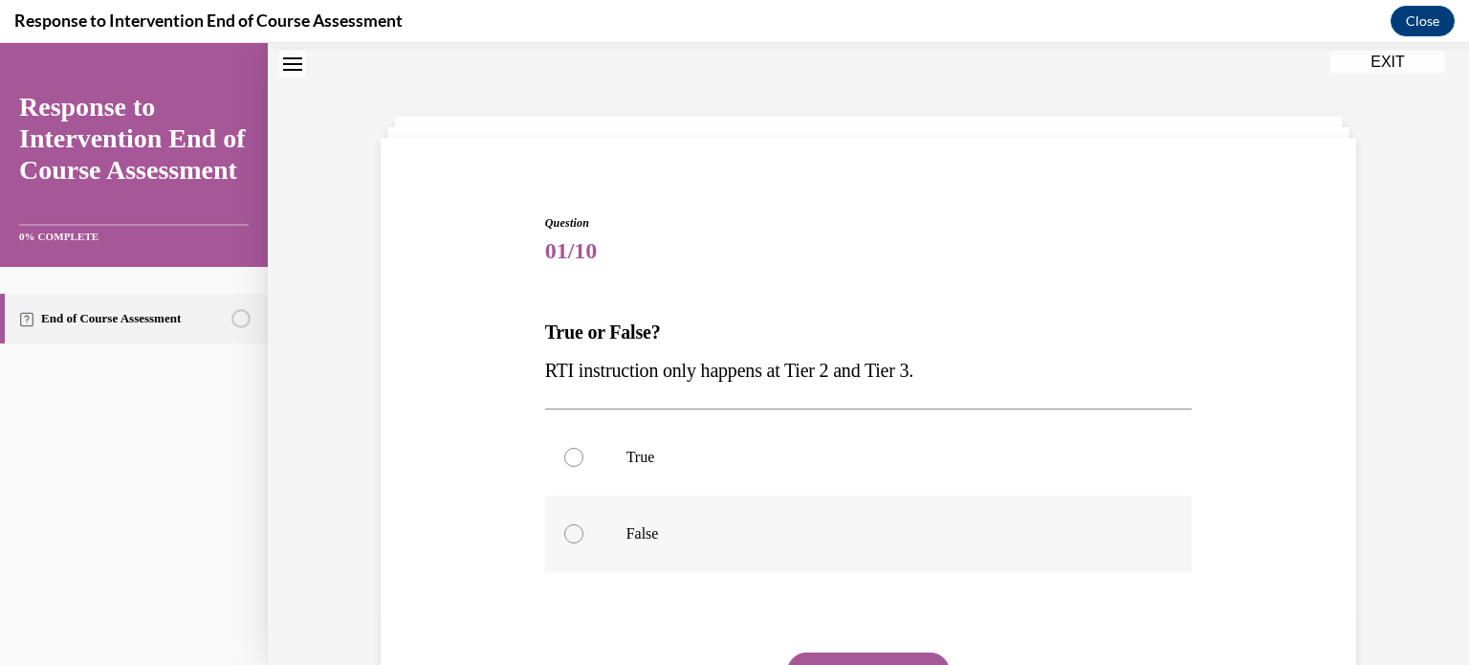
click at [636, 496] on label "False" at bounding box center [869, 534] width 648 height 77
click at [584, 524] on input "False" at bounding box center [573, 533] width 19 height 19
radio input "true"
click at [802, 652] on button "SUBMIT" at bounding box center [868, 671] width 163 height 38
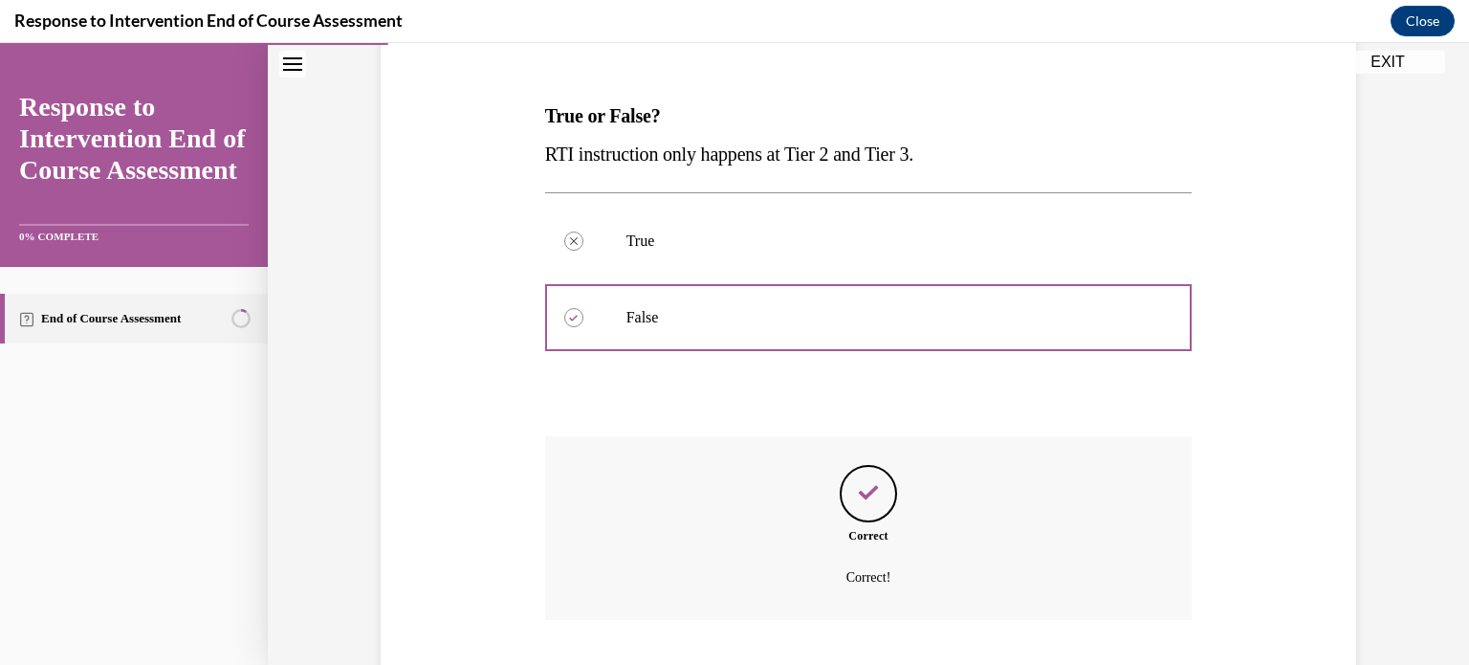
scroll to position [272, 0]
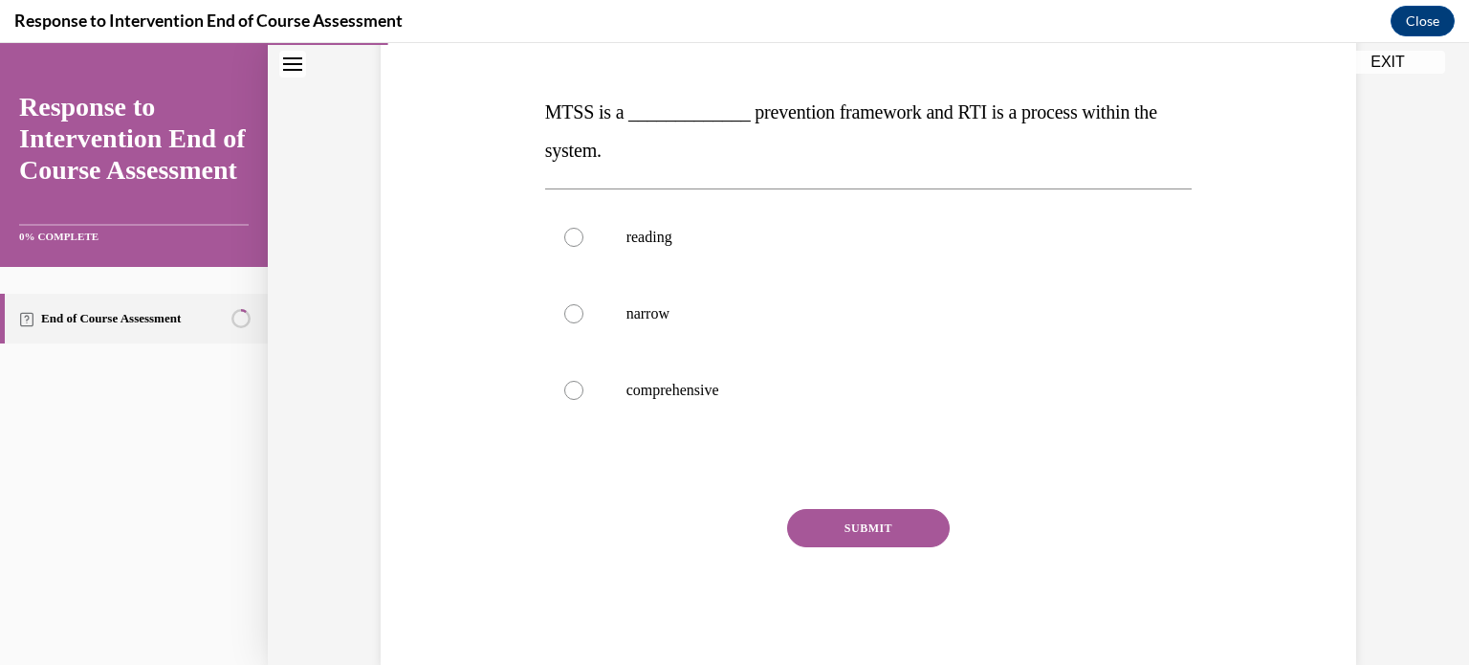
scroll to position [186, 0]
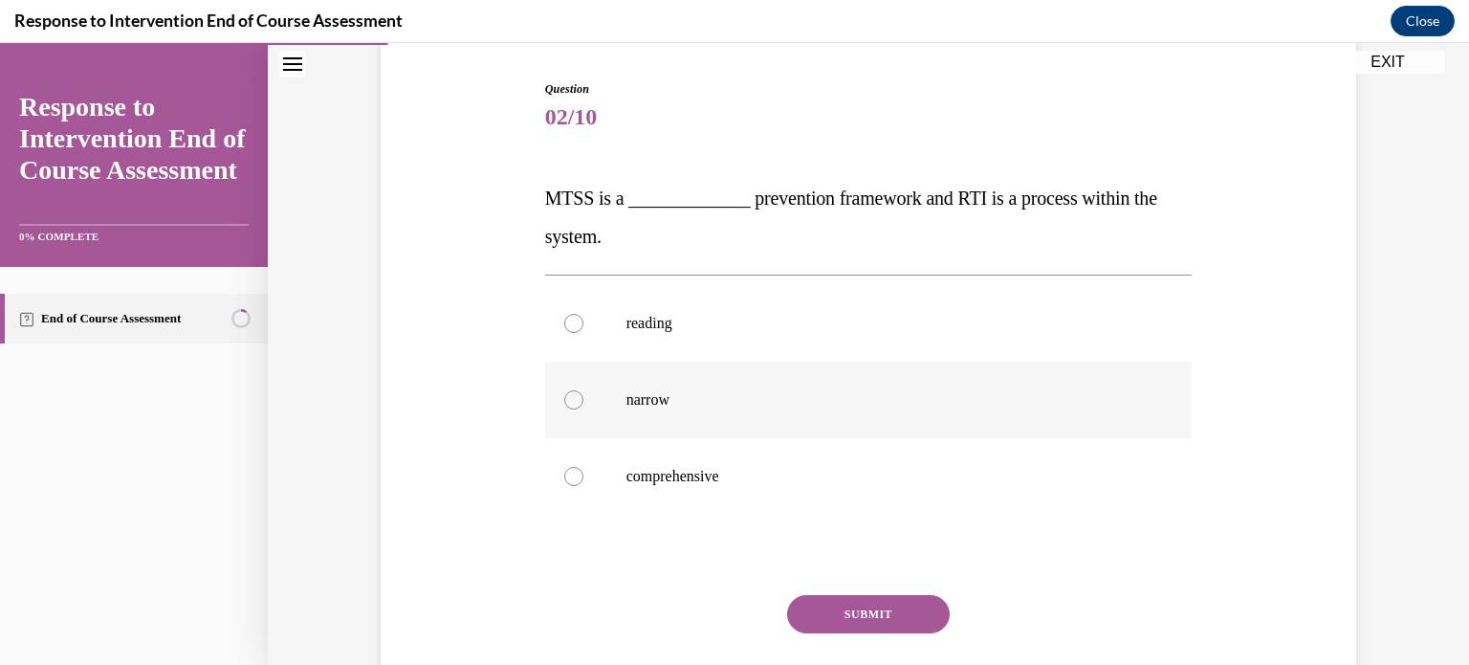
click at [704, 362] on label "narrow" at bounding box center [869, 400] width 648 height 77
click at [584, 390] on input "narrow" at bounding box center [573, 399] width 19 height 19
radio input "true"
click at [838, 595] on button "SUBMIT" at bounding box center [868, 614] width 163 height 38
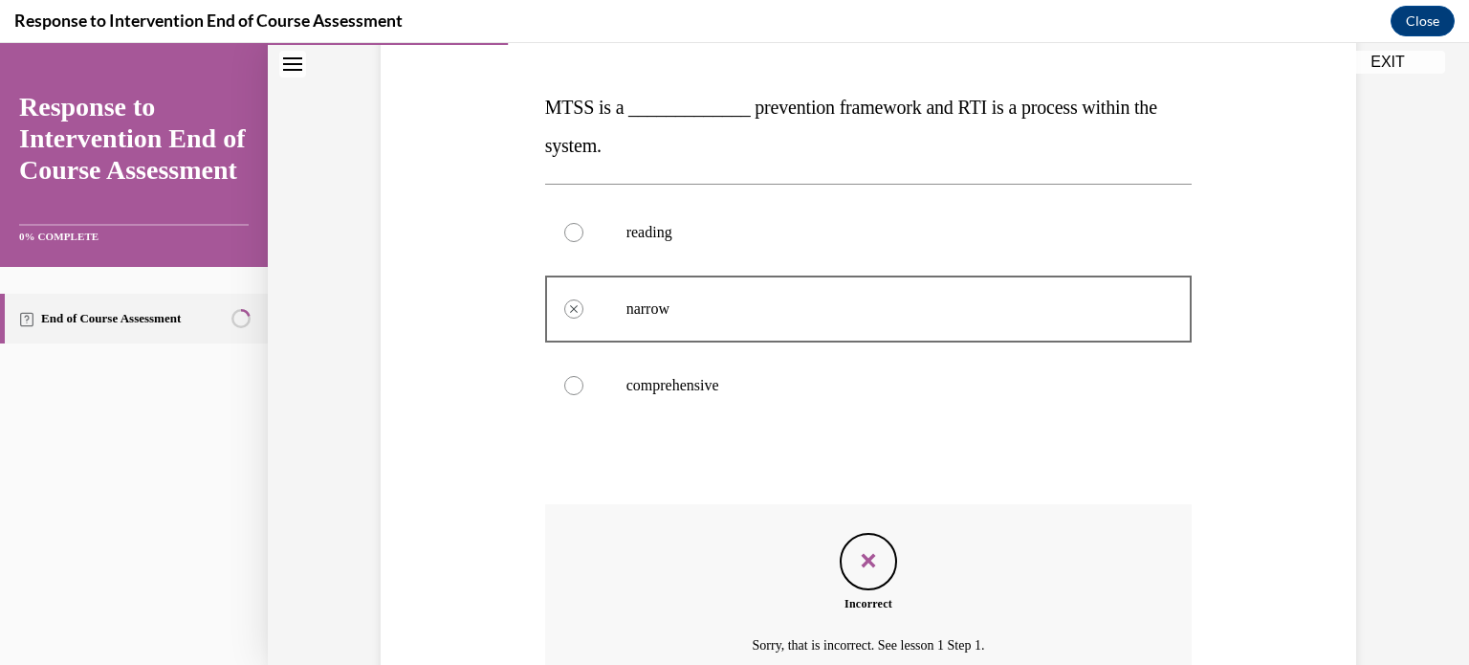
scroll to position [339, 0]
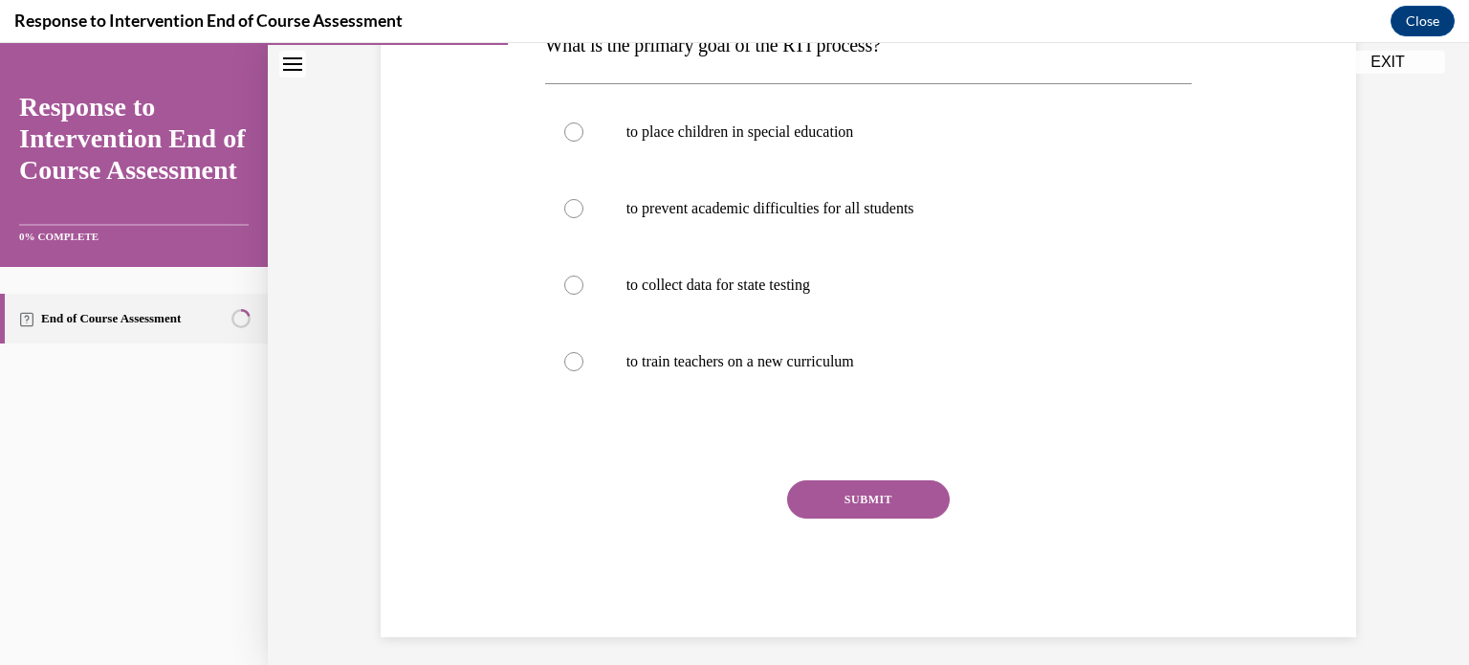
scroll to position [186, 0]
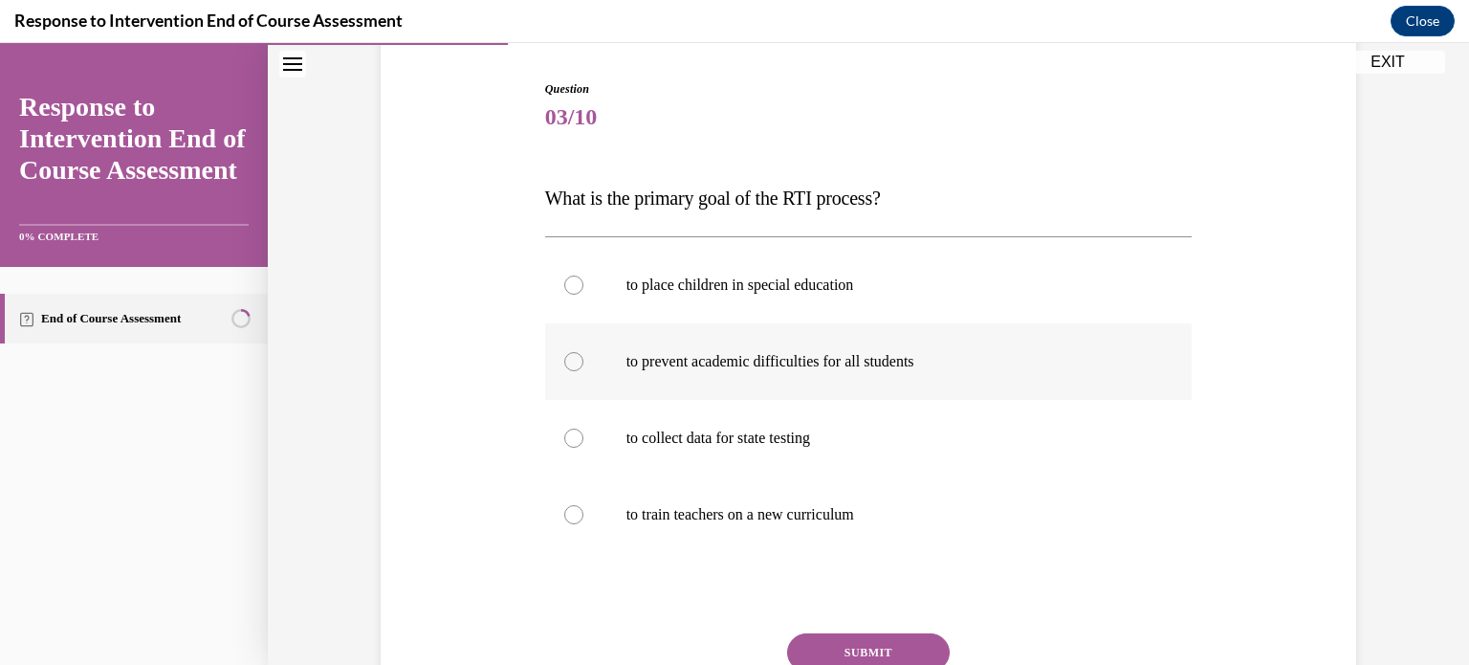
click at [876, 323] on label "to prevent academic difficulties for all students" at bounding box center [869, 361] width 648 height 77
click at [584, 352] on input "to prevent academic difficulties for all students" at bounding box center [573, 361] width 19 height 19
radio input "true"
click at [875, 633] on button "SUBMIT" at bounding box center [868, 652] width 163 height 38
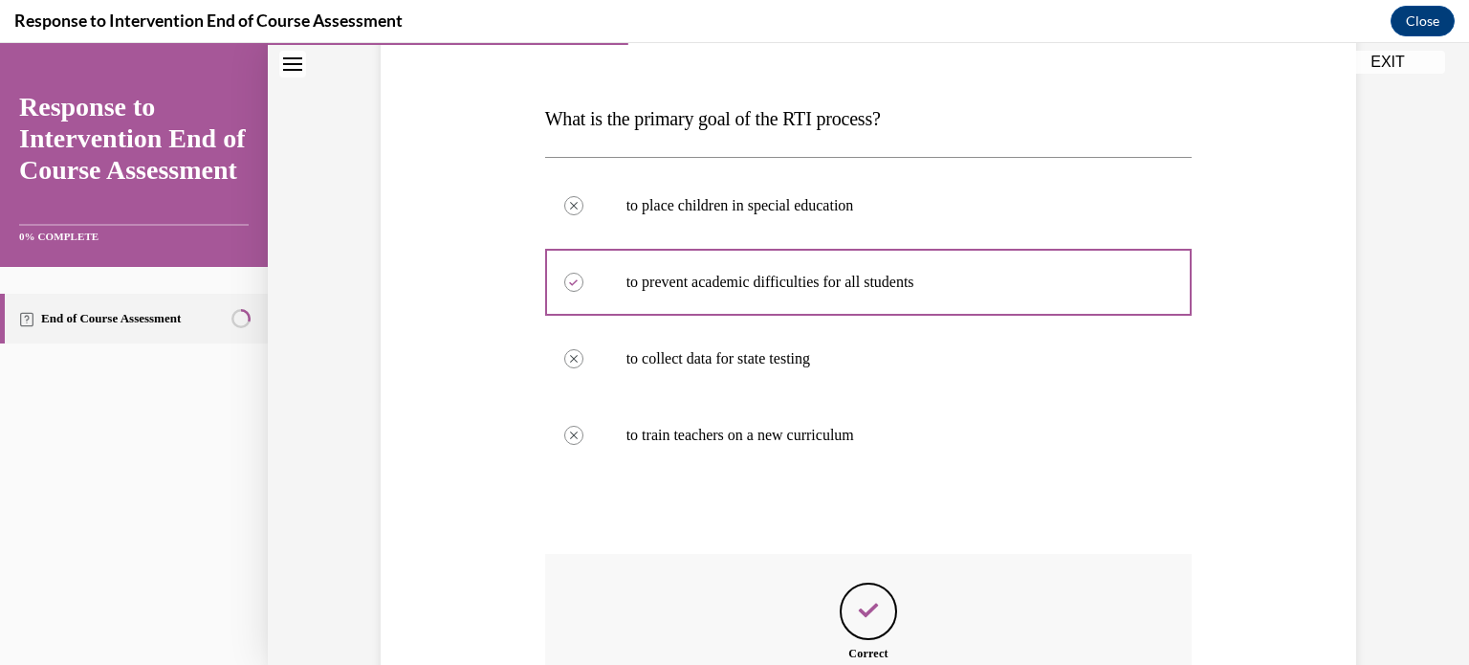
scroll to position [367, 0]
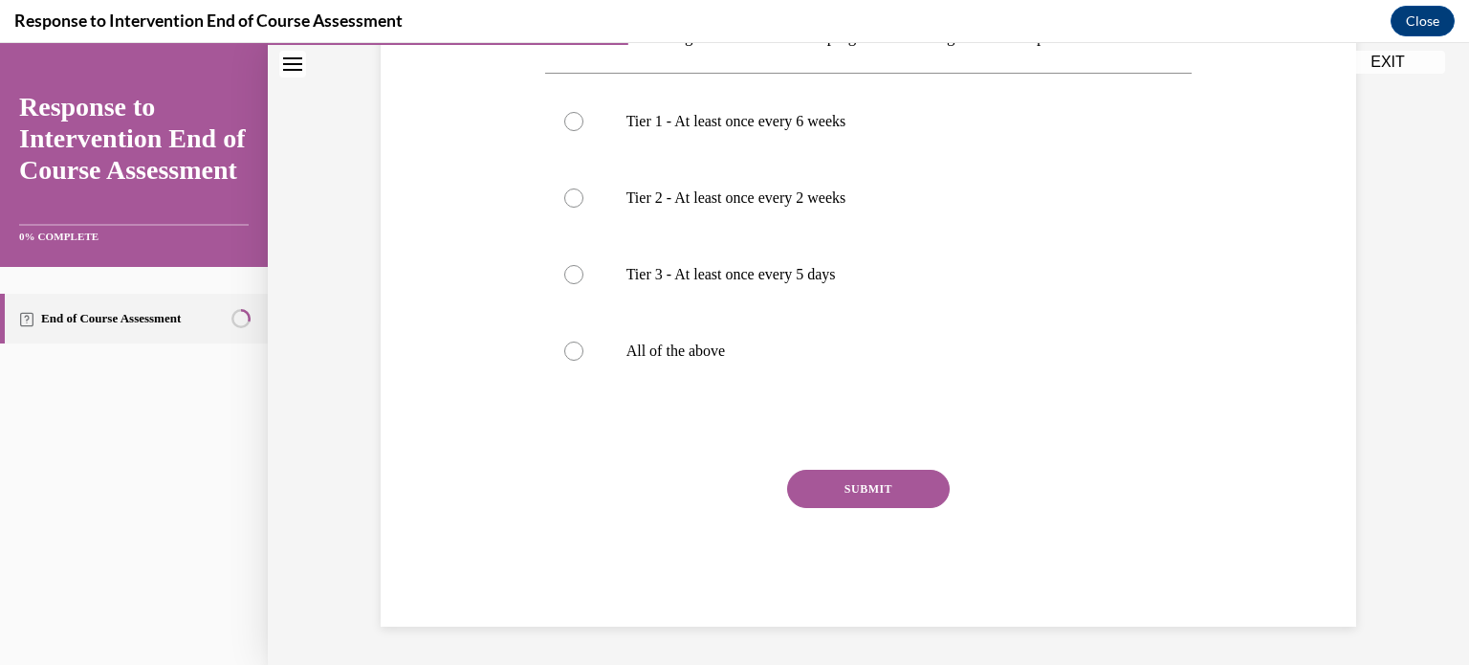
scroll to position [186, 0]
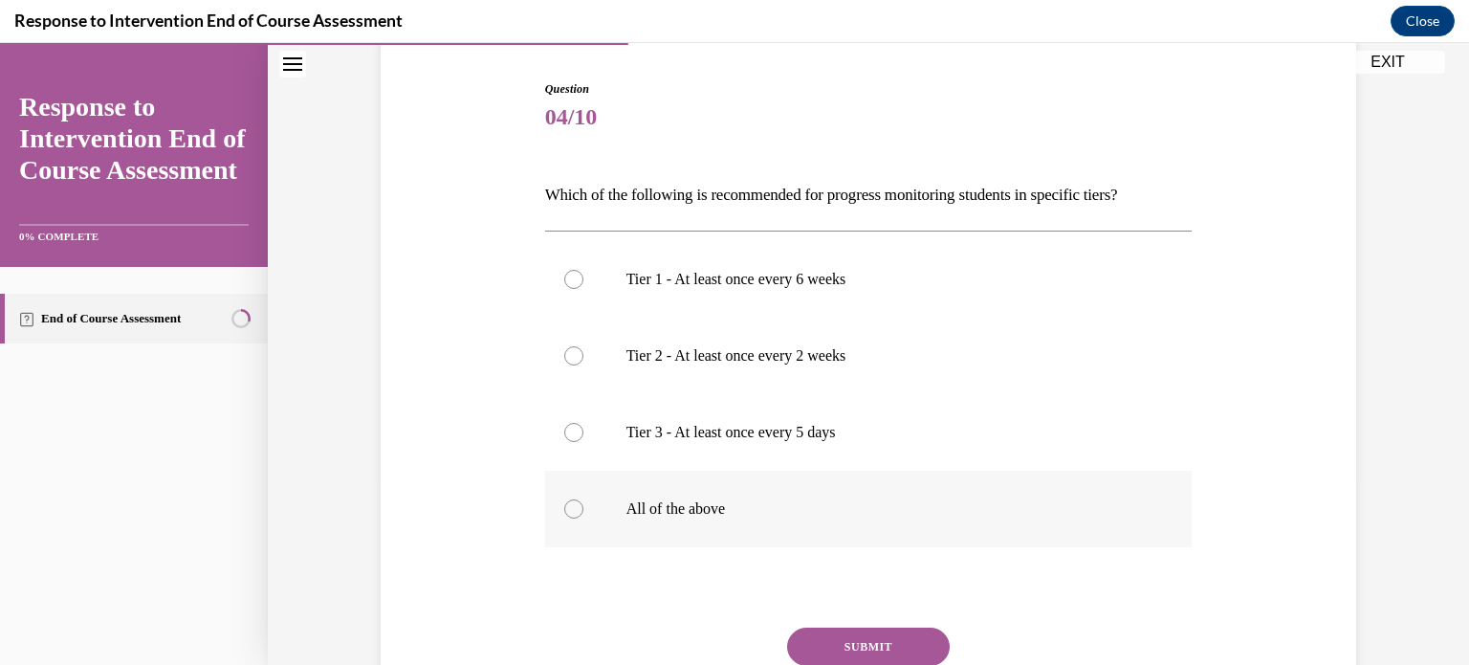
click at [738, 499] on p "All of the above" at bounding box center [886, 508] width 518 height 19
click at [584, 499] on input "All of the above" at bounding box center [573, 508] width 19 height 19
radio input "true"
click at [804, 628] on button "SUBMIT" at bounding box center [868, 647] width 163 height 38
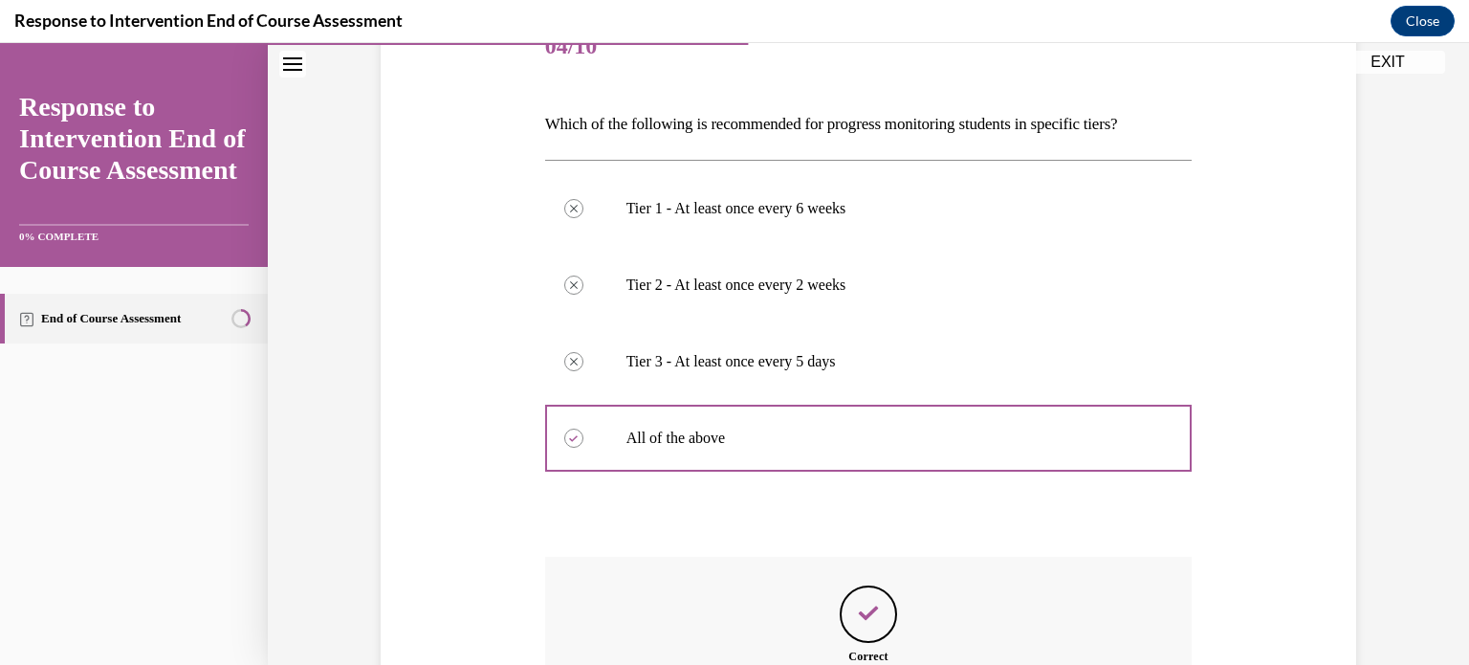
scroll to position [358, 0]
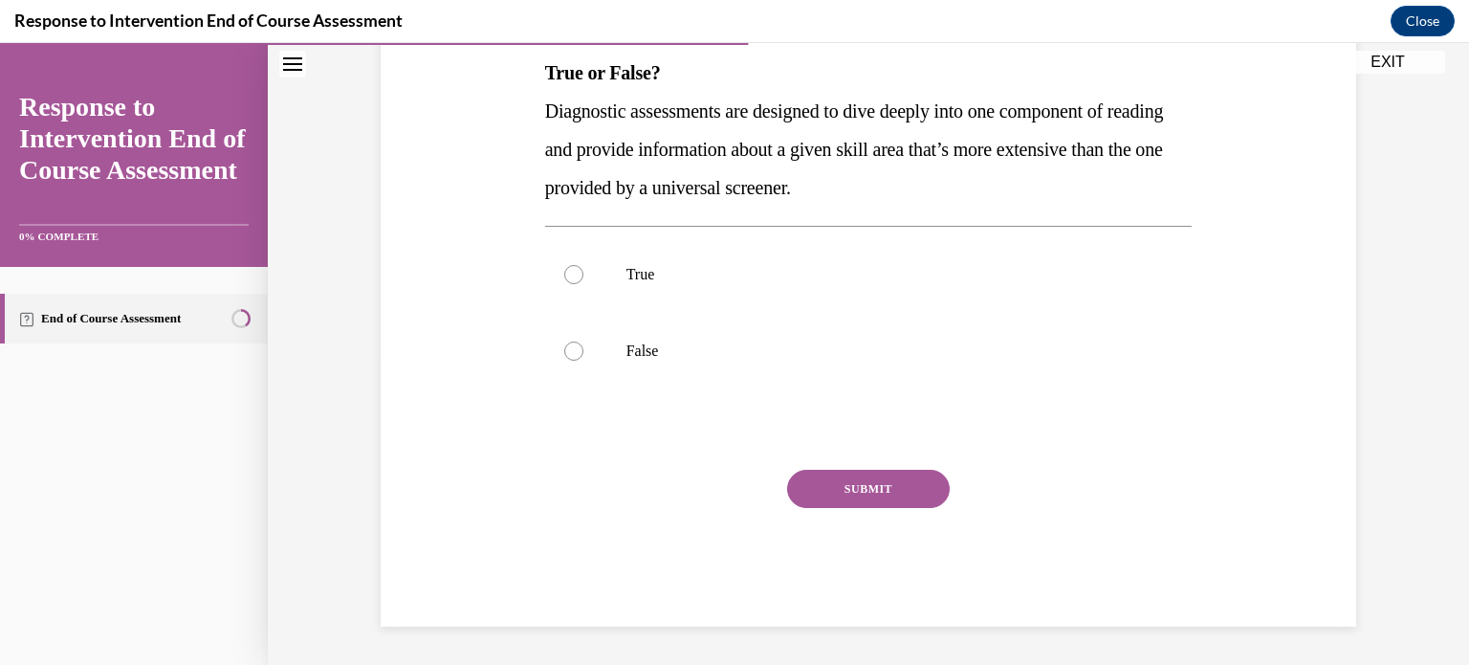
scroll to position [186, 0]
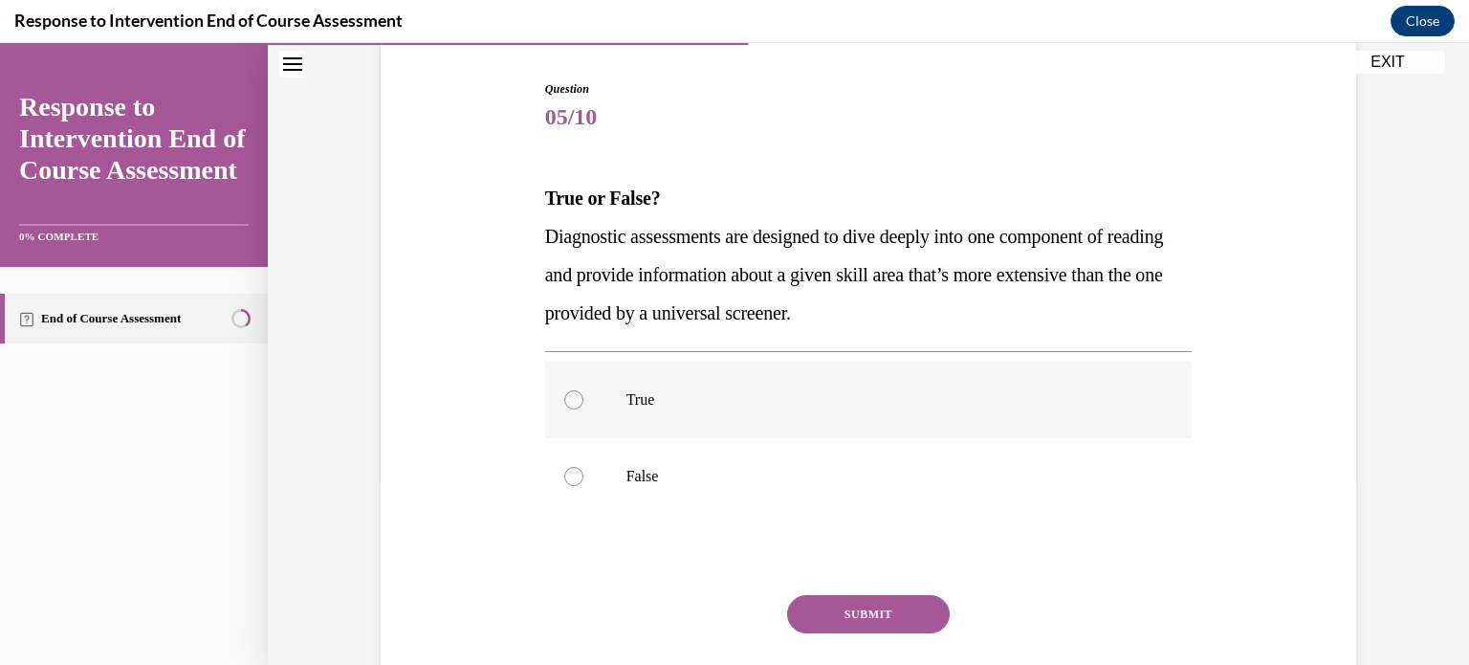
click at [809, 390] on p "True" at bounding box center [886, 399] width 518 height 19
click at [584, 390] on input "True" at bounding box center [573, 399] width 19 height 19
radio input "true"
click at [867, 595] on button "SUBMIT" at bounding box center [868, 614] width 163 height 38
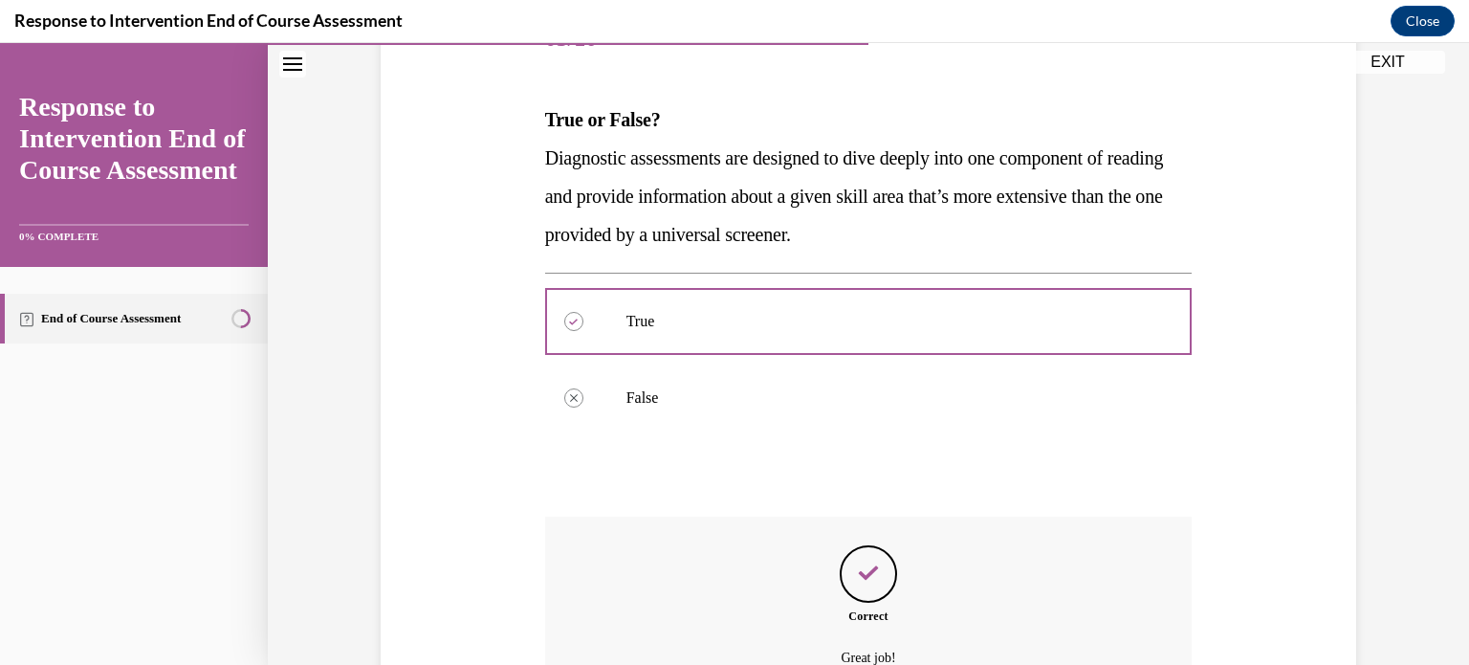
scroll to position [329, 0]
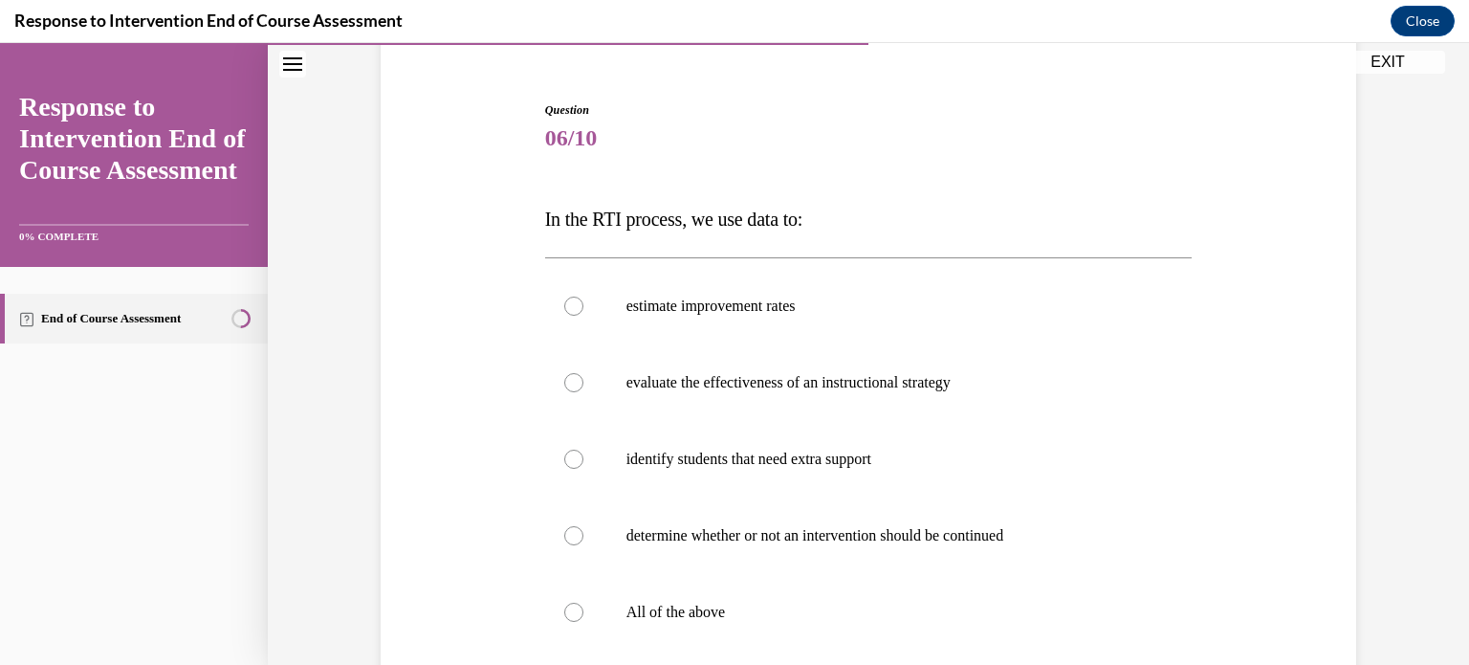
scroll to position [166, 0]
click at [767, 601] on p "All of the above" at bounding box center [886, 610] width 518 height 19
click at [584, 601] on input "All of the above" at bounding box center [573, 610] width 19 height 19
radio input "true"
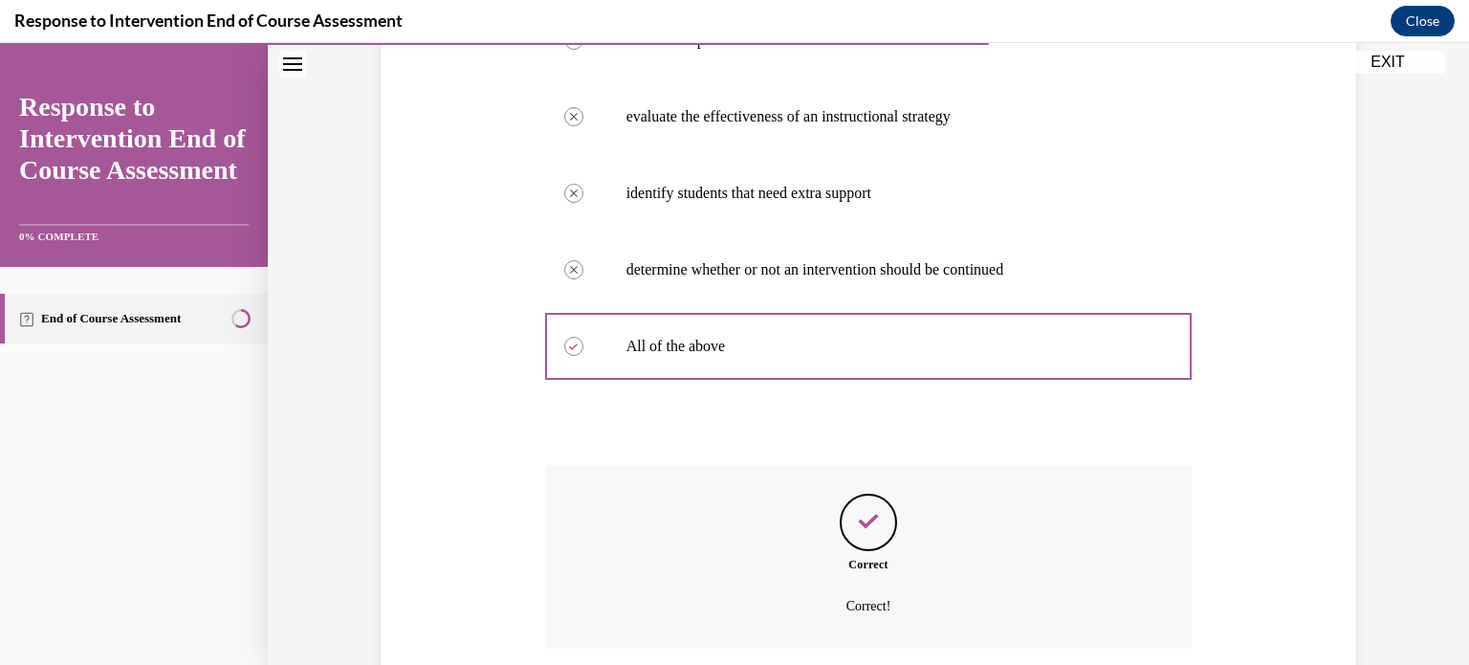
scroll to position [434, 0]
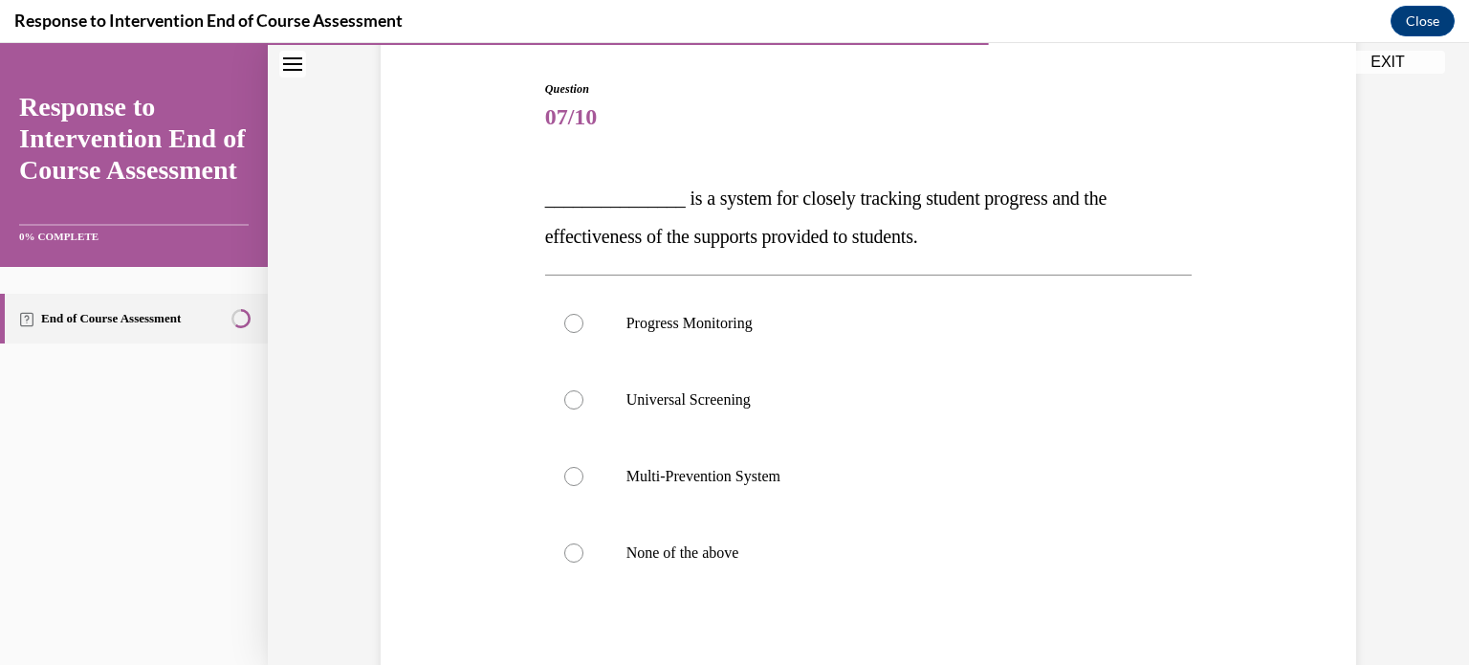
scroll to position [183, 0]
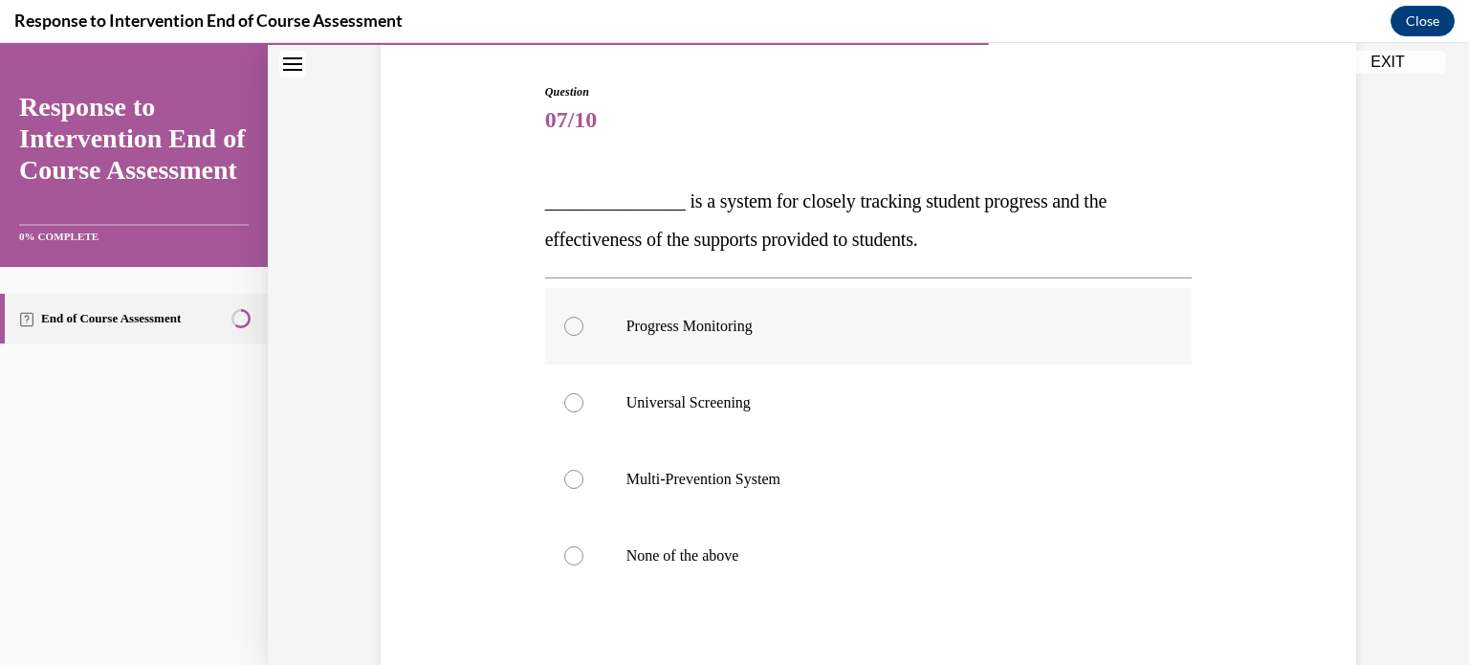
click at [881, 297] on label "Progress Monitoring" at bounding box center [869, 326] width 648 height 77
click at [584, 317] on input "Progress Monitoring" at bounding box center [573, 326] width 19 height 19
radio input "true"
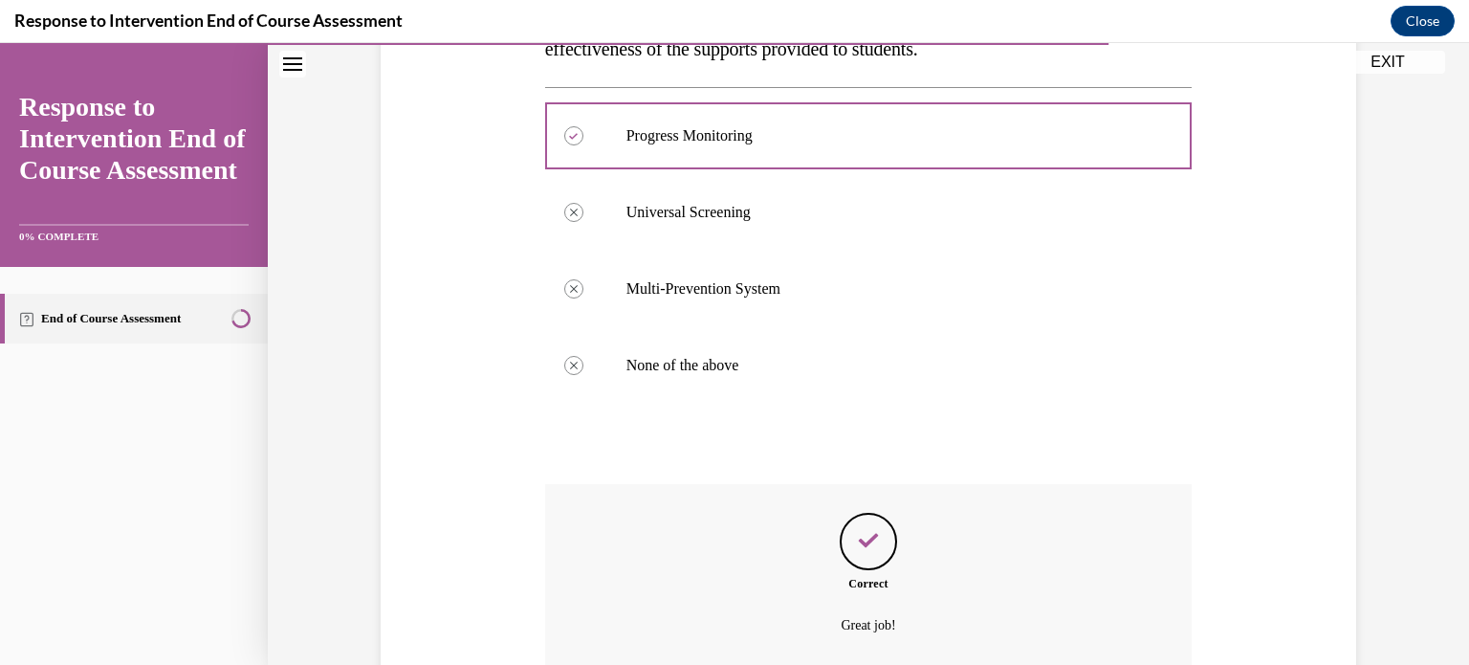
scroll to position [406, 0]
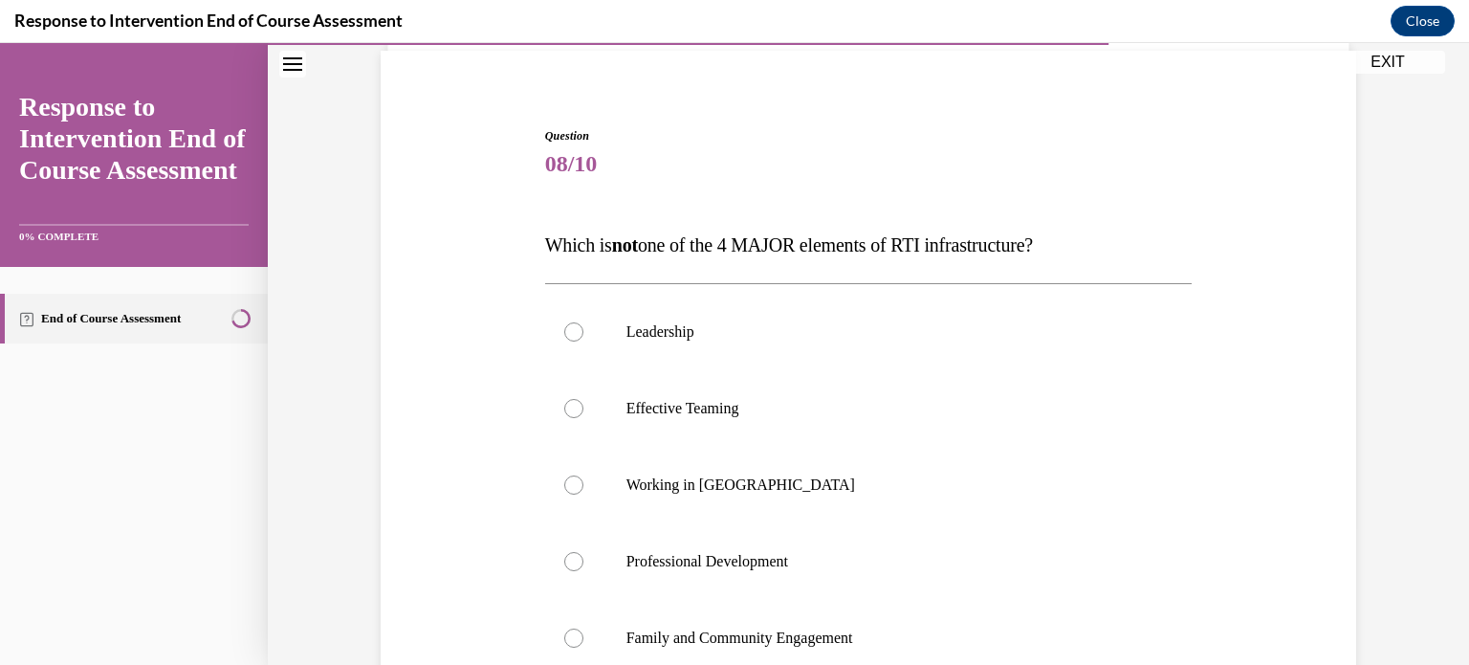
scroll to position [142, 0]
click at [868, 444] on label "Working in Silos" at bounding box center [869, 482] width 648 height 77
click at [584, 473] on input "Working in Silos" at bounding box center [573, 482] width 19 height 19
radio input "true"
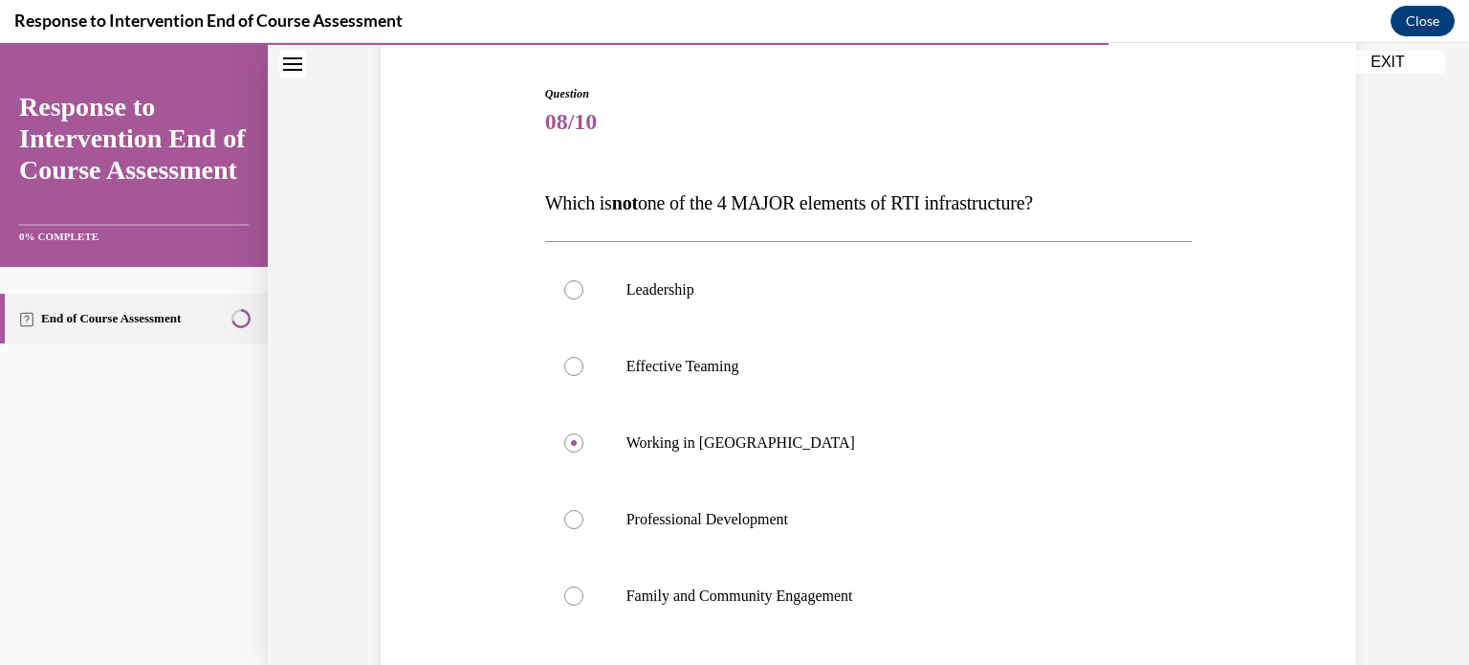
scroll to position [187, 0]
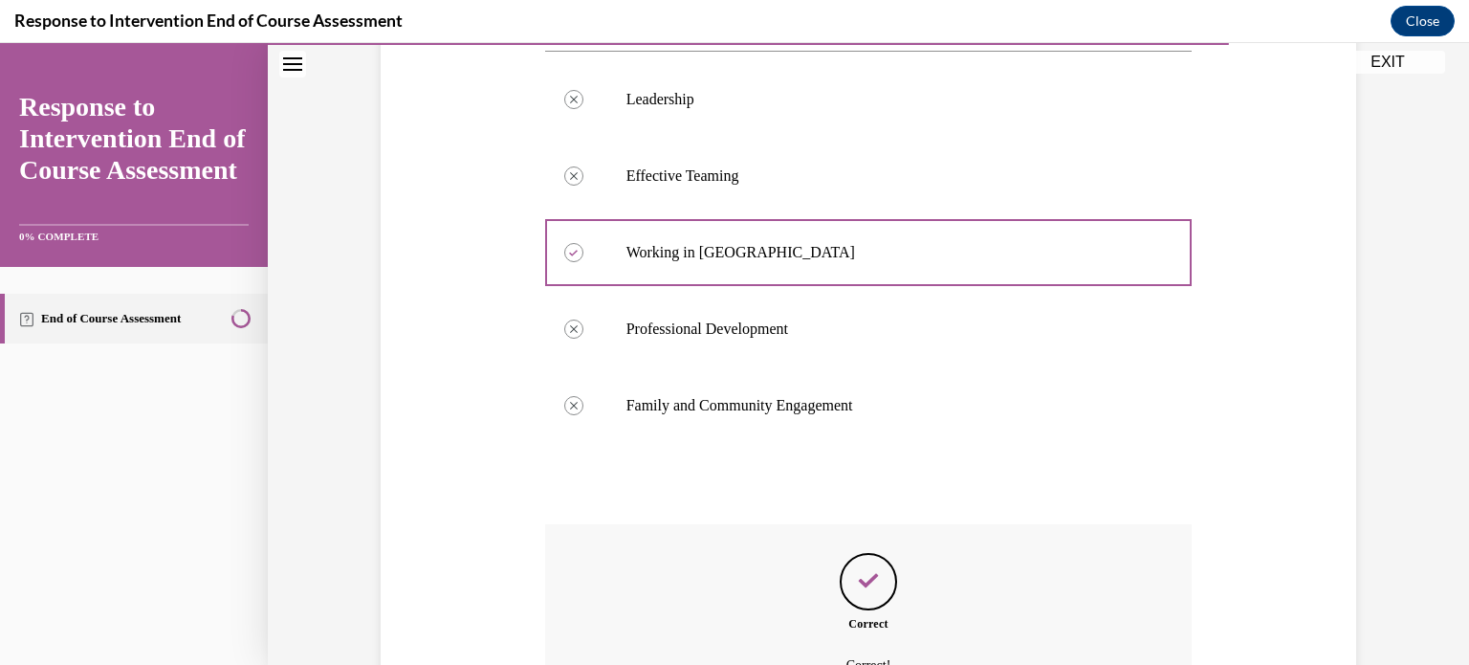
scroll to position [434, 0]
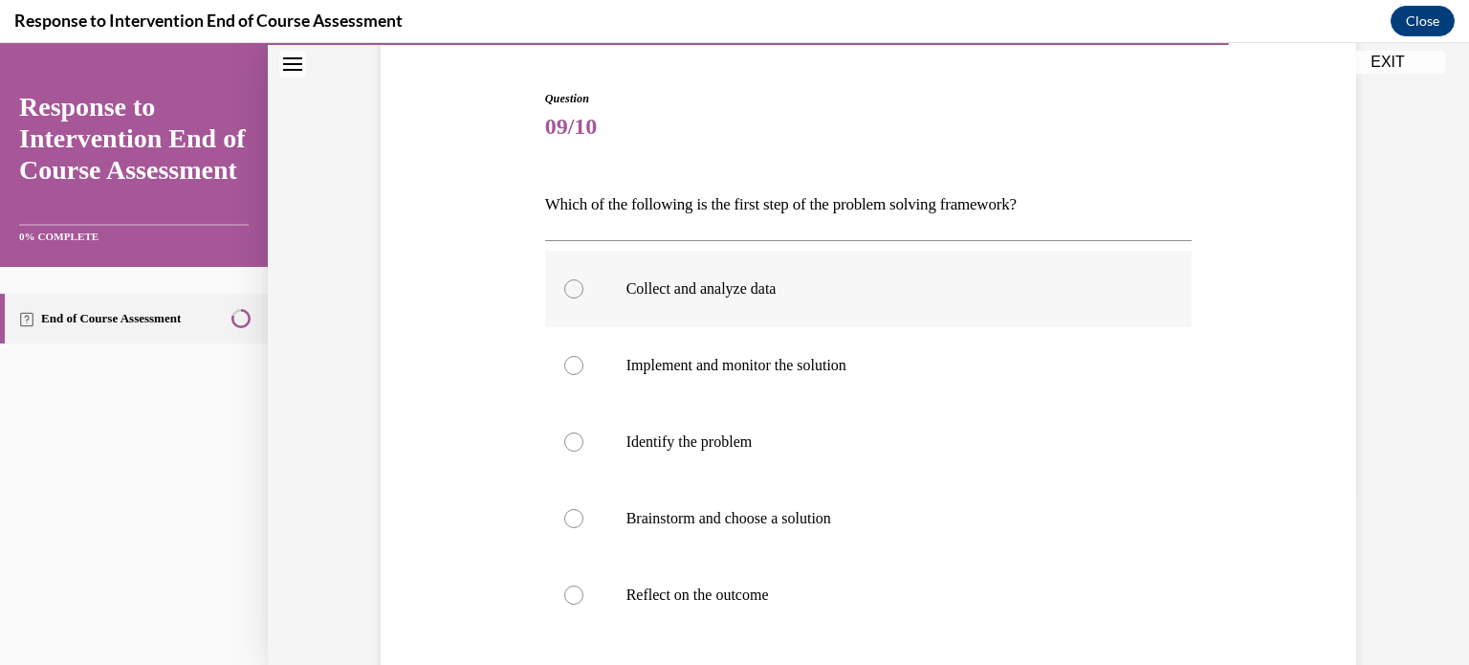
scroll to position [176, 0]
click at [928, 254] on label "Collect and analyze data" at bounding box center [869, 289] width 648 height 77
click at [584, 279] on input "Collect and analyze data" at bounding box center [573, 288] width 19 height 19
radio input "true"
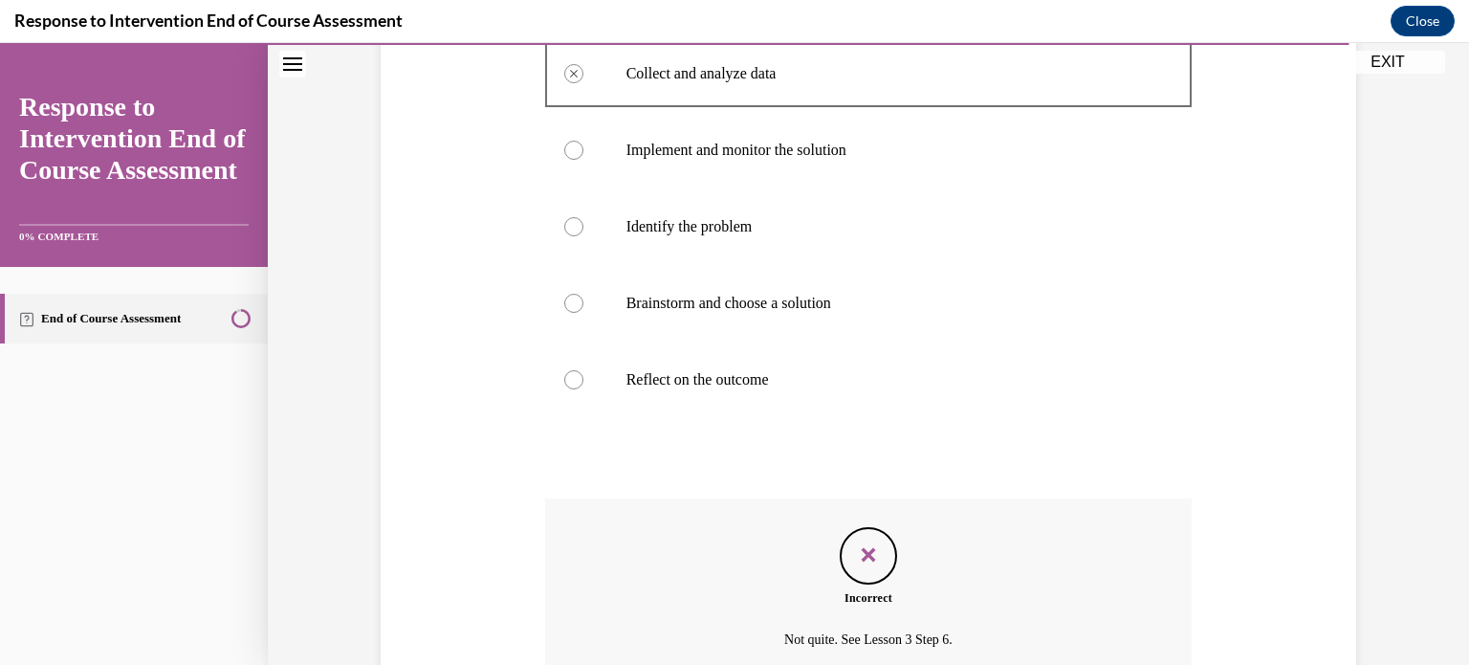
scroll to position [425, 0]
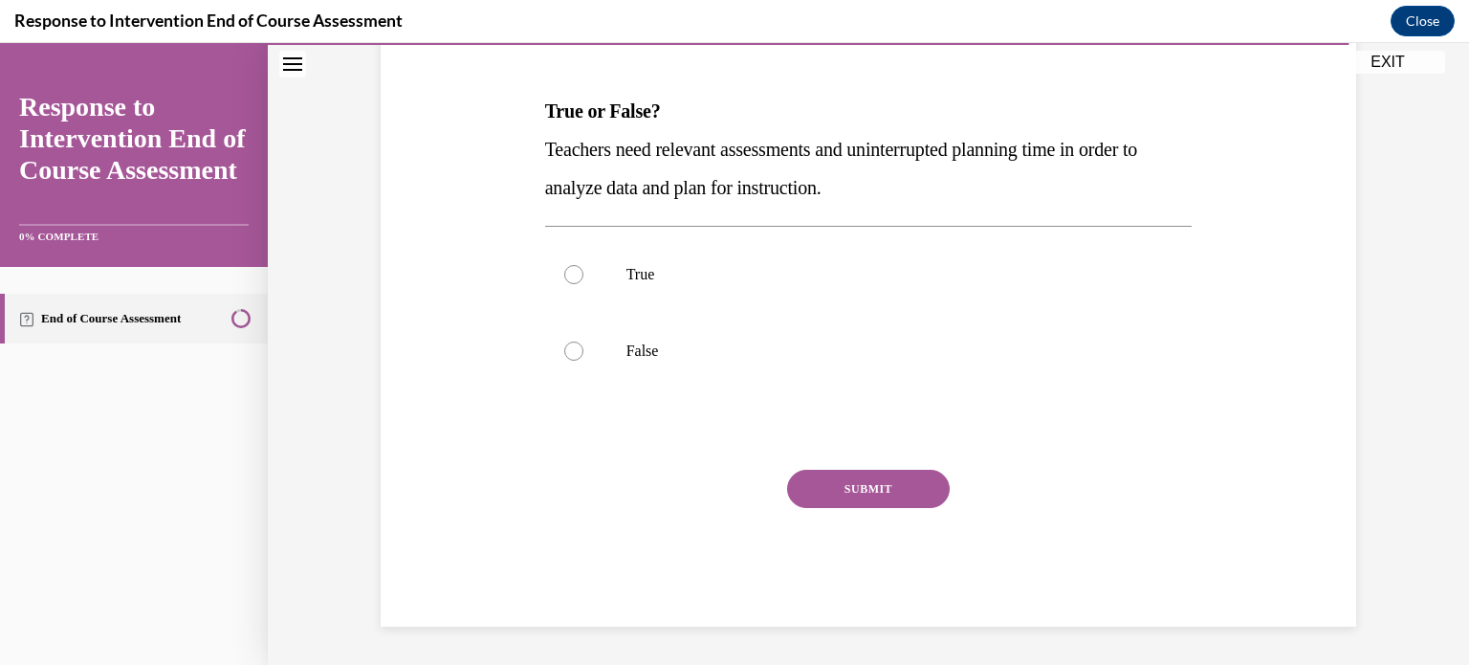
scroll to position [175, 0]
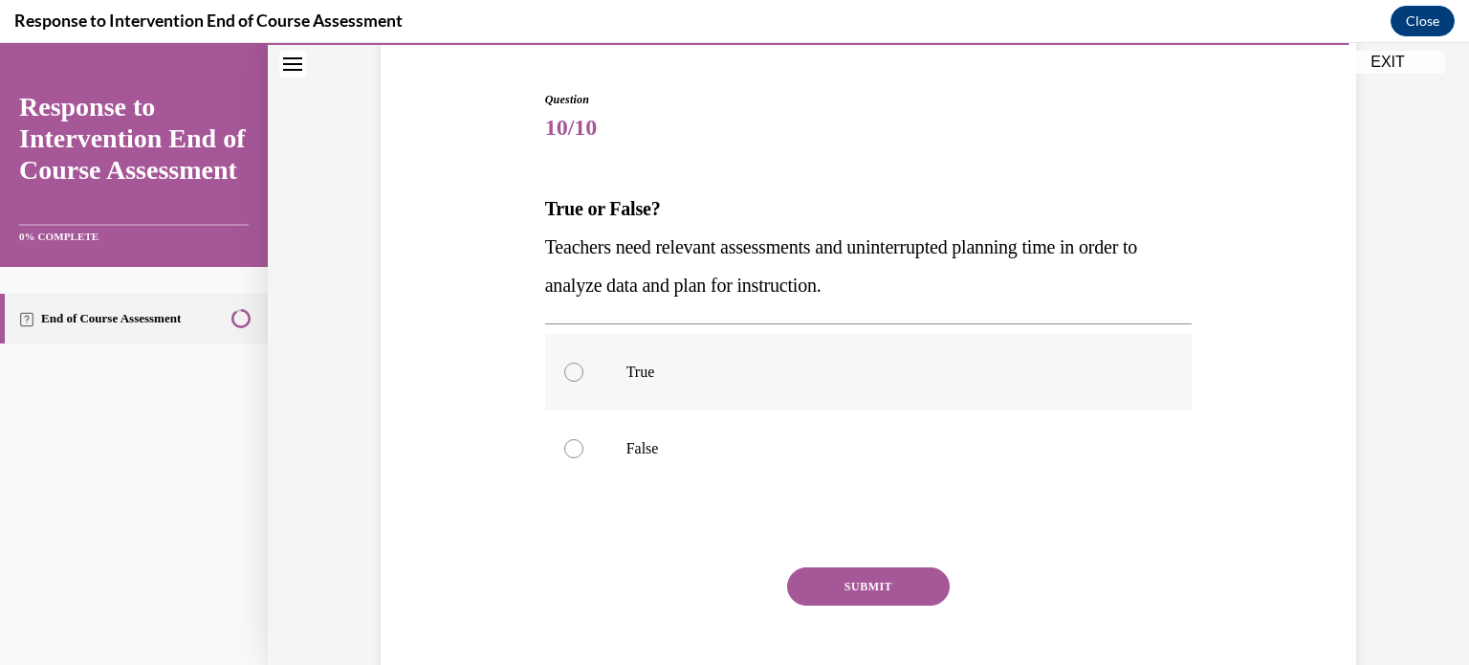
click at [860, 363] on p "True" at bounding box center [886, 372] width 518 height 19
click at [584, 363] on input "True" at bounding box center [573, 372] width 19 height 19
radio input "true"
click at [883, 567] on button "SUBMIT" at bounding box center [868, 586] width 163 height 38
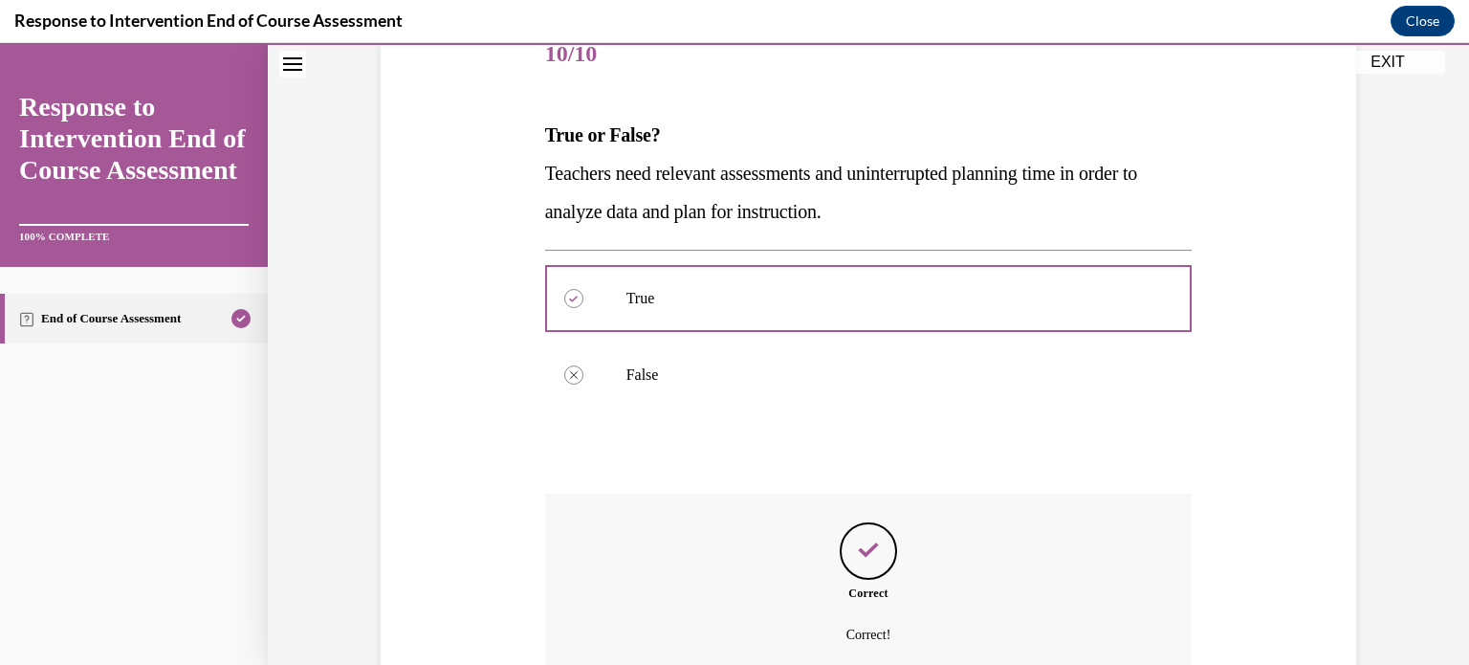
scroll to position [310, 0]
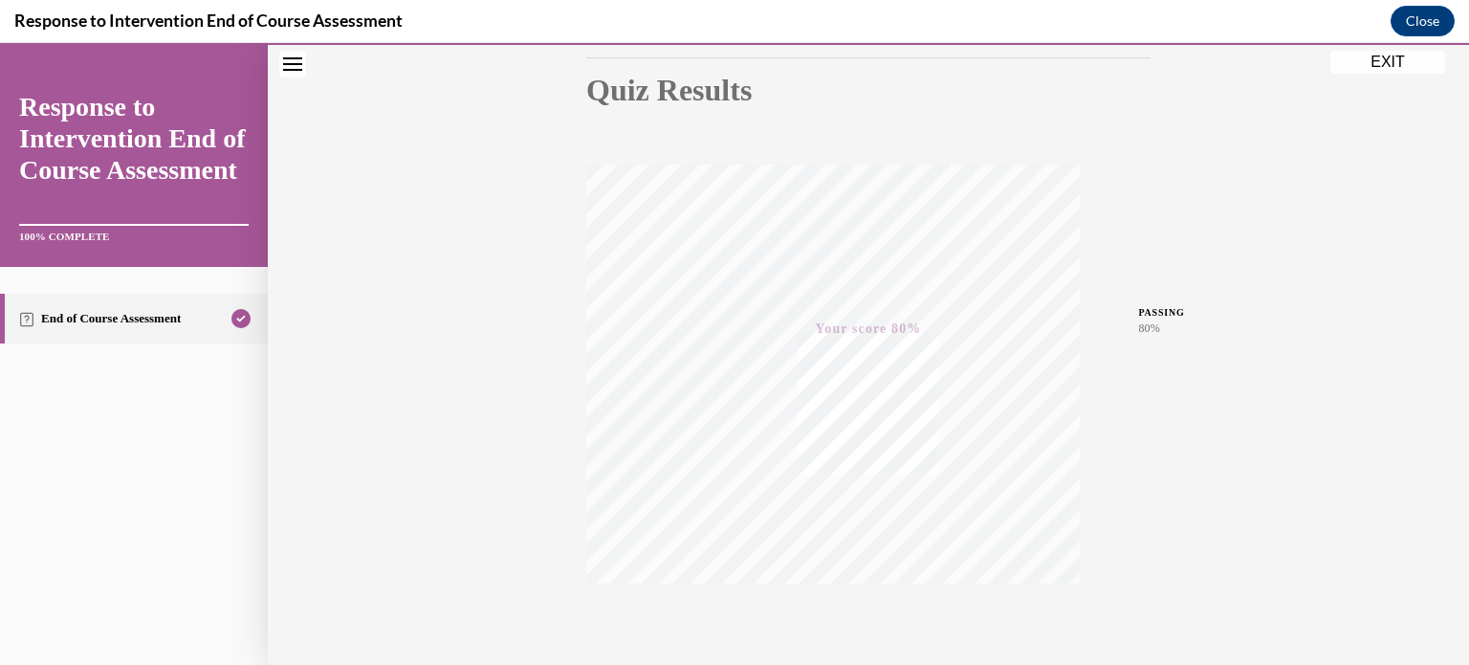
scroll to position [235, 0]
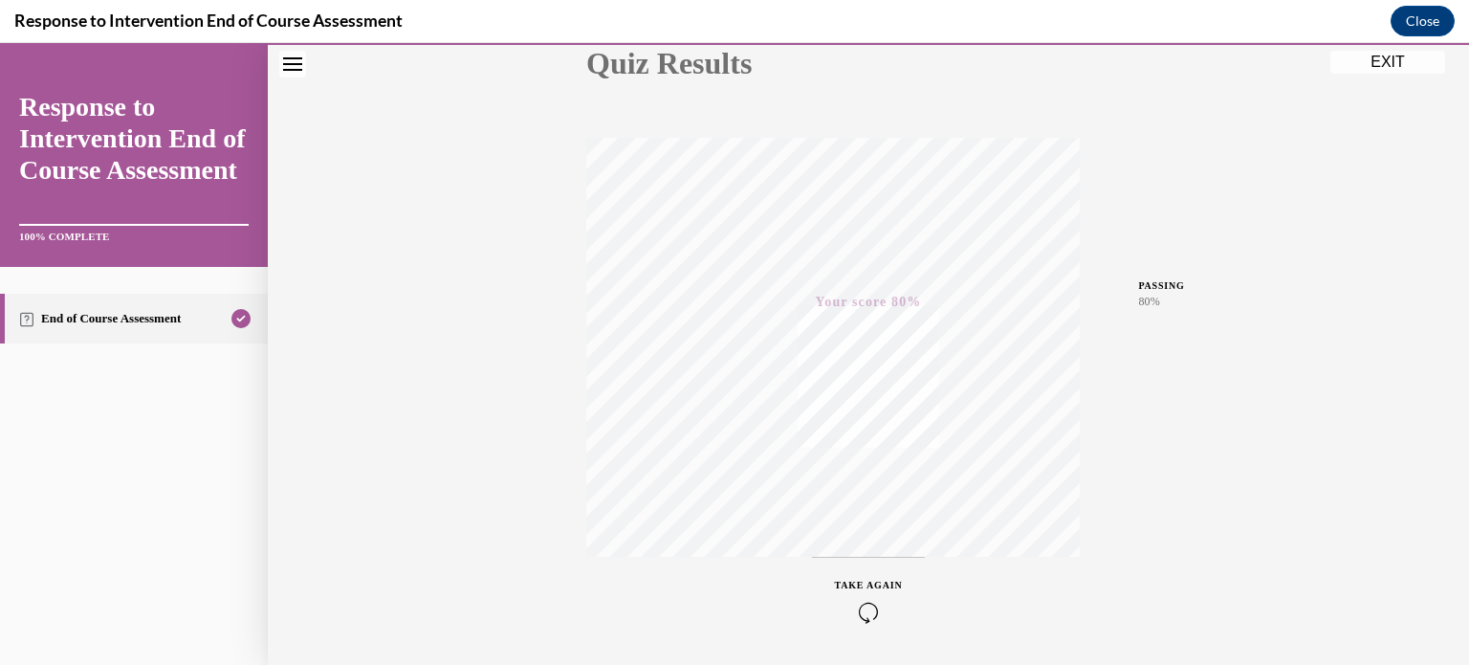
click at [1403, 57] on button "EXIT" at bounding box center [1388, 62] width 115 height 23
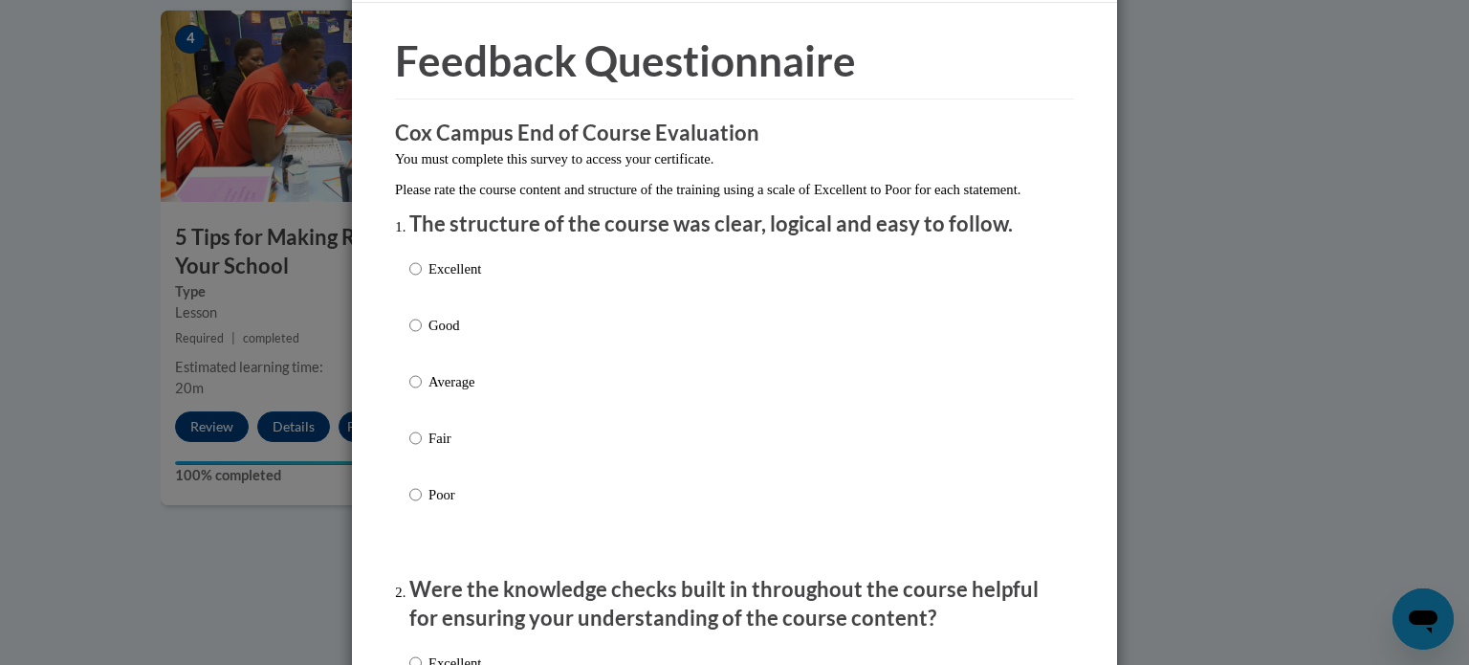
scroll to position [64, 0]
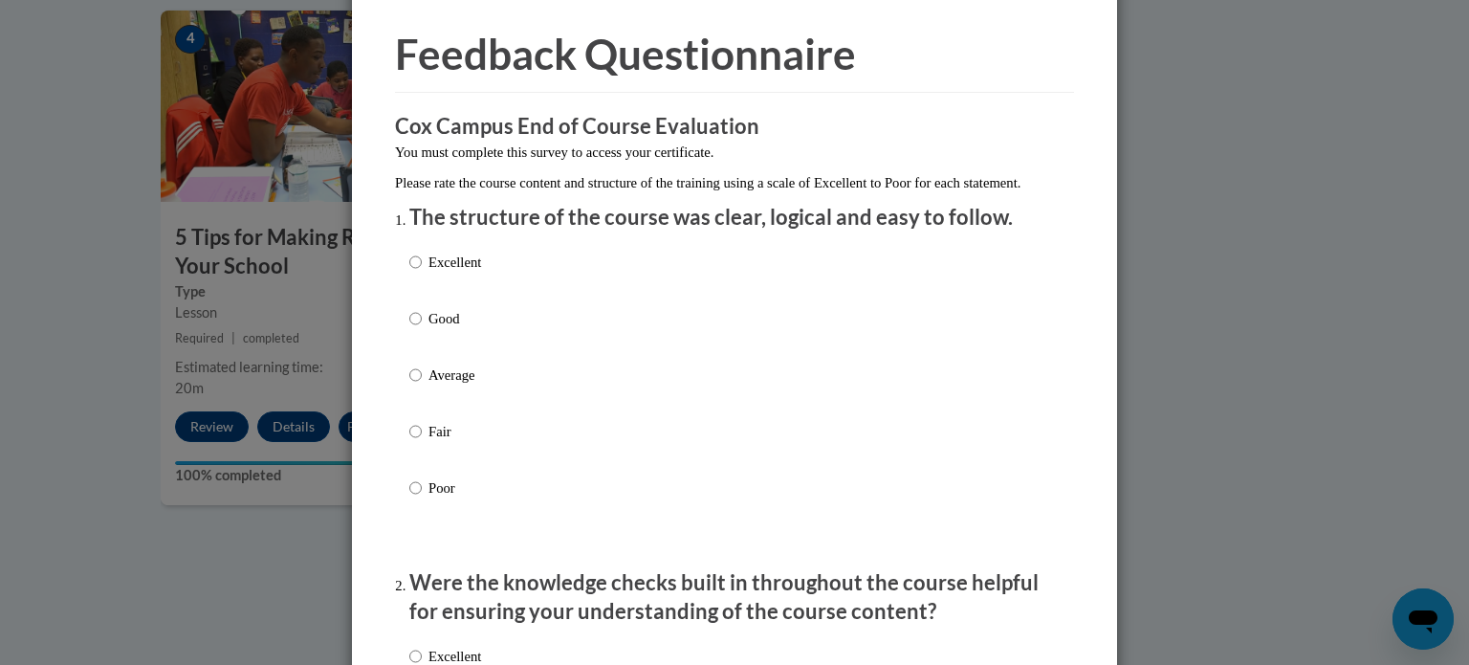
click at [586, 286] on div "Excellent Good Average Fair Poor" at bounding box center [734, 398] width 650 height 312
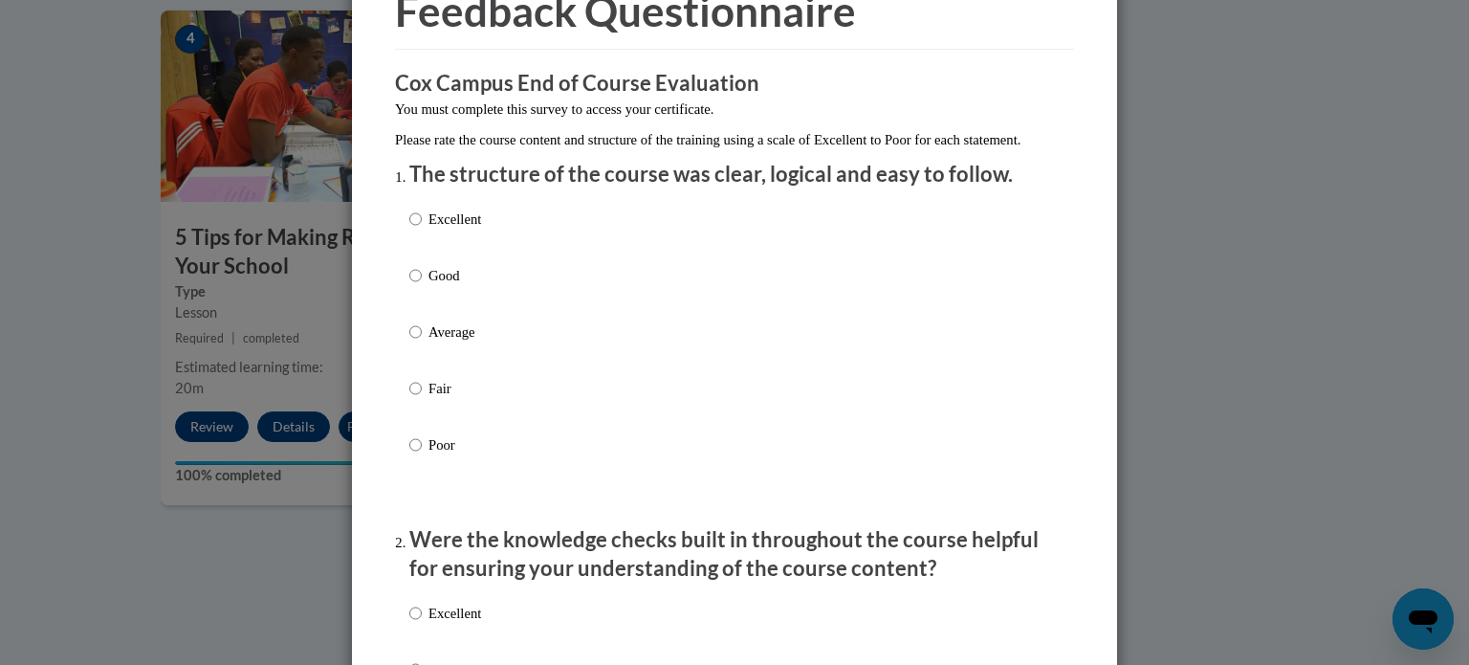
scroll to position [109, 0]
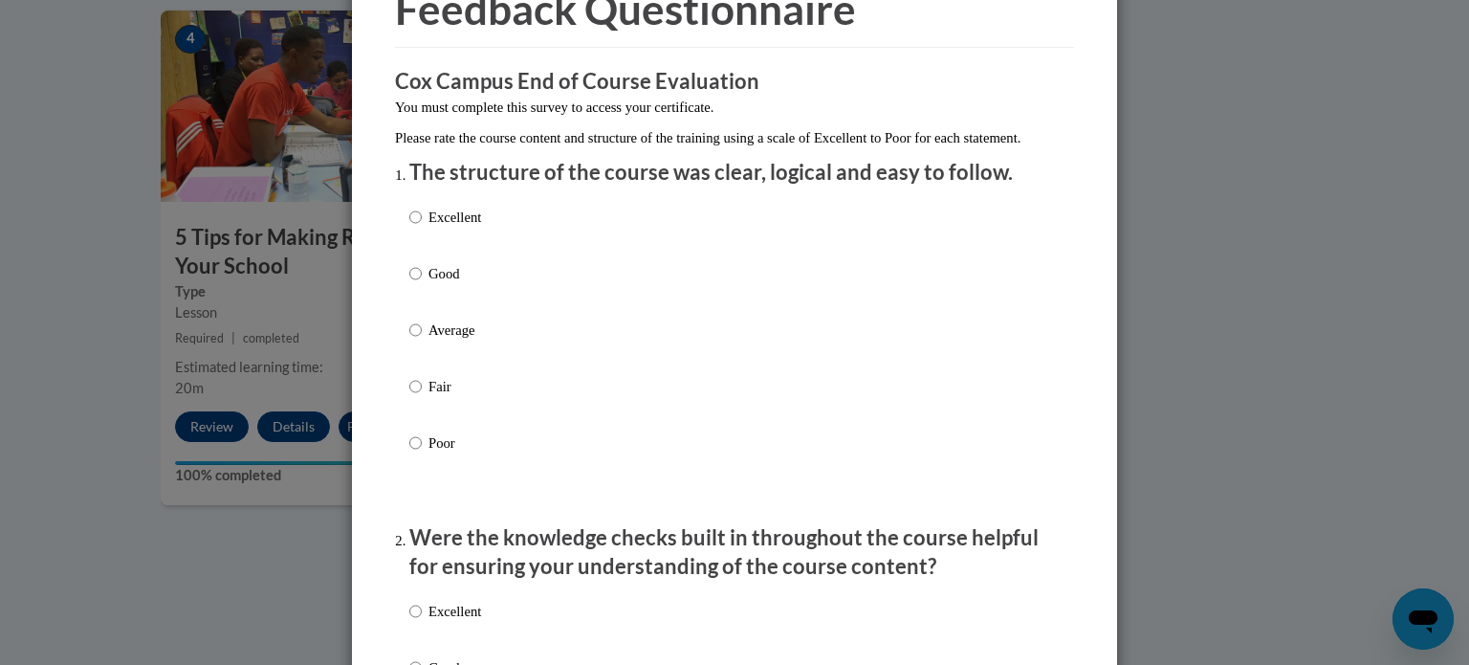
click at [445, 228] on p "Excellent" at bounding box center [455, 217] width 53 height 21
click at [422, 228] on input "Excellent" at bounding box center [415, 217] width 12 height 21
radio input "true"
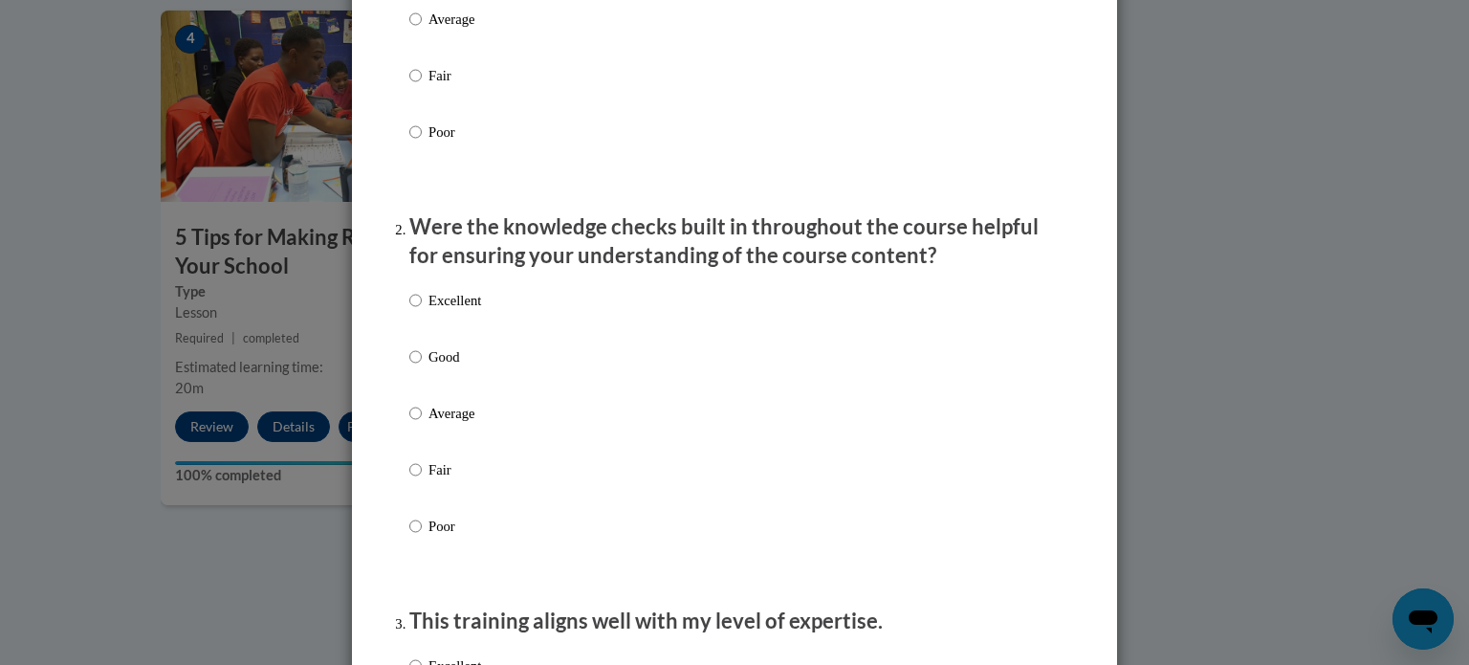
scroll to position [452, 0]
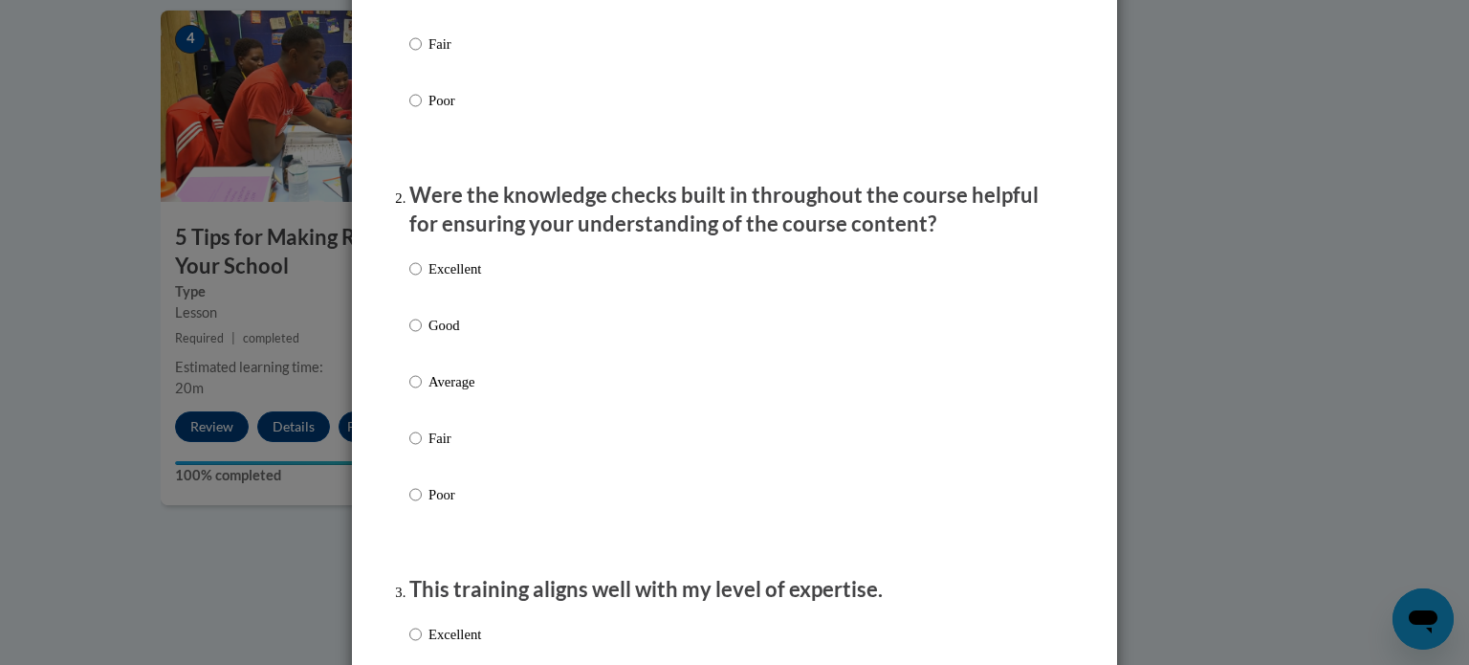
click at [457, 279] on p "Excellent" at bounding box center [455, 268] width 53 height 21
click at [422, 279] on input "Excellent" at bounding box center [415, 268] width 12 height 21
radio input "true"
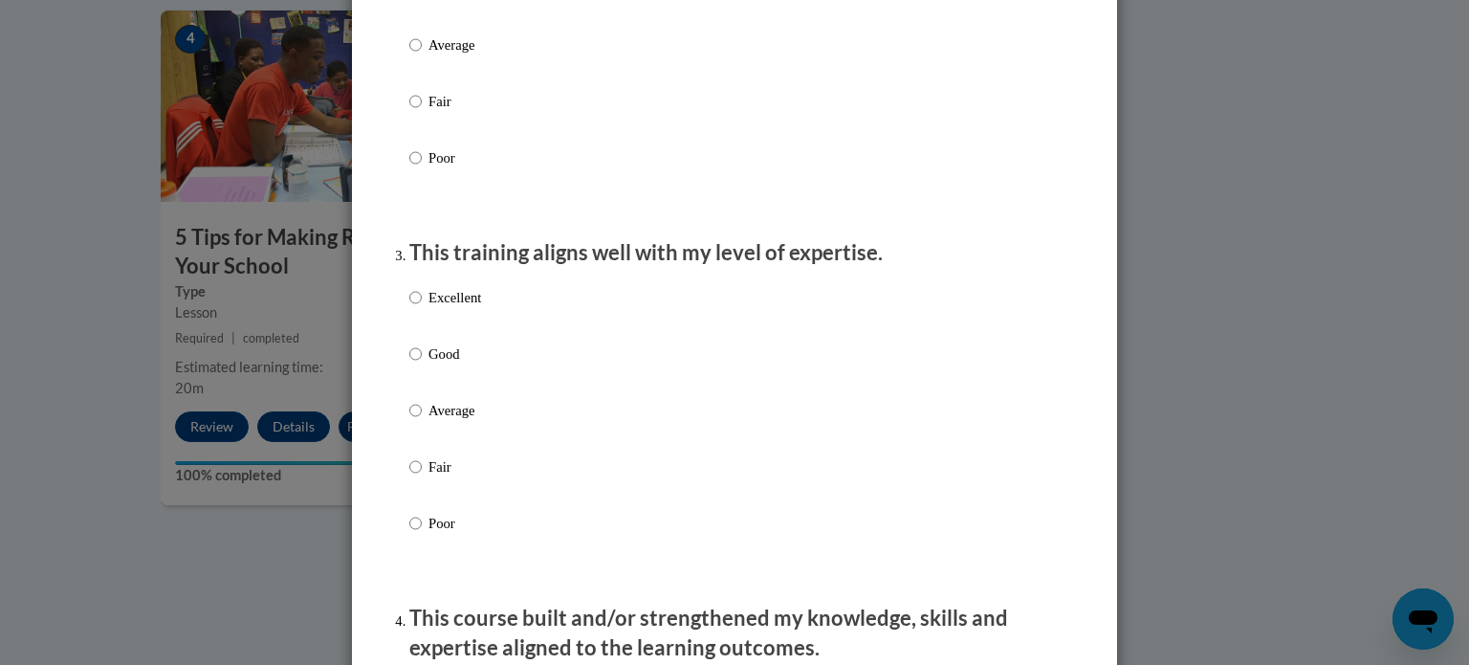
scroll to position [788, 0]
click at [457, 333] on label "Excellent" at bounding box center [445, 313] width 72 height 52
click at [422, 308] on input "Excellent" at bounding box center [415, 297] width 12 height 21
radio input "true"
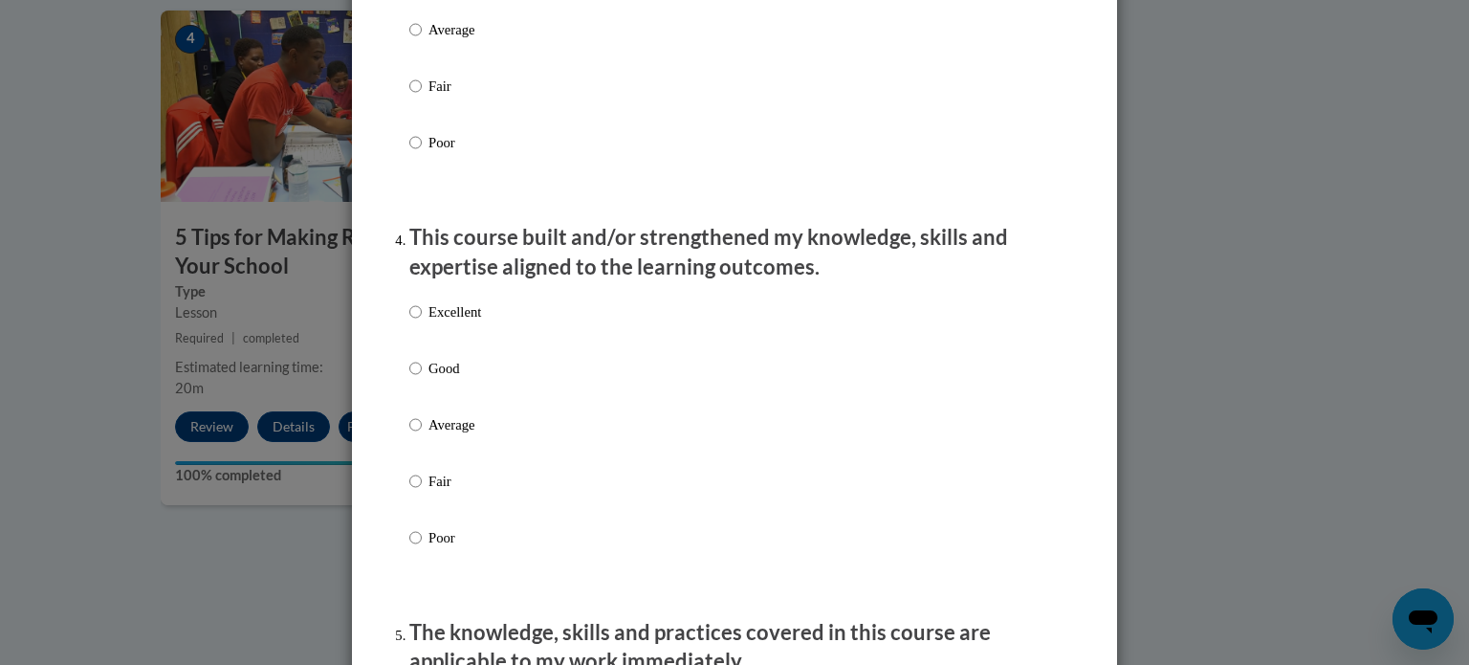
scroll to position [1199, 0]
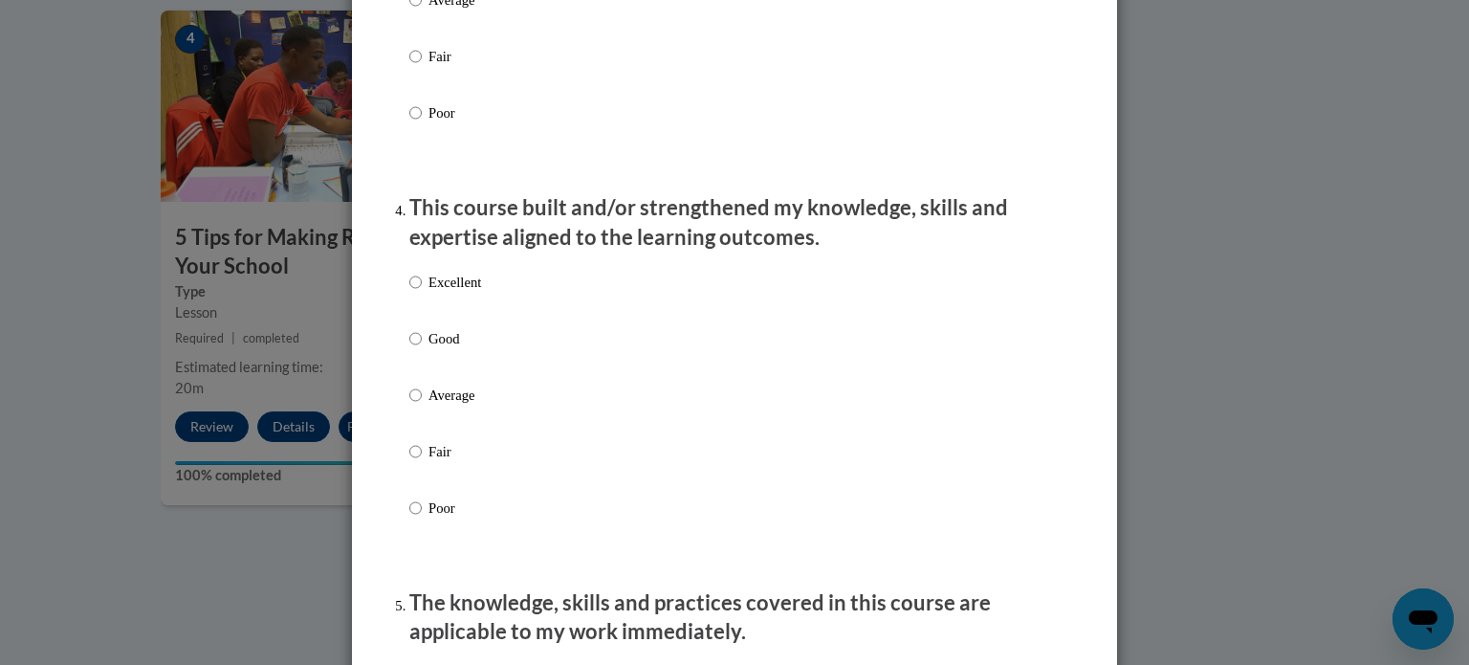
click at [458, 293] on p "Excellent" at bounding box center [455, 282] width 53 height 21
click at [422, 293] on input "Excellent" at bounding box center [415, 282] width 12 height 21
radio input "true"
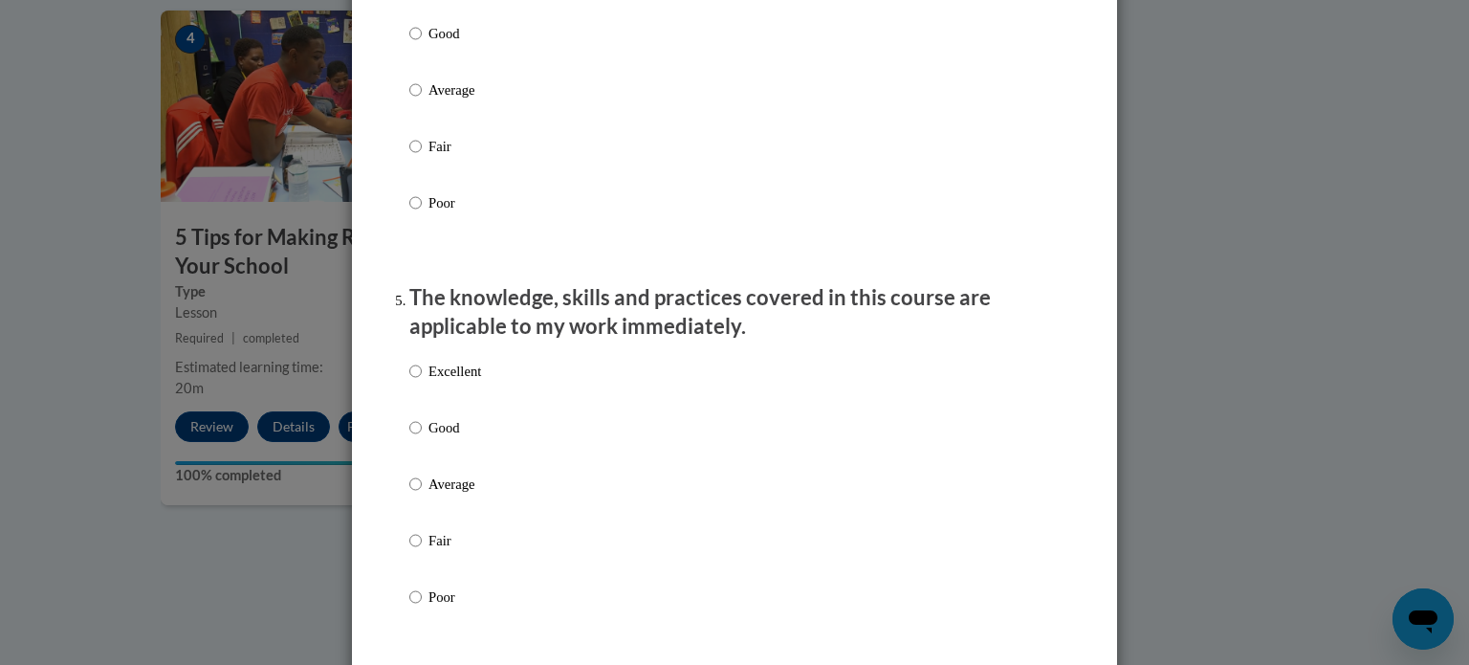
scroll to position [1520, 0]
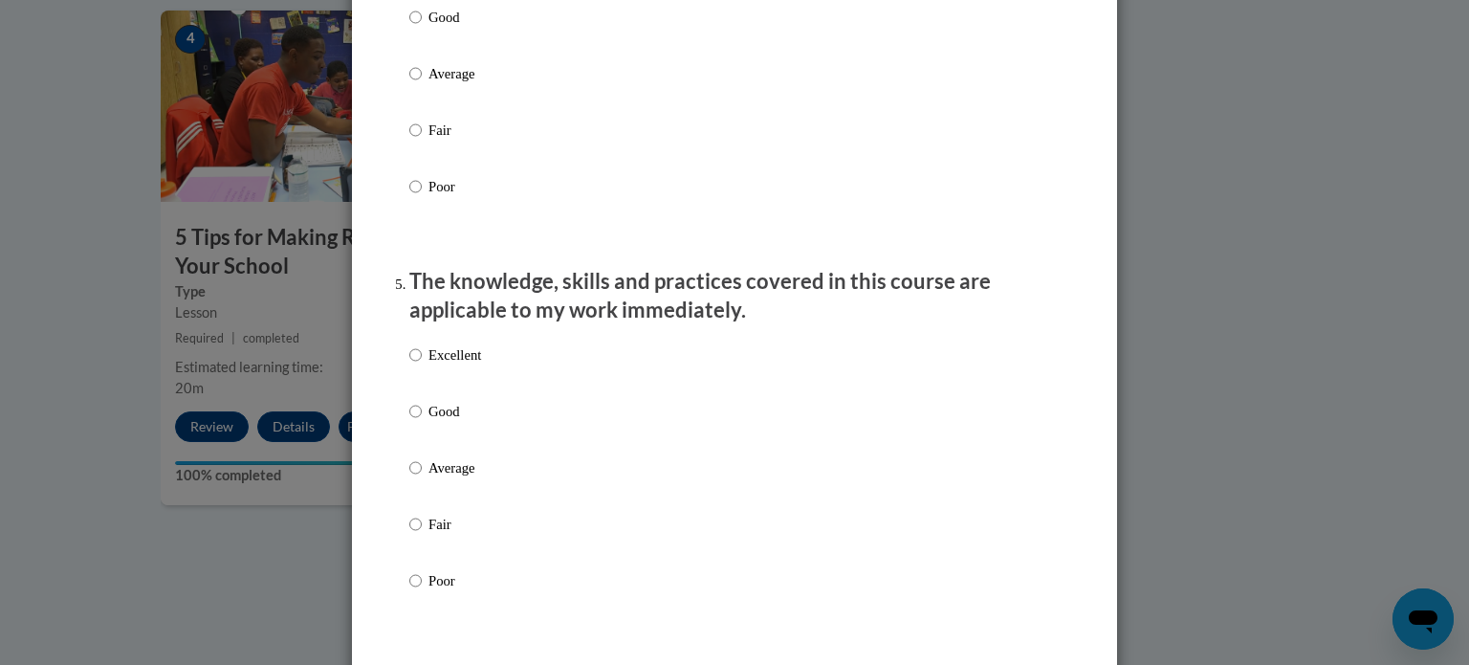
click at [462, 365] on p "Excellent" at bounding box center [455, 354] width 53 height 21
click at [422, 365] on input "Excellent" at bounding box center [415, 354] width 12 height 21
radio input "true"
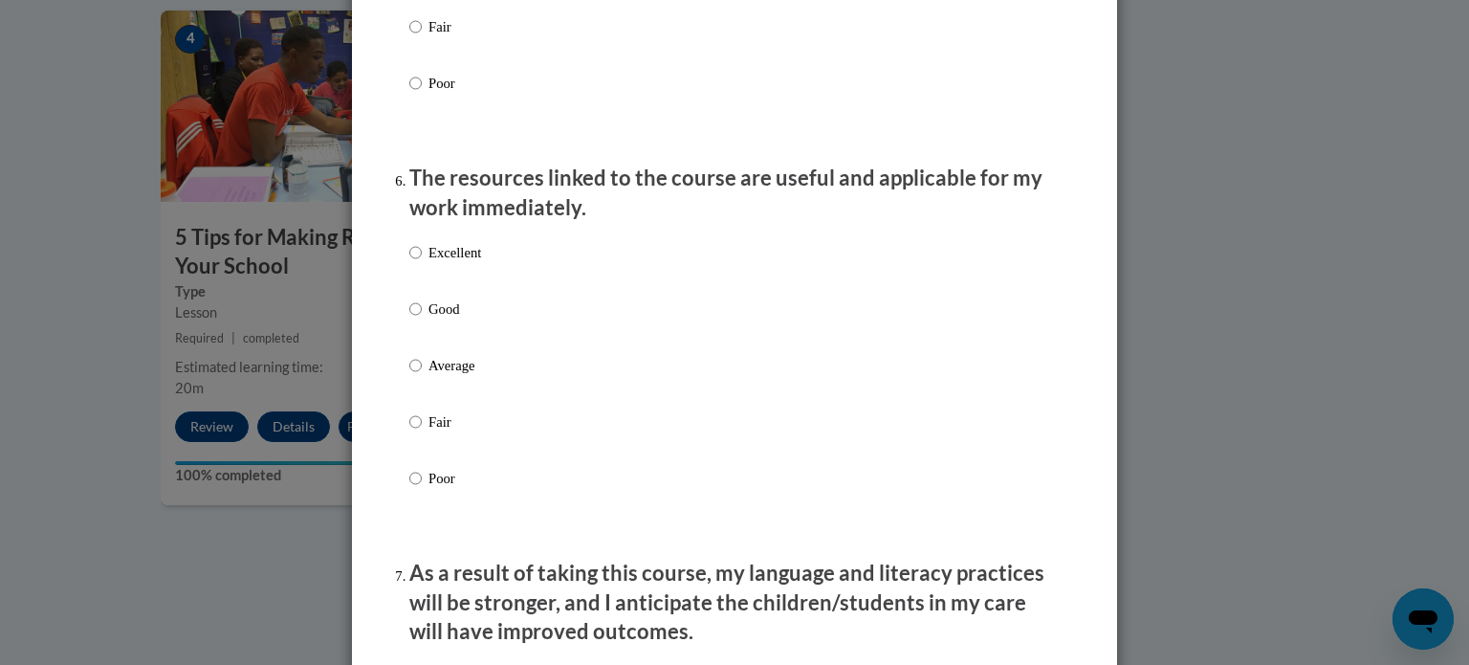
scroll to position [2073, 0]
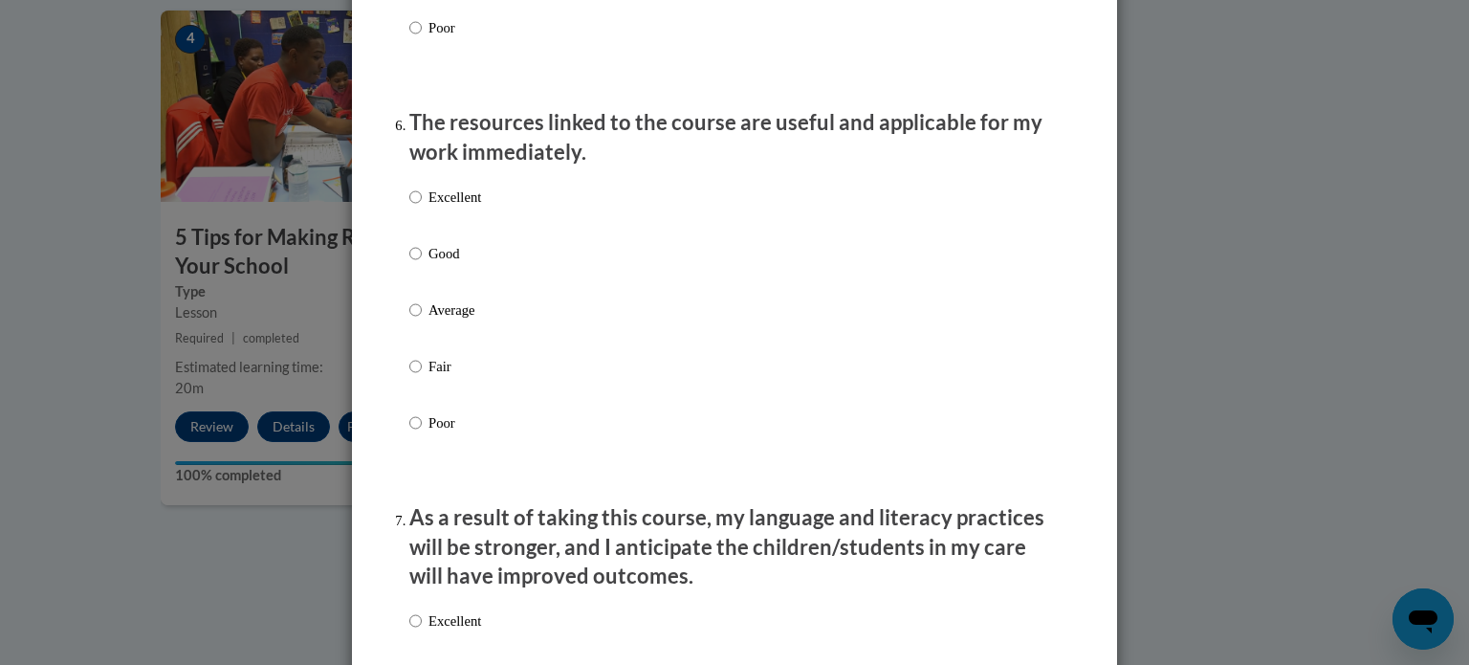
click at [447, 208] on p "Excellent" at bounding box center [455, 197] width 53 height 21
click at [422, 208] on input "Excellent" at bounding box center [415, 197] width 12 height 21
radio input "true"
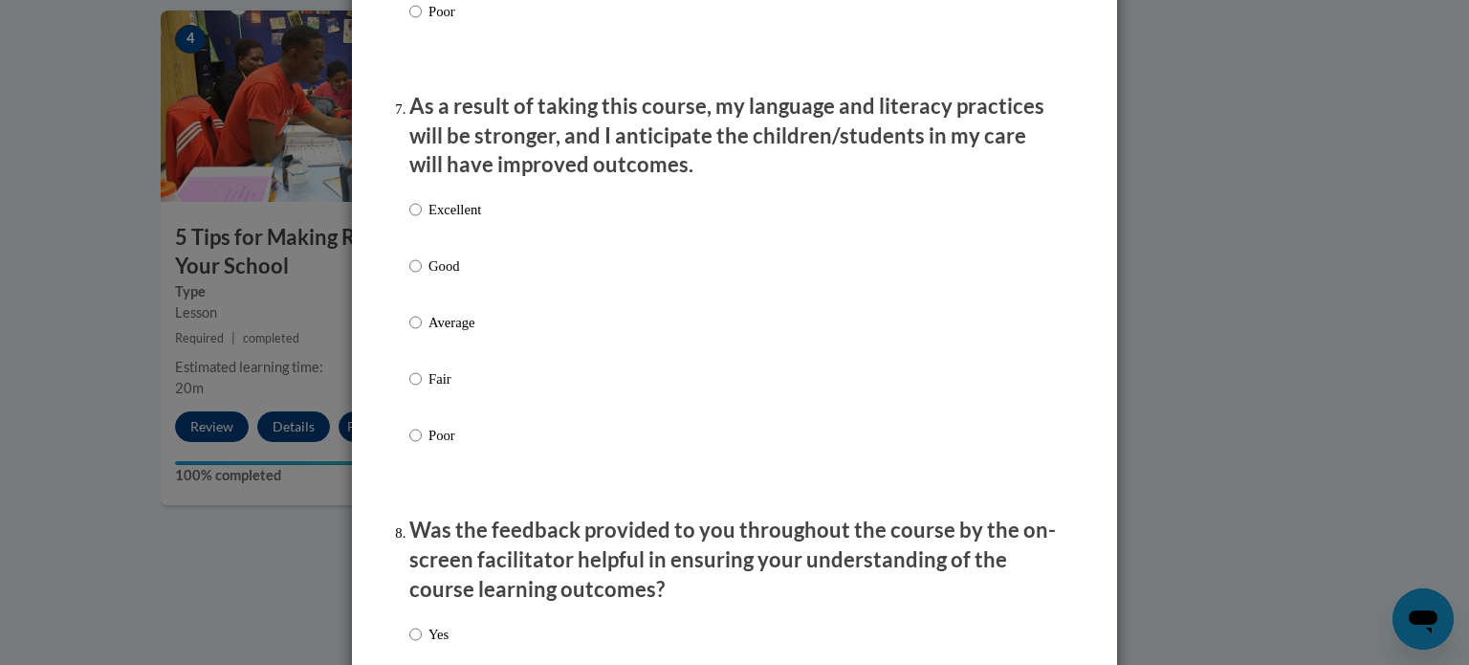
click at [447, 220] on p "Excellent" at bounding box center [455, 209] width 53 height 21
click at [422, 220] on input "Excellent" at bounding box center [415, 209] width 12 height 21
radio input "true"
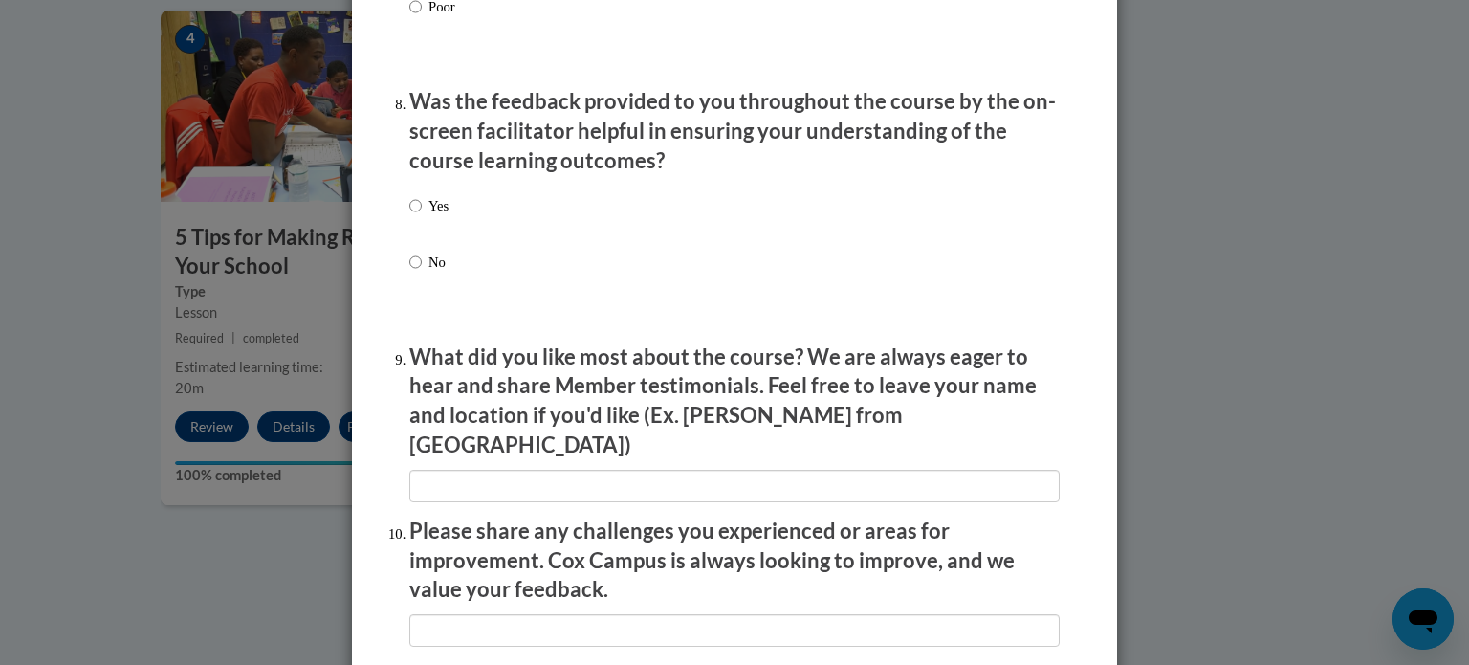
scroll to position [2971, 0]
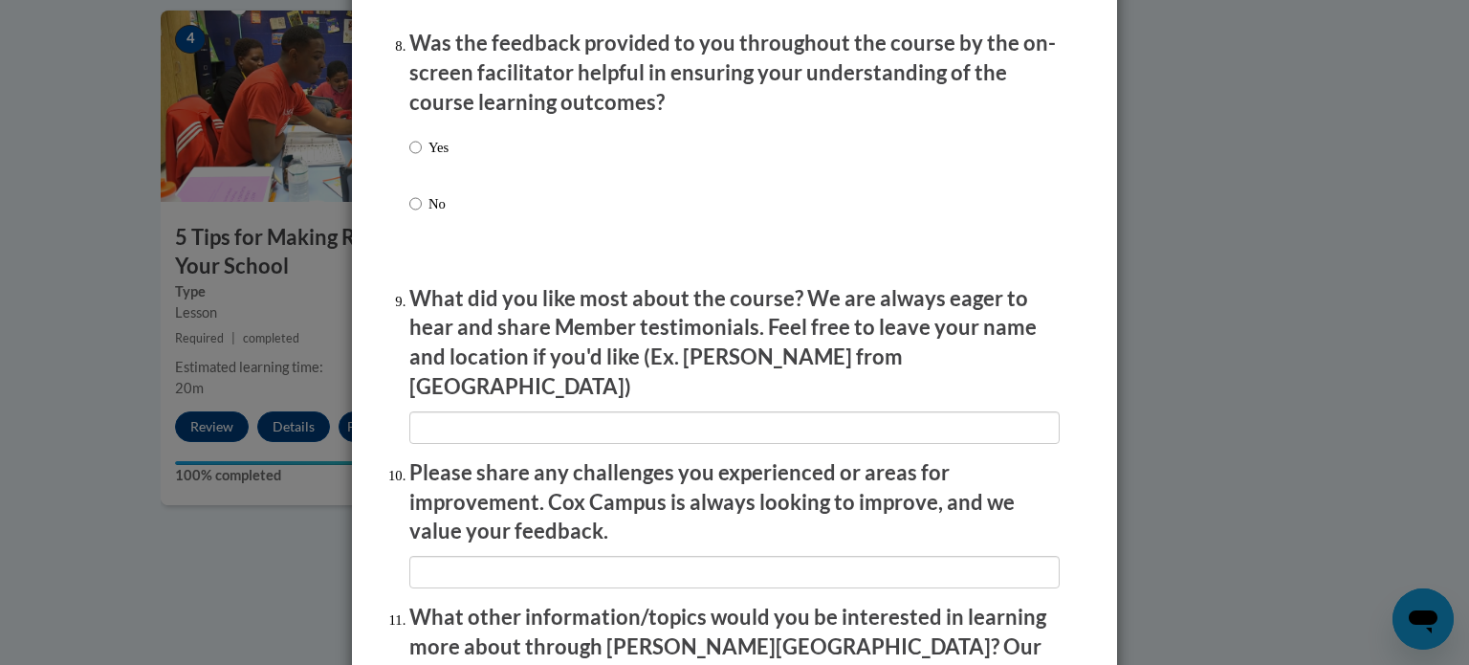
click at [441, 158] on p "Yes" at bounding box center [439, 147] width 20 height 21
click at [422, 158] on input "Yes" at bounding box center [415, 147] width 12 height 21
radio input "true"
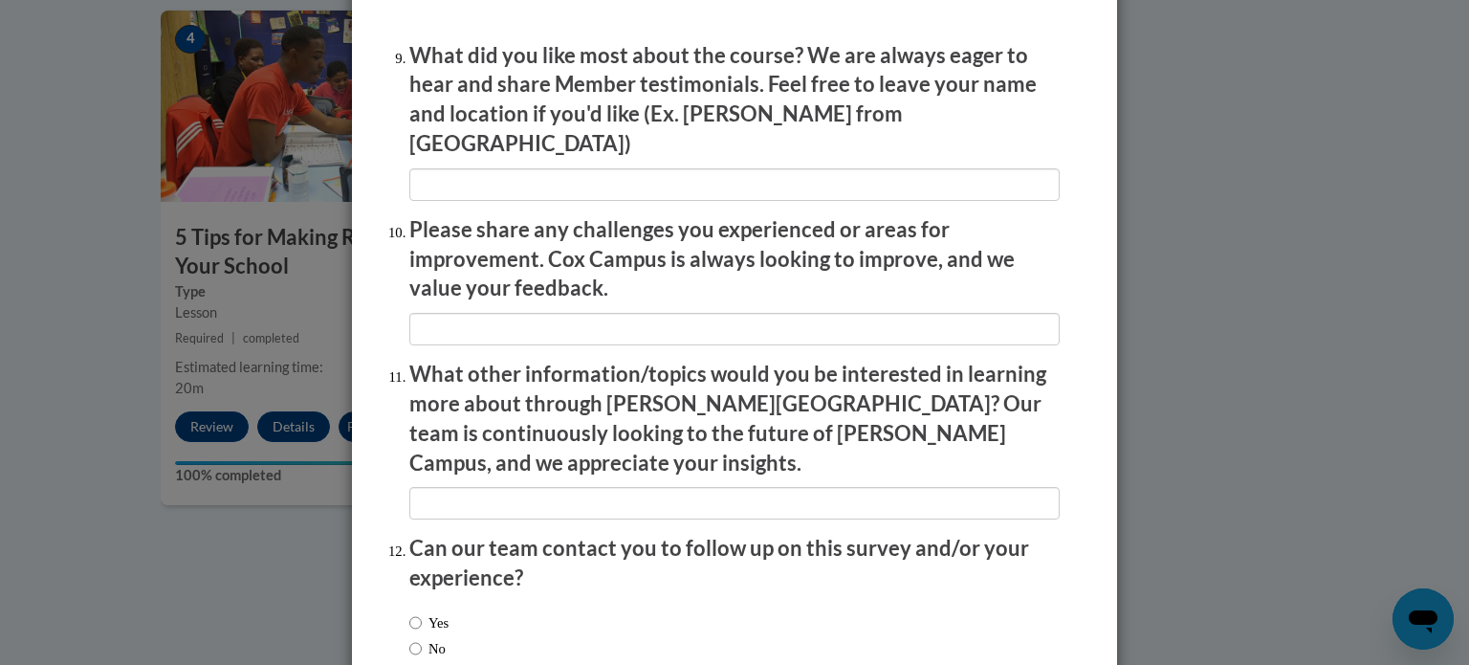
scroll to position [3215, 0]
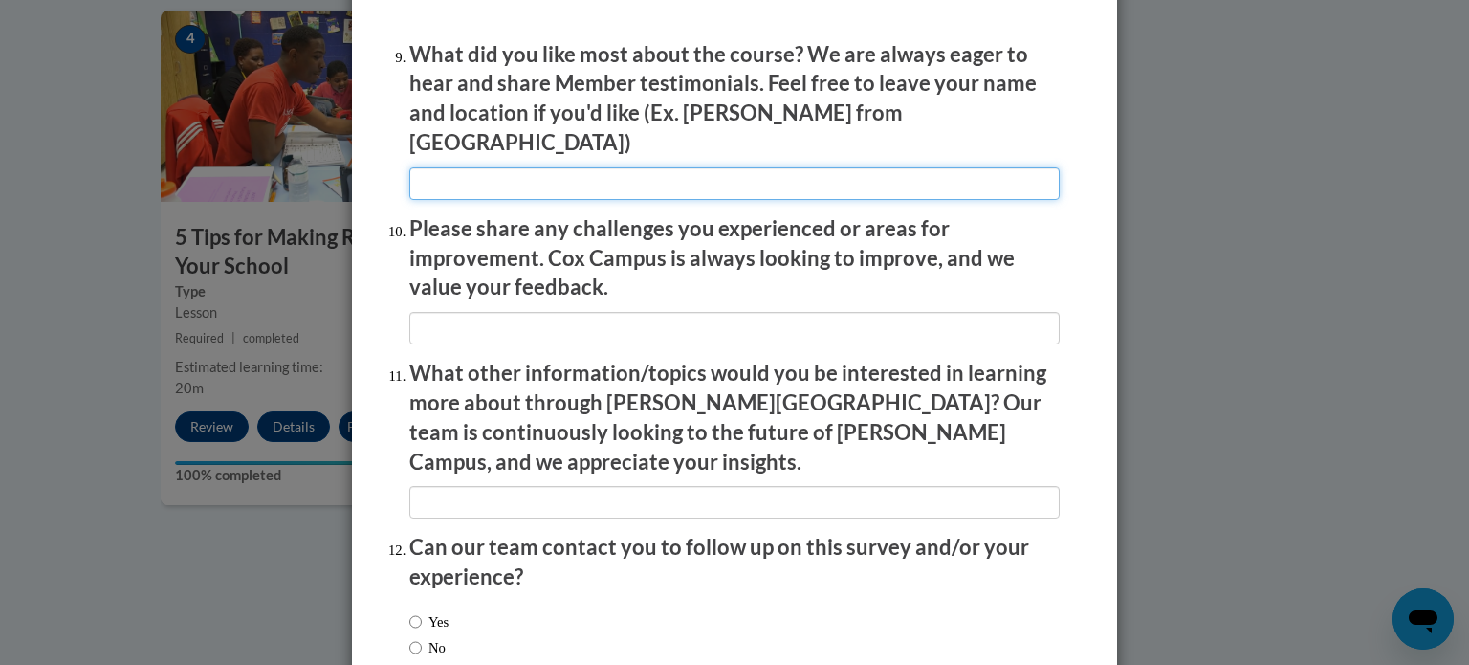
click at [462, 181] on input "textbox" at bounding box center [734, 183] width 650 height 33
type input "Laura from Atlanta"
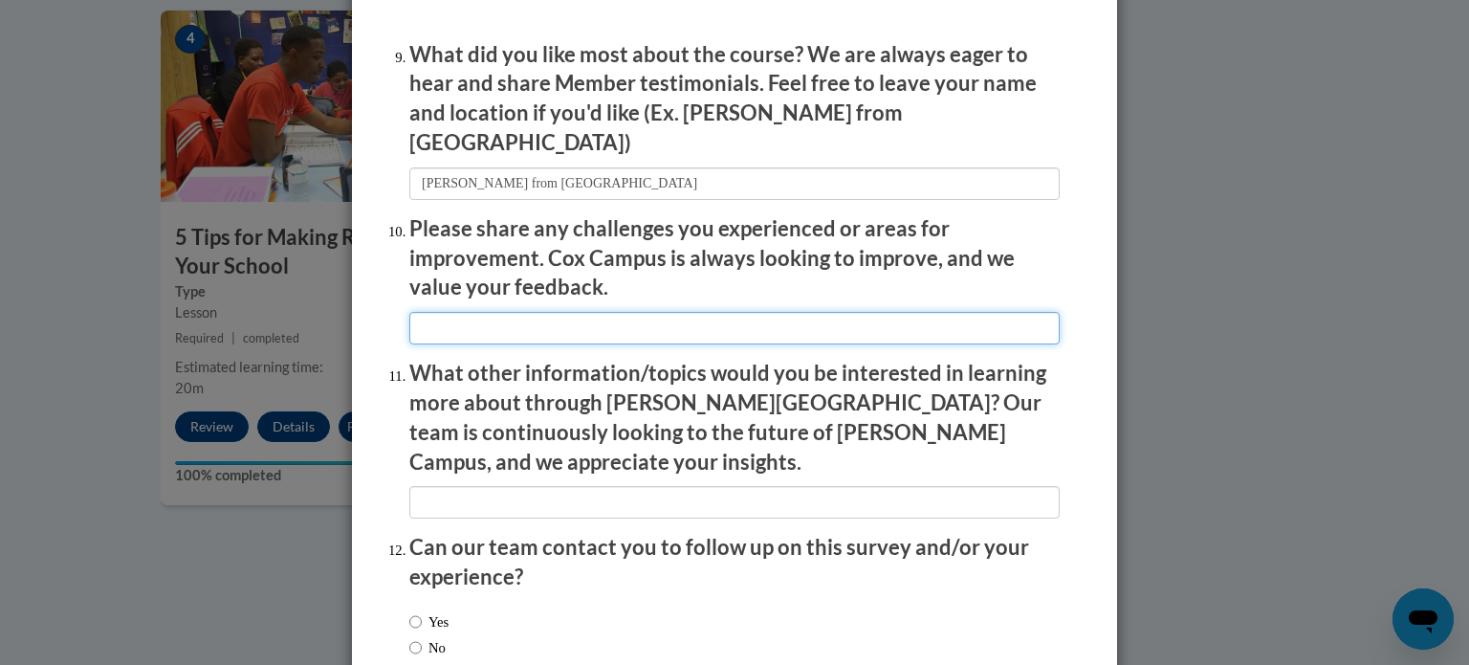
click at [605, 321] on input "textbox" at bounding box center [734, 328] width 650 height 33
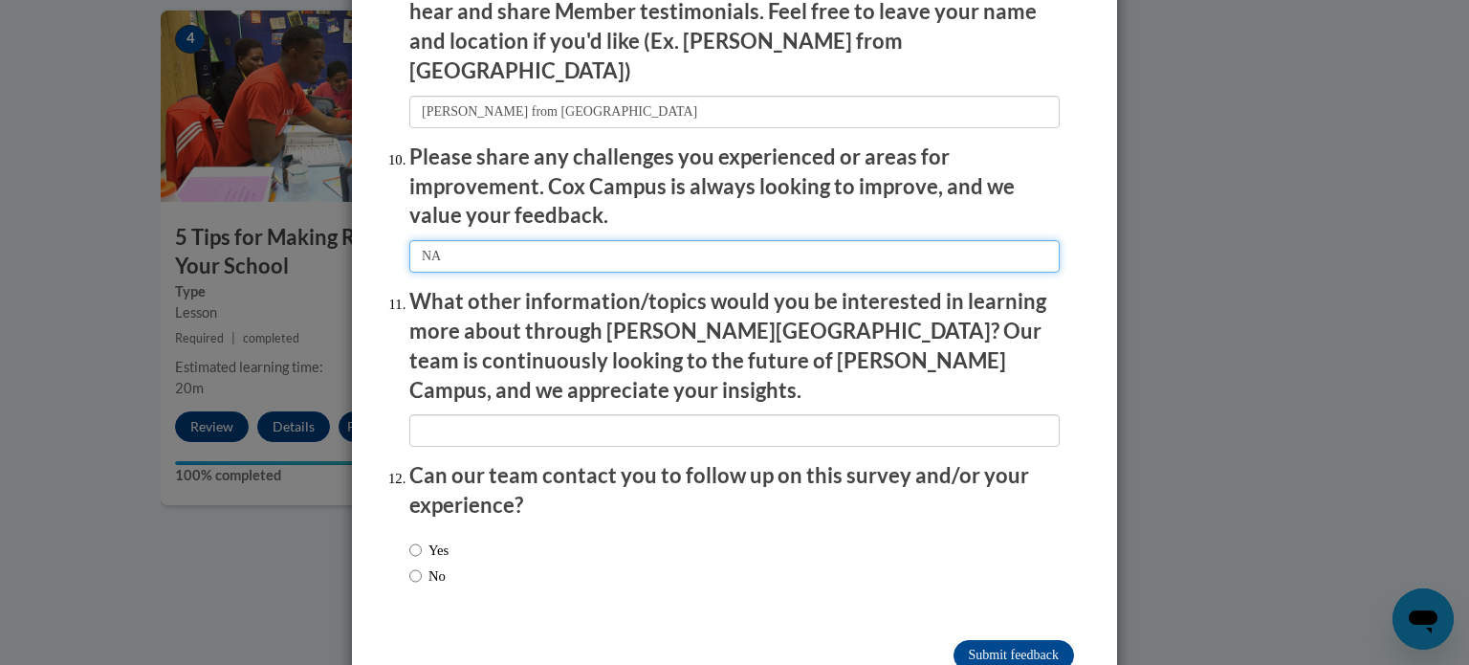
scroll to position [3318, 0]
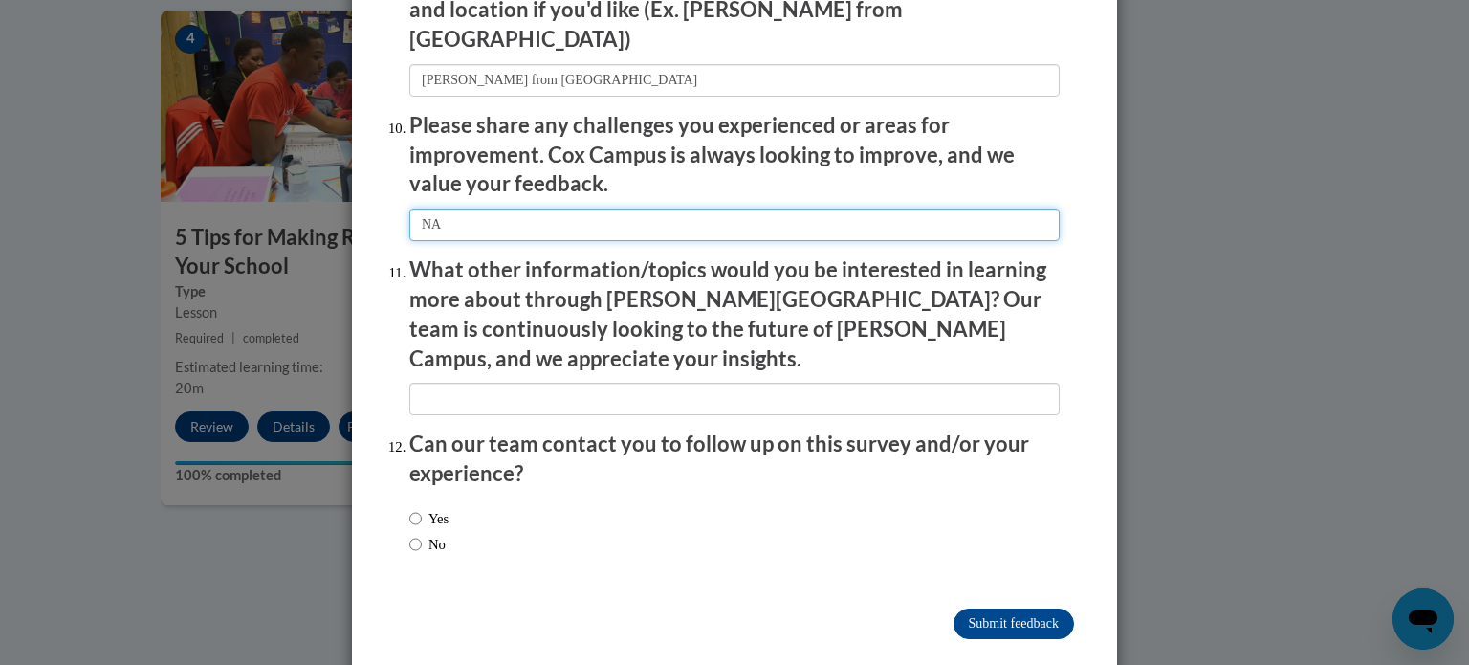
type input "NA"
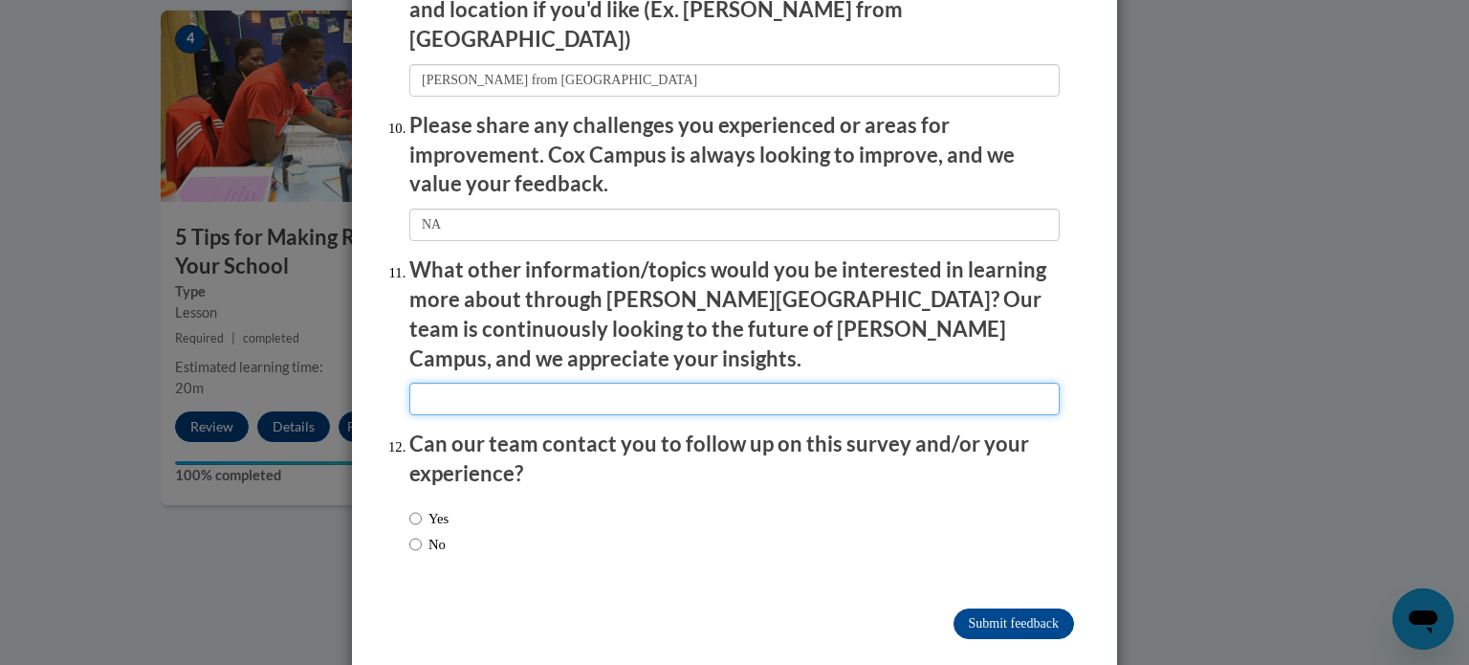
click at [608, 383] on input "textbox" at bounding box center [734, 399] width 650 height 33
type input "R"
type input "Math"
click at [446, 534] on label "No" at bounding box center [427, 544] width 36 height 21
click at [422, 534] on input "No" at bounding box center [415, 544] width 12 height 21
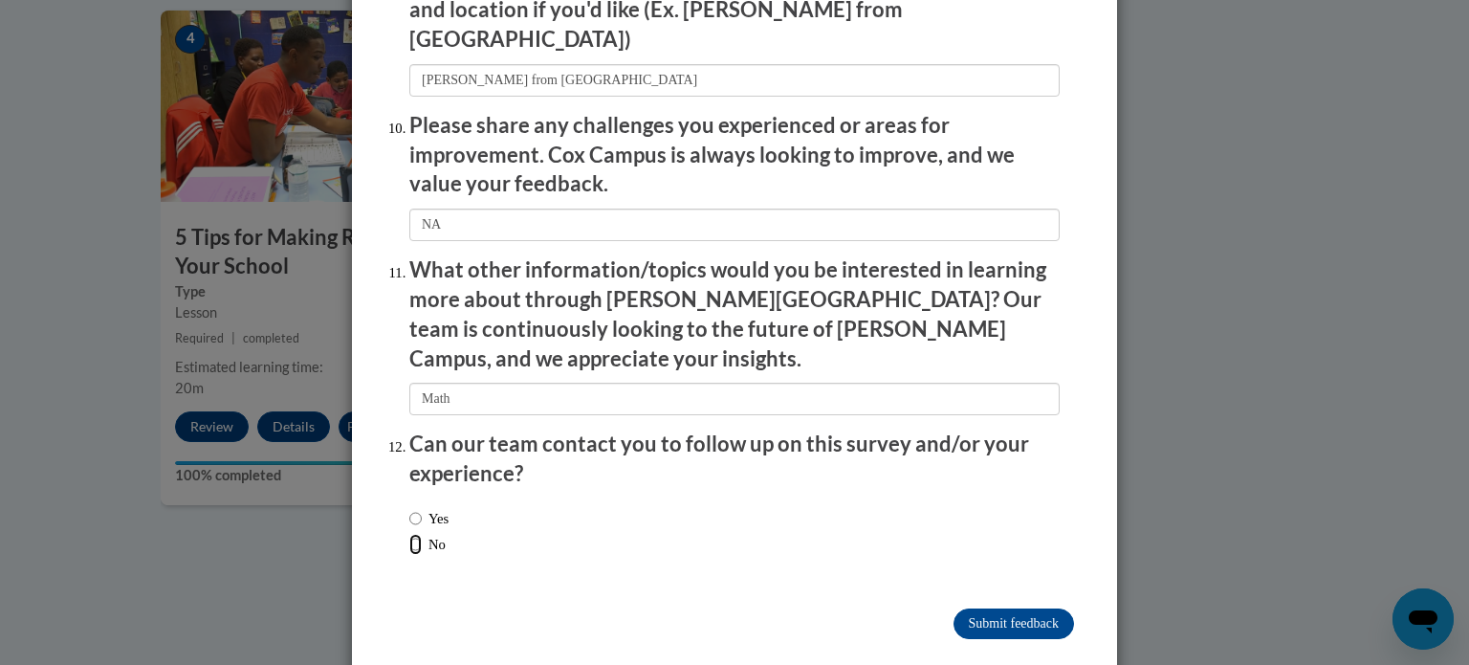
radio input "true"
click at [1035, 608] on input "Submit feedback" at bounding box center [1014, 623] width 121 height 31
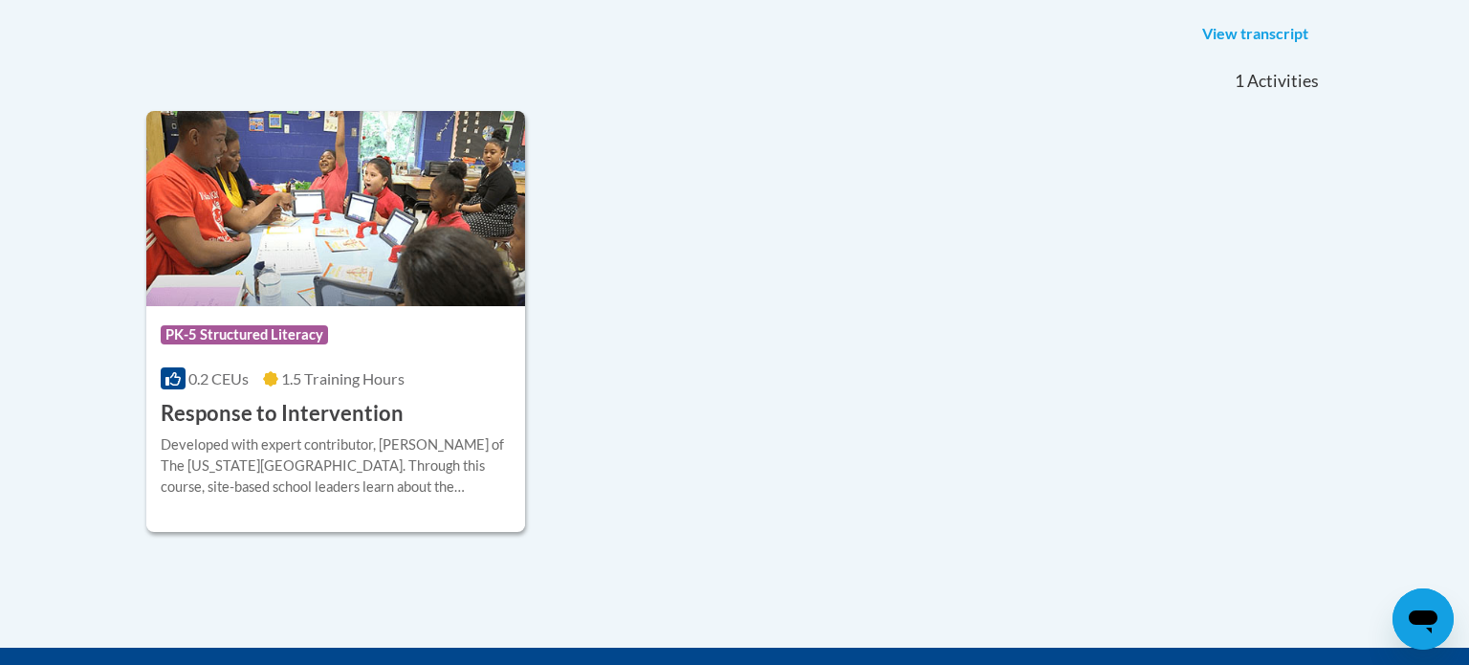
scroll to position [491, 0]
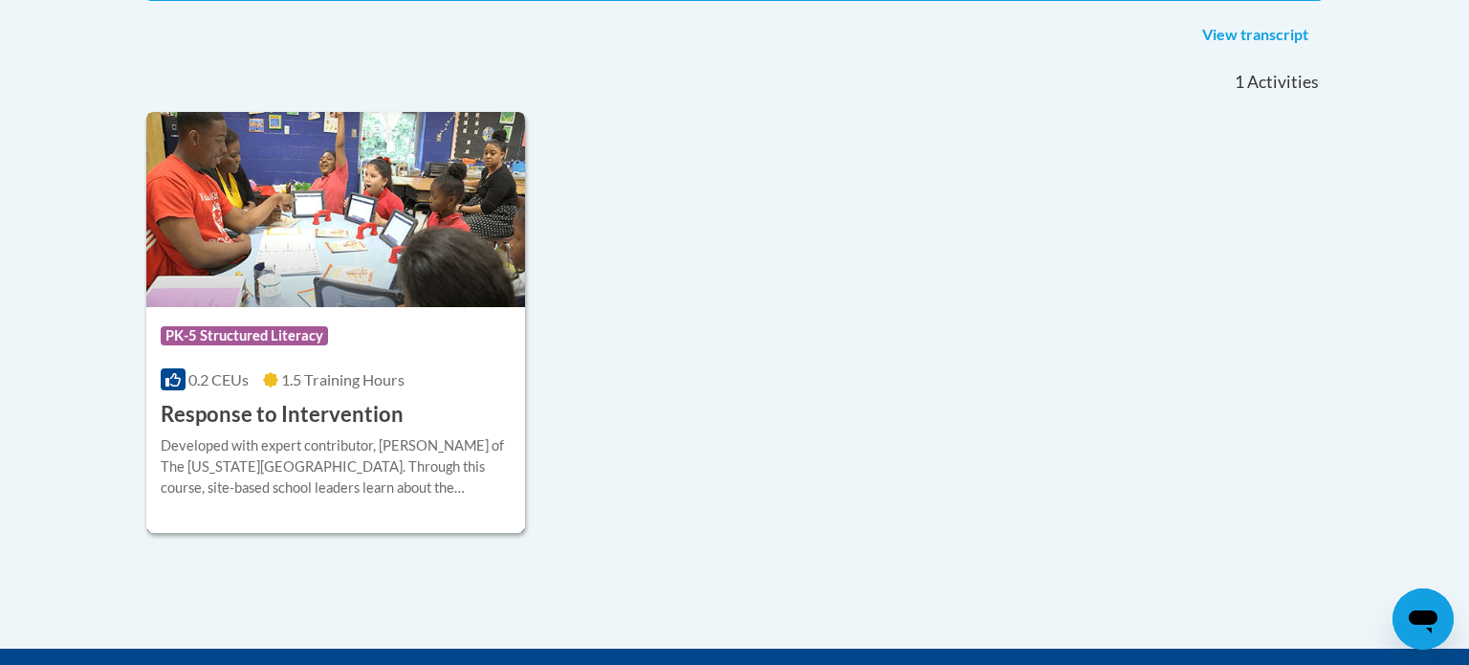
click at [303, 409] on h3 "Response to Intervention" at bounding box center [282, 415] width 243 height 30
